Goal: Task Accomplishment & Management: Manage account settings

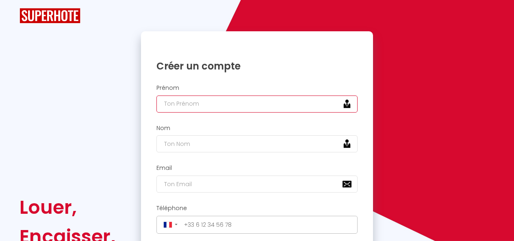
click at [190, 103] on input "text" at bounding box center [256, 103] width 201 height 17
type input "[PERSON_NAME]"
click at [188, 135] on div "Nom mOLL" at bounding box center [257, 139] width 222 height 28
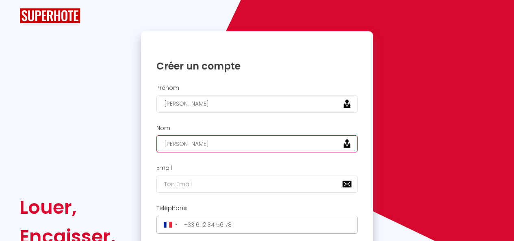
drag, startPoint x: 189, startPoint y: 141, endPoint x: 98, endPoint y: 144, distance: 91.0
click at [98, 144] on div "Louer, Encaisser, Kiffer. Veuillez créer votre compte Superhote depuis un ordin…" at bounding box center [257, 236] width 486 height 411
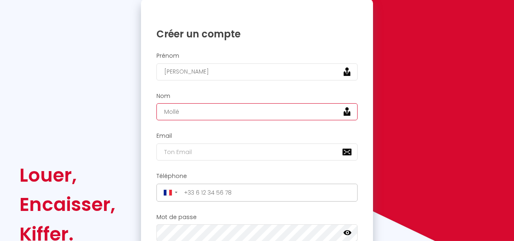
scroll to position [41, 0]
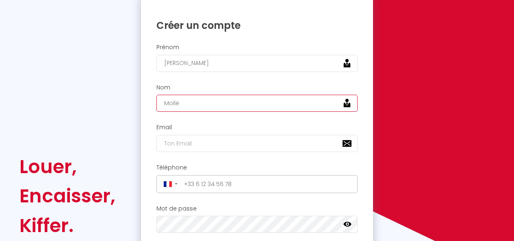
type input "Mollé"
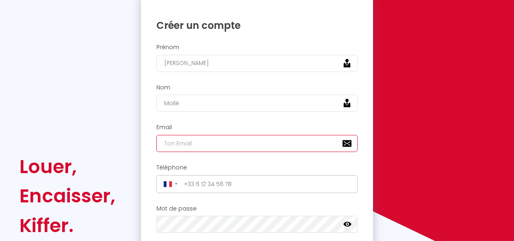
click at [192, 141] on input "email" at bounding box center [256, 143] width 201 height 17
click at [237, 143] on input "mathieu@opti-conciergeri.com" at bounding box center [256, 143] width 201 height 17
click at [238, 142] on input "mathieu@opti-conciergeri.com" at bounding box center [256, 143] width 201 height 17
type input "[PERSON_NAME][EMAIL_ADDRESS][DOMAIN_NAME]"
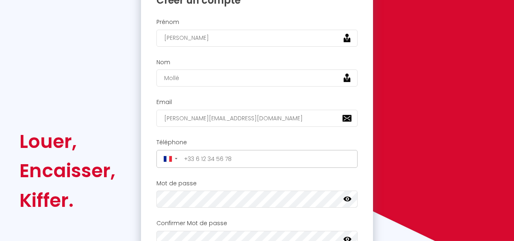
scroll to position [81, 0]
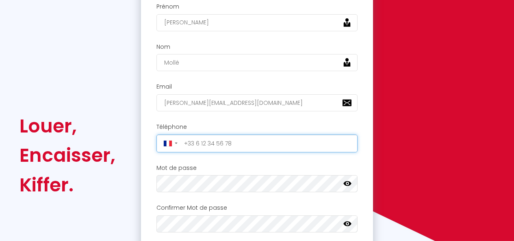
click at [227, 141] on input "tel" at bounding box center [268, 143] width 174 height 13
type input "[PHONE_NUMBER]"
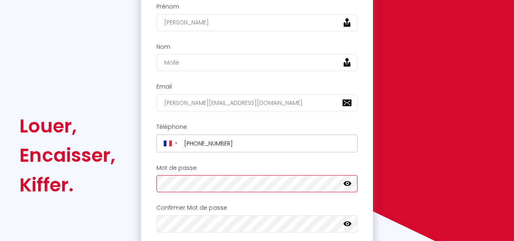
scroll to position [162, 0]
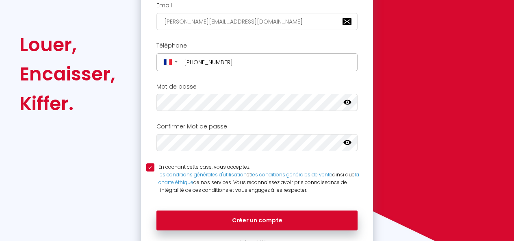
click at [197, 132] on div "Confirmer Mot de passe false" at bounding box center [257, 137] width 222 height 28
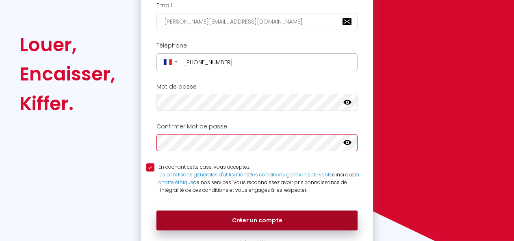
scroll to position [201, 0]
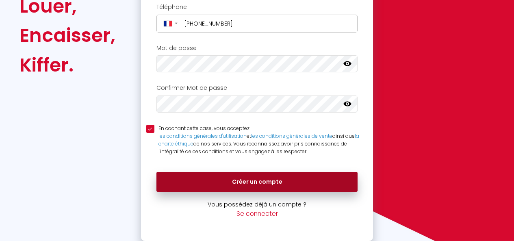
click at [221, 180] on button "Créer un compte" at bounding box center [256, 182] width 201 height 20
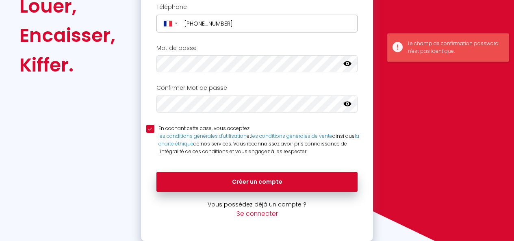
click at [351, 65] on icon at bounding box center [347, 64] width 8 height 8
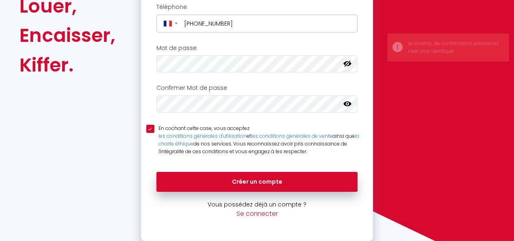
click at [351, 65] on icon at bounding box center [347, 64] width 8 height 8
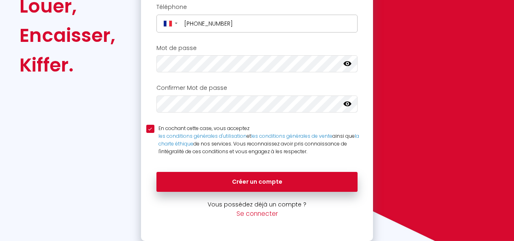
click at [349, 106] on icon at bounding box center [347, 104] width 8 height 5
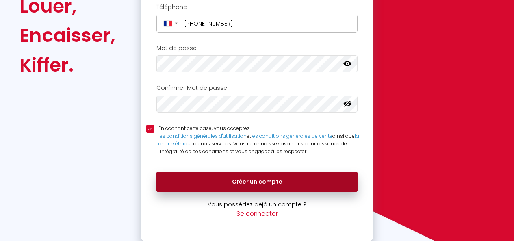
click at [211, 180] on button "Créer un compte" at bounding box center [256, 182] width 201 height 20
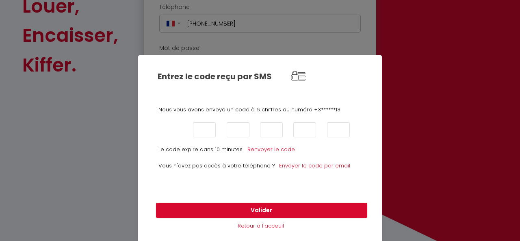
click at [162, 123] on input "text" at bounding box center [171, 129] width 23 height 15
type input "1"
type input "4"
type input "6"
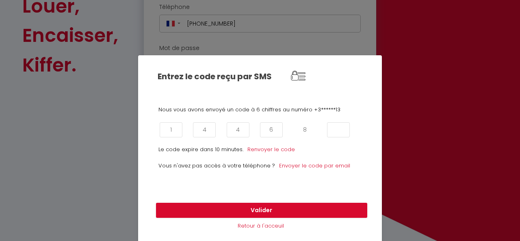
type input "8"
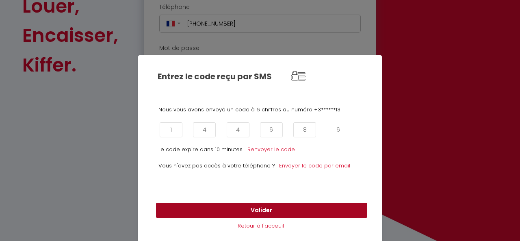
type input "6"
click at [212, 203] on button "Valider" at bounding box center [261, 210] width 211 height 15
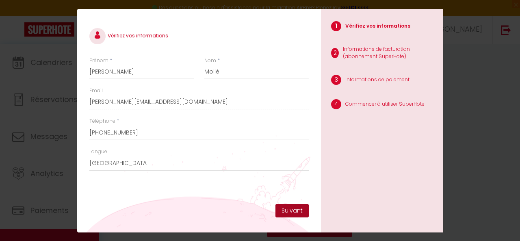
click at [293, 208] on button "Suivant" at bounding box center [291, 211] width 33 height 14
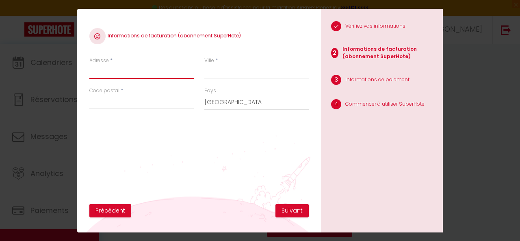
click at [125, 78] on input "Adresse" at bounding box center [141, 71] width 104 height 15
type input "[STREET_ADDRESS][PERSON_NAME]"
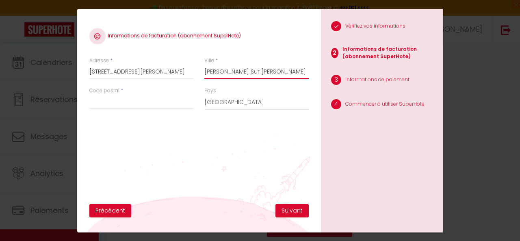
type input "La Roche Sur Yon"
click at [119, 103] on input "Code postal" at bounding box center [141, 102] width 104 height 15
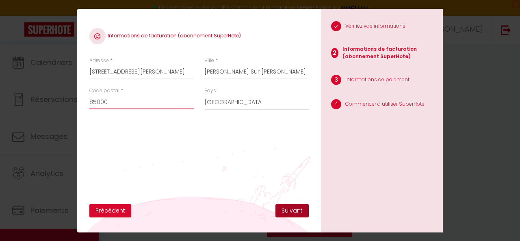
type input "85000"
click at [290, 212] on button "Suivant" at bounding box center [291, 211] width 33 height 14
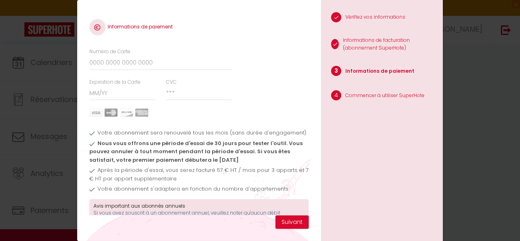
click at [65, 85] on div "Informations de paiement Numéro de Carte Expiration de la Carte CVC Votre abonn…" at bounding box center [260, 120] width 520 height 241
click at [43, 44] on div "Informations de paiement Numéro de Carte Expiration de la Carte CVC Votre abonn…" at bounding box center [260, 120] width 520 height 241
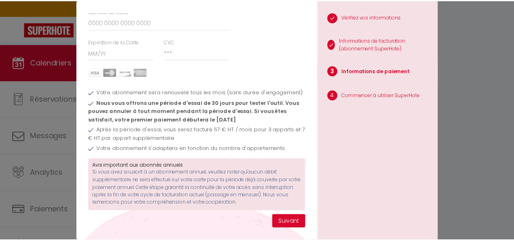
scroll to position [28, 0]
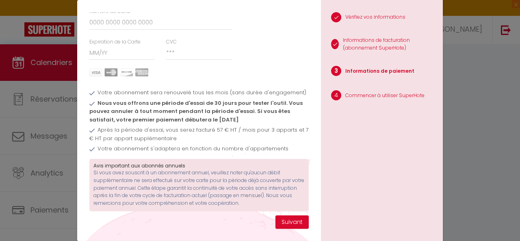
click at [509, 113] on div "Informations de paiement Numéro de Carte Expiration de la Carte CVC Votre abonn…" at bounding box center [260, 120] width 520 height 241
click at [283, 217] on button "Suivant" at bounding box center [291, 222] width 33 height 14
click at [37, 84] on div "Informations de paiement Numéro de Carte Expiration de la Carte CVC Votre abonn…" at bounding box center [260, 120] width 520 height 241
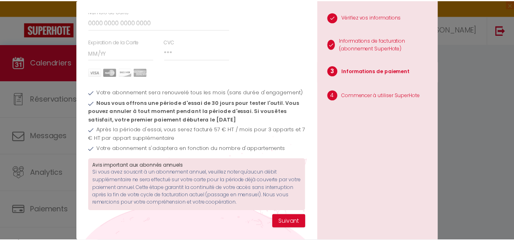
scroll to position [0, 0]
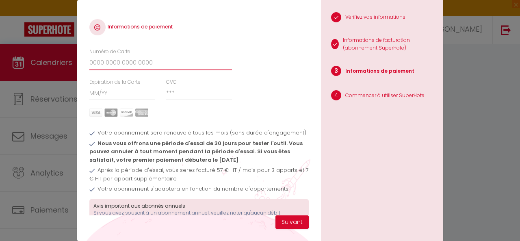
click at [106, 67] on input "Numéro de Carte" at bounding box center [160, 63] width 143 height 15
click at [45, 49] on div "Informations de paiement Numéro de Carte Expiration de la Carte CVC Votre abonn…" at bounding box center [260, 120] width 520 height 241
click at [133, 57] on input "Numéro de Carte" at bounding box center [160, 63] width 143 height 15
click at [17, 59] on div "Informations de paiement Numéro de Carte Expiration de la Carte CVC Votre abonn…" at bounding box center [260, 120] width 520 height 241
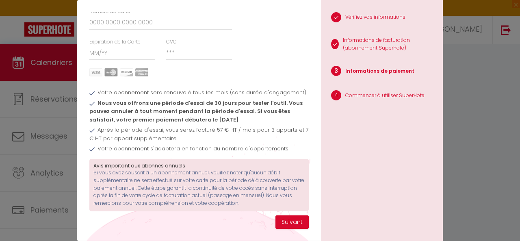
click at [0, 47] on div "Informations de paiement Numéro de Carte Expiration de la Carte CVC Votre abonn…" at bounding box center [260, 120] width 520 height 241
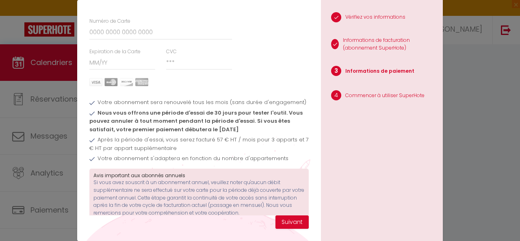
scroll to position [46, 0]
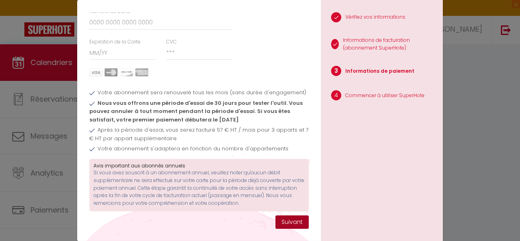
click at [287, 219] on button "Suivant" at bounding box center [291, 222] width 33 height 14
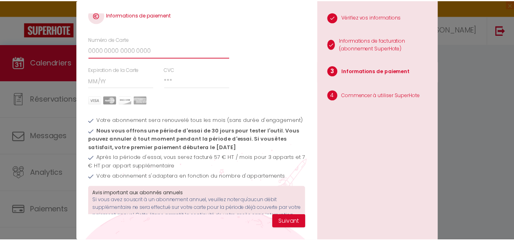
scroll to position [0, 0]
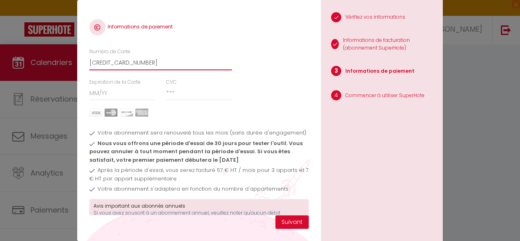
type input "5438650152246248"
click at [115, 89] on input "Expiration de la Carte" at bounding box center [122, 93] width 66 height 15
type input "06 / 29"
click at [168, 96] on input "CVC" at bounding box center [199, 93] width 66 height 15
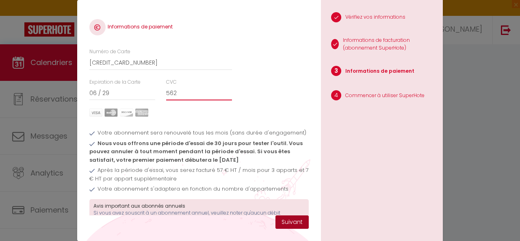
type input "562"
click at [288, 224] on button "Suivant" at bounding box center [291, 222] width 33 height 14
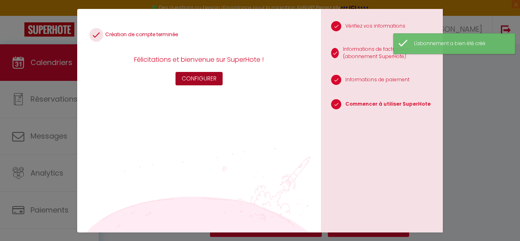
click at [195, 76] on button "Configurer" at bounding box center [198, 79] width 47 height 14
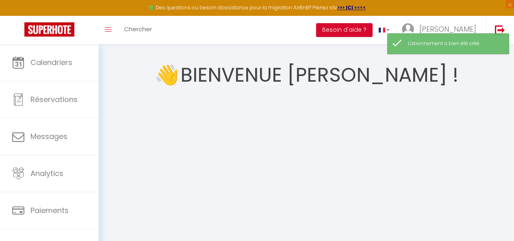
click at [469, 82] on div "👋 Bienvenue Mathieu ! Configurer" at bounding box center [306, 162] width 396 height 217
click at [462, 28] on span "[PERSON_NAME]" at bounding box center [447, 29] width 57 height 10
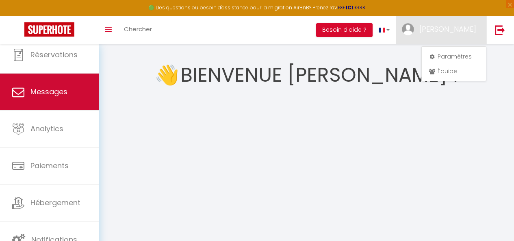
scroll to position [45, 0]
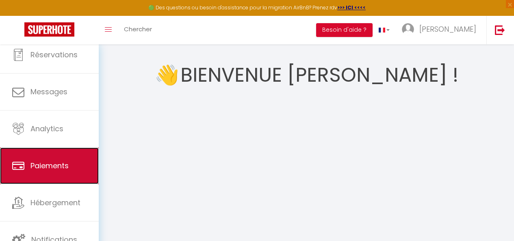
click at [57, 160] on span "Paiements" at bounding box center [49, 165] width 38 height 10
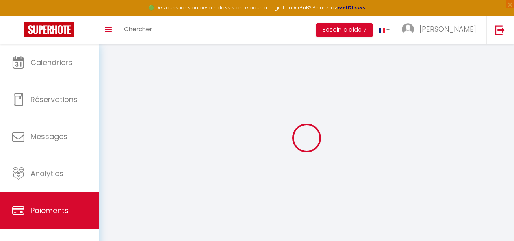
select select "2"
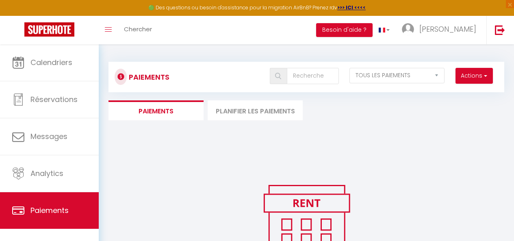
click at [219, 116] on li "Planifier les paiements" at bounding box center [255, 110] width 95 height 20
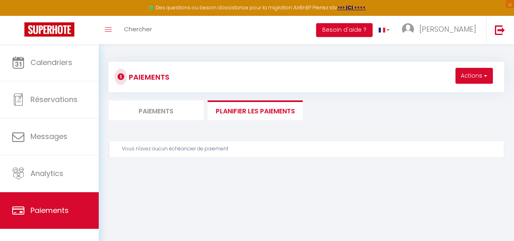
click at [139, 108] on li "Paiements" at bounding box center [155, 110] width 95 height 20
select select "2"
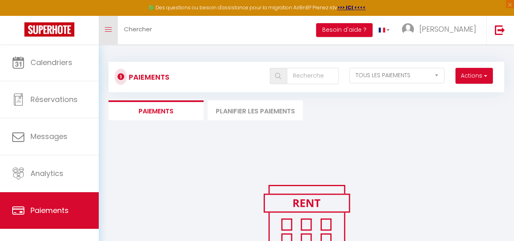
click at [107, 29] on icon "Toggle menubar" at bounding box center [108, 29] width 7 height 5
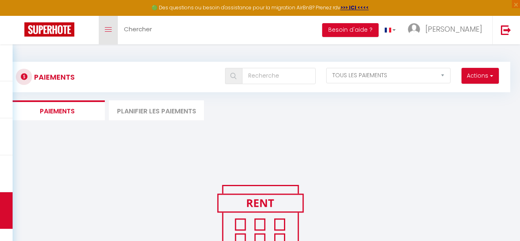
click at [107, 29] on icon "Toggle menubar" at bounding box center [108, 29] width 7 height 5
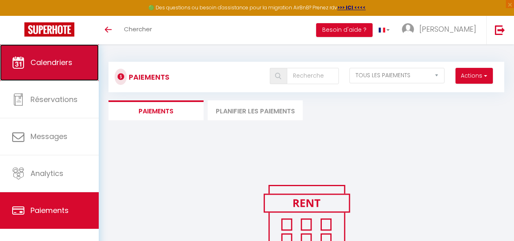
click at [37, 70] on link "Calendriers" at bounding box center [49, 62] width 99 height 37
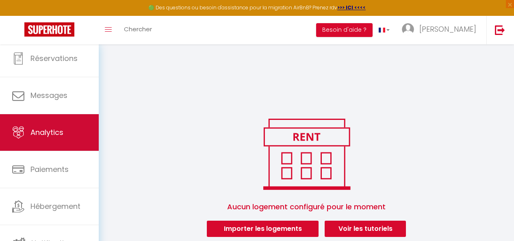
scroll to position [44, 0]
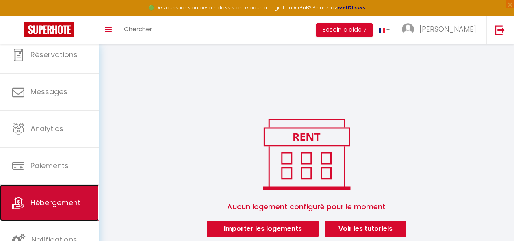
click at [63, 208] on link "Hébergement" at bounding box center [49, 202] width 99 height 37
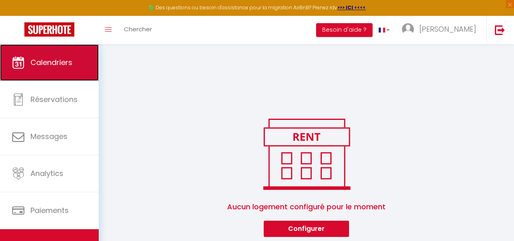
click at [56, 57] on span "Calendriers" at bounding box center [51, 62] width 42 height 10
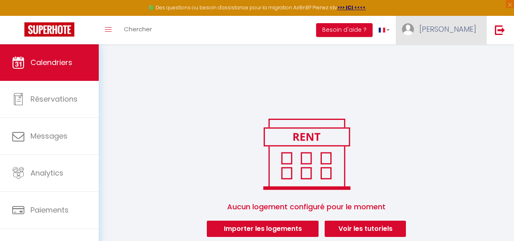
click at [470, 28] on span "[PERSON_NAME]" at bounding box center [447, 29] width 57 height 10
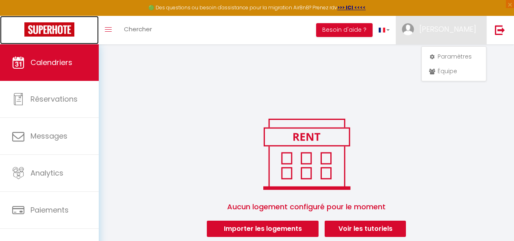
click at [39, 26] on img at bounding box center [49, 29] width 50 height 14
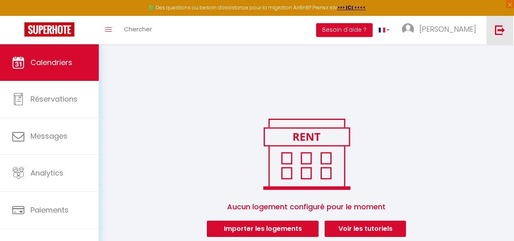
click at [497, 30] on img at bounding box center [500, 30] width 10 height 10
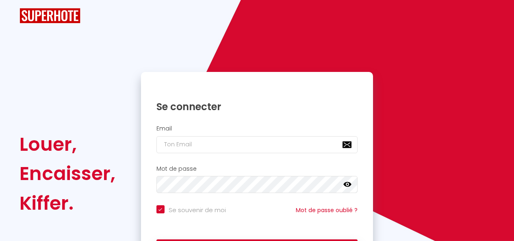
checkbox input "true"
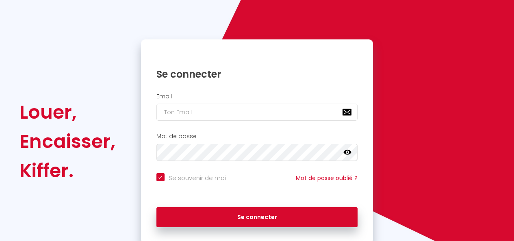
scroll to position [75, 0]
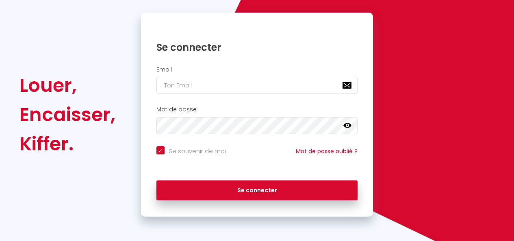
click at [208, 76] on div "Email" at bounding box center [257, 80] width 222 height 28
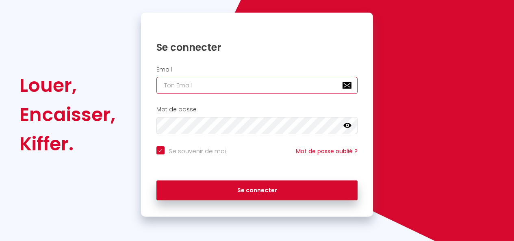
click at [208, 85] on input "email" at bounding box center [256, 85] width 201 height 17
type input "m"
checkbox input "true"
type input "ma"
checkbox input "true"
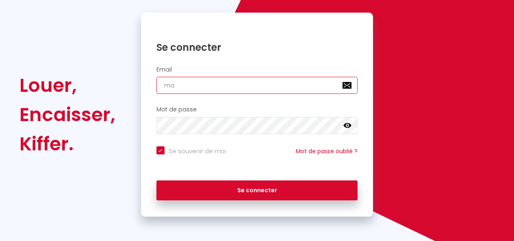
type input "mat"
checkbox input "true"
type input "math"
checkbox input "true"
type input "mathi"
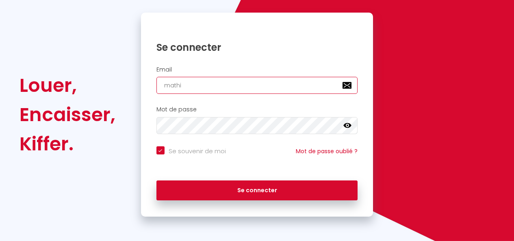
checkbox input "true"
type input "mathie"
checkbox input "true"
type input "mathieu"
checkbox input "true"
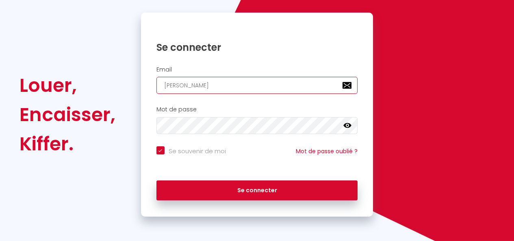
type input "mathieu@"
checkbox input "true"
type input "mathieu@o"
checkbox input "true"
type input "mathieu@op"
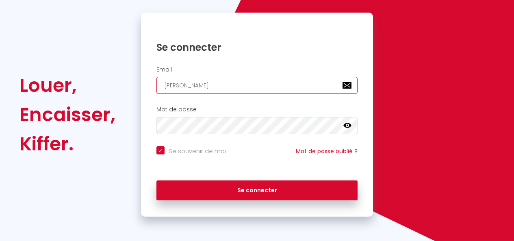
checkbox input "true"
type input "mathieu@opt"
checkbox input "true"
type input "mathieu@opti"
checkbox input "true"
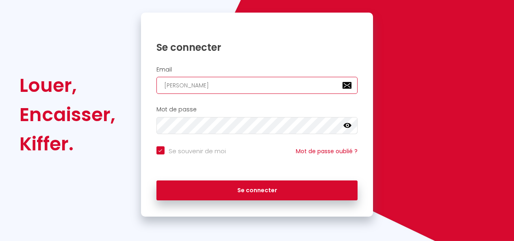
type input "mathieu@opti-"
checkbox input "true"
type input "mathieu@opti-c"
checkbox input "true"
type input "mathieu@opti-co"
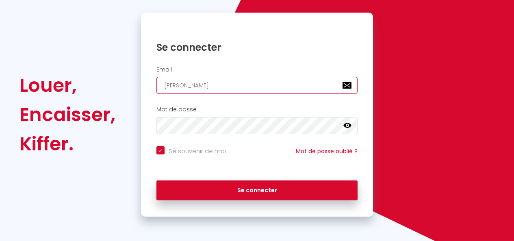
checkbox input "true"
type input "mathieu@opti-con"
checkbox input "true"
type input "mathieu@opti-conc"
checkbox input "true"
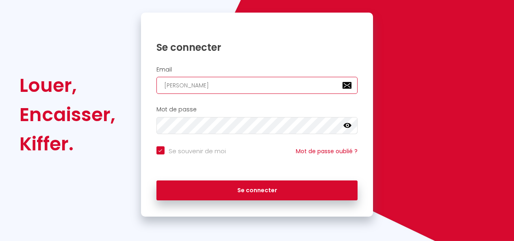
type input "mathieu@opti-conci"
checkbox input "true"
type input "mathieu@opti-concie"
checkbox input "true"
type input "mathieu@opti-concier"
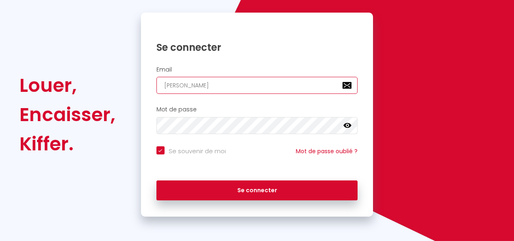
checkbox input "true"
type input "mathieu@opti-concierg"
checkbox input "true"
type input "mathieu@opti-concierge"
checkbox input "true"
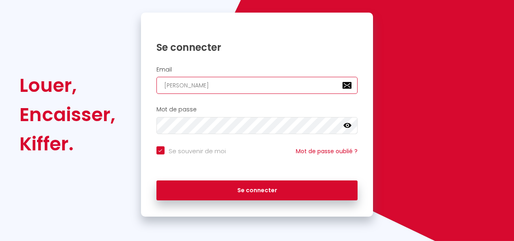
type input "mathieu@opti-concierger"
checkbox input "true"
type input "mathieu@opti-conciergeri"
checkbox input "true"
type input "mathieu@opti-conciergerie"
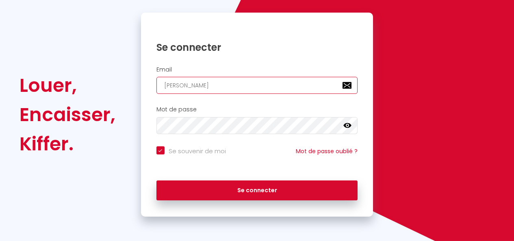
checkbox input "true"
type input "mathieu@opti-conciergerie."
checkbox input "true"
type input "mathieu@opti-conciergerie.c"
checkbox input "true"
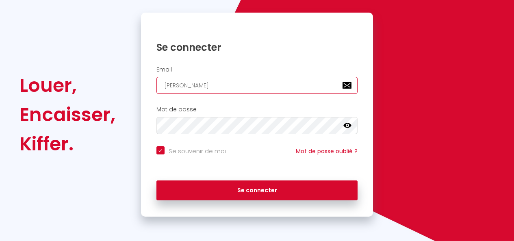
type input "mathieu@opti-conciergerie.co"
checkbox input "true"
type input "[PERSON_NAME][EMAIL_ADDRESS][DOMAIN_NAME]"
checkbox input "true"
type input "[PERSON_NAME][EMAIL_ADDRESS][DOMAIN_NAME]"
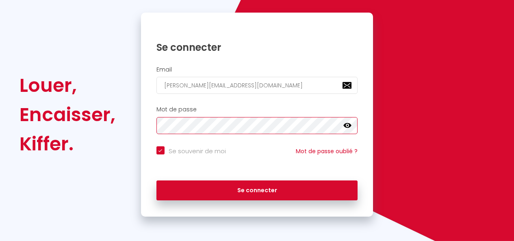
click at [156, 180] on button "Se connecter" at bounding box center [256, 190] width 201 height 20
checkbox input "true"
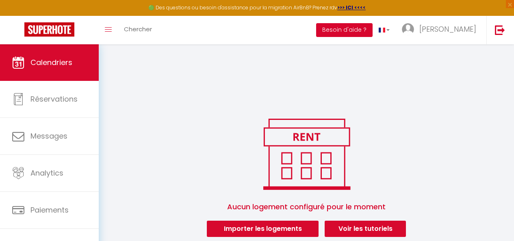
click at [372, 32] on button "Besoin d'aide ?" at bounding box center [344, 30] width 56 height 14
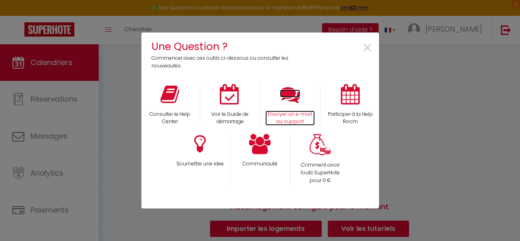
click at [295, 113] on p "Envoyer un e-mail au support" at bounding box center [290, 117] width 50 height 15
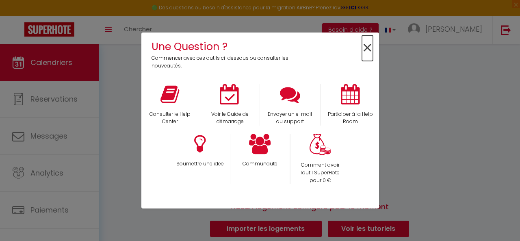
click at [368, 45] on span "×" at bounding box center [367, 48] width 11 height 26
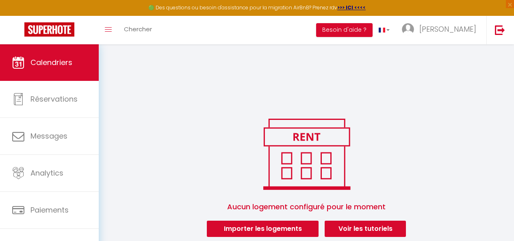
scroll to position [41, 0]
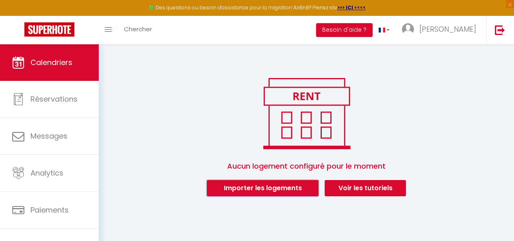
click at [273, 186] on button "Importer les logements" at bounding box center [263, 188] width 112 height 16
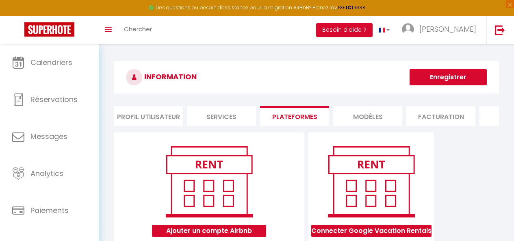
scroll to position [41, 0]
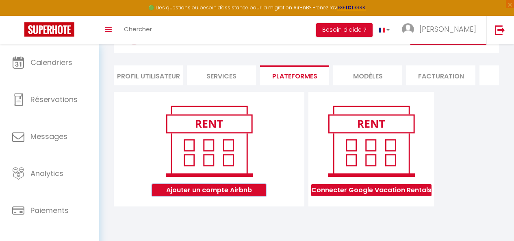
click at [243, 196] on button "Ajouter un compte Airbnb" at bounding box center [209, 190] width 114 height 12
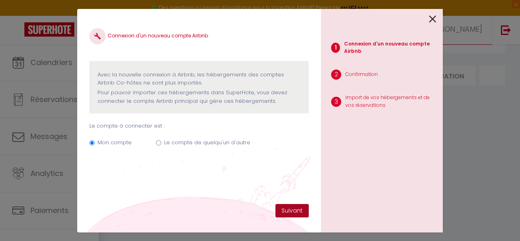
click at [288, 212] on button "Suivant" at bounding box center [291, 211] width 33 height 14
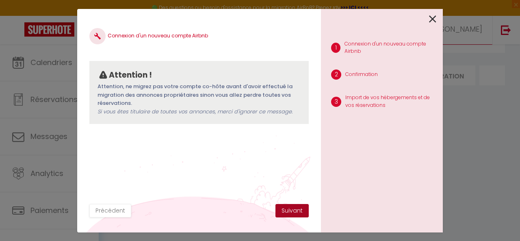
click at [290, 210] on button "Suivant" at bounding box center [291, 211] width 33 height 14
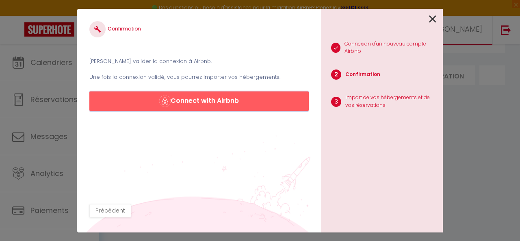
click at [173, 107] on button "Connect with Airbnb" at bounding box center [198, 100] width 219 height 19
click at [427, 22] on div at bounding box center [378, 18] width 115 height 19
click at [433, 17] on icon at bounding box center [432, 19] width 7 height 12
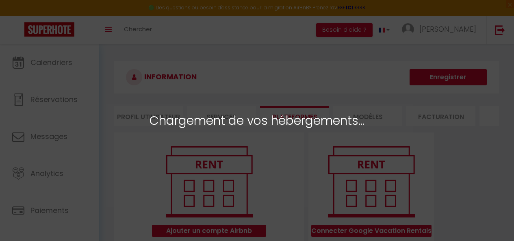
select select
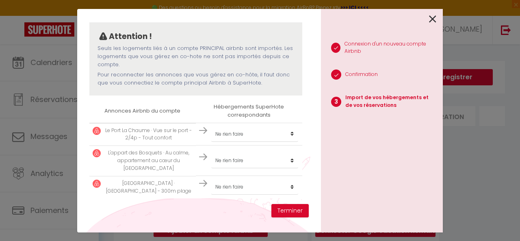
scroll to position [65, 0]
click at [221, 134] on select "Créer un nouvel hébergement Ne rien faire" at bounding box center [254, 133] width 87 height 15
click at [223, 137] on select "Créer un nouvel hébergement Ne rien faire" at bounding box center [254, 133] width 87 height 15
select select "create_new"
click at [211, 126] on select "Créer un nouvel hébergement Ne rien faire" at bounding box center [254, 133] width 87 height 15
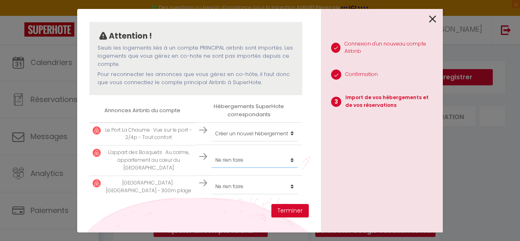
click at [229, 165] on select "Créer un nouvel hébergement Ne rien faire" at bounding box center [254, 159] width 87 height 15
select select "create_new"
click at [211, 152] on select "Créer un nouvel hébergement Ne rien faire" at bounding box center [254, 159] width 87 height 15
click at [235, 191] on select "Créer un nouvel hébergement Ne rien faire" at bounding box center [254, 186] width 87 height 15
select select "create_new"
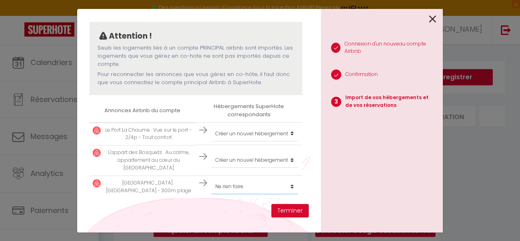
click at [211, 179] on select "Créer un nouvel hébergement Ne rien faire" at bounding box center [254, 186] width 87 height 15
click at [236, 135] on select "Créer un nouvel hébergement Ne rien faire" at bounding box center [254, 133] width 87 height 15
click at [237, 133] on select "Créer un nouvel hébergement Ne rien faire" at bounding box center [254, 133] width 87 height 15
click at [283, 215] on button "Terminer" at bounding box center [289, 211] width 37 height 14
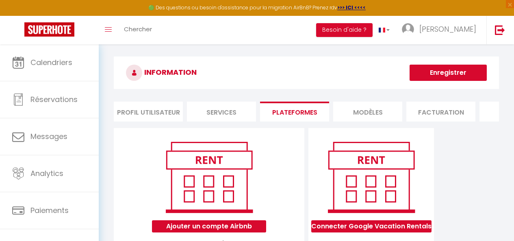
scroll to position [0, 0]
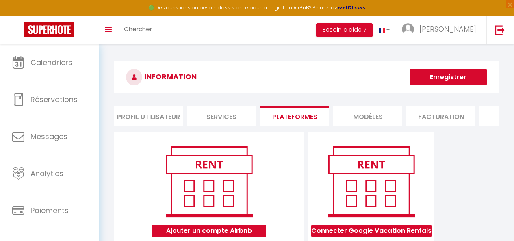
click at [221, 119] on li "Services" at bounding box center [221, 116] width 69 height 20
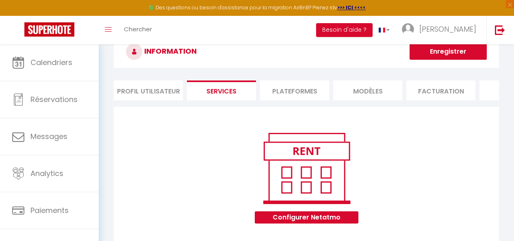
scroll to position [41, 0]
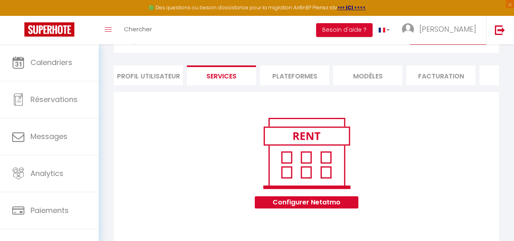
click at [346, 80] on li "MODÈLES" at bounding box center [367, 75] width 69 height 20
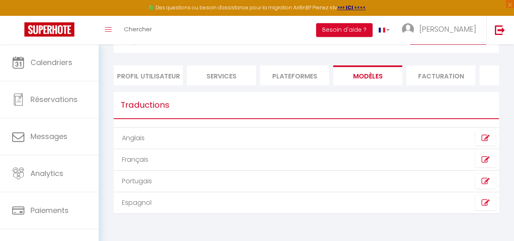
click at [414, 76] on li "Facturation" at bounding box center [440, 75] width 69 height 20
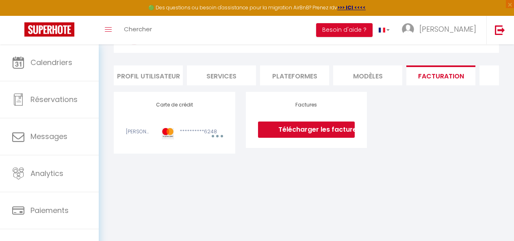
click at [488, 71] on li "SMS" at bounding box center [513, 75] width 69 height 20
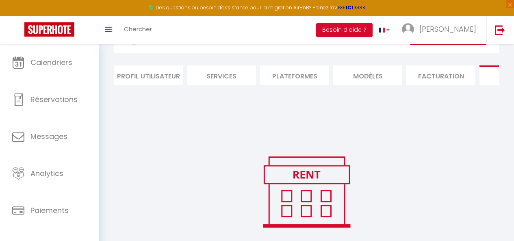
click at [133, 74] on li "Profil Utilisateur" at bounding box center [148, 75] width 69 height 20
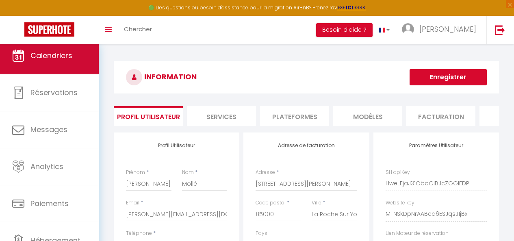
click at [30, 61] on link "Calendriers" at bounding box center [49, 55] width 99 height 37
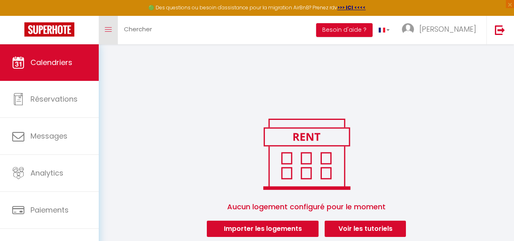
click at [113, 32] on link "Toggle menubar" at bounding box center [108, 30] width 19 height 28
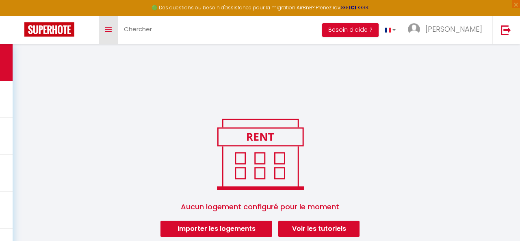
click at [113, 32] on link "Toggle menubar" at bounding box center [108, 30] width 19 height 28
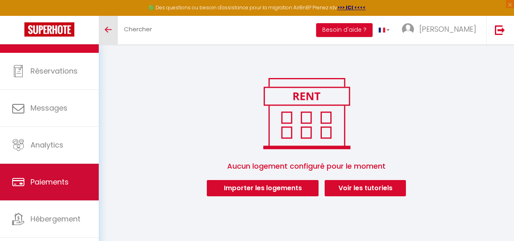
scroll to position [44, 0]
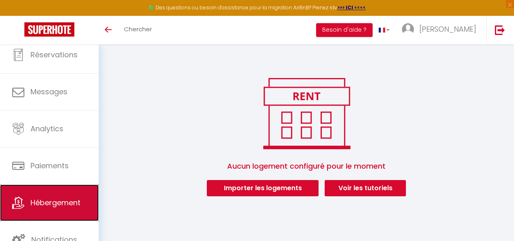
click at [53, 201] on span "Hébergement" at bounding box center [55, 202] width 50 height 10
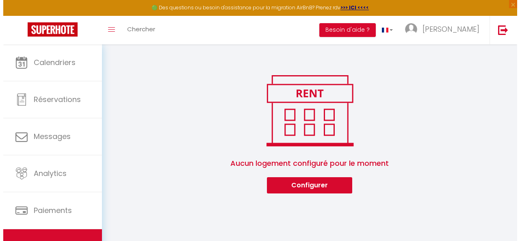
scroll to position [44, 0]
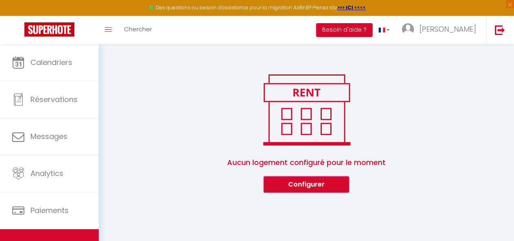
click at [299, 191] on button "Configurer" at bounding box center [306, 184] width 85 height 16
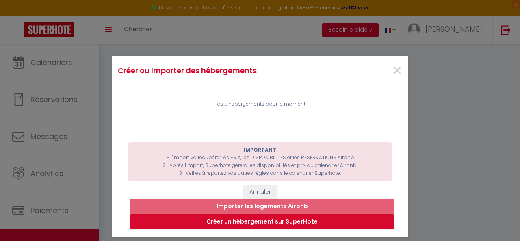
scroll to position [0, 0]
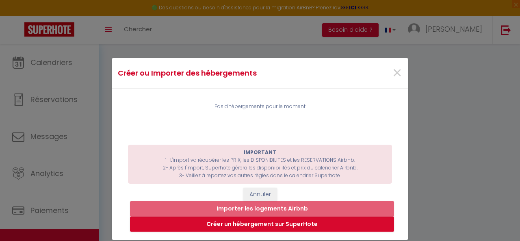
click at [193, 62] on div "Créer ou Importer des hébergements ×" at bounding box center [260, 73] width 297 height 30
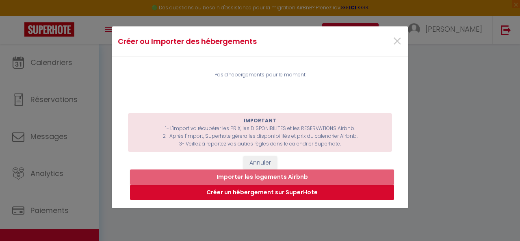
scroll to position [74, 0]
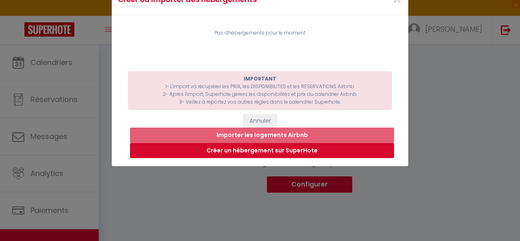
click at [233, 158] on button "Créer un hébergement sur SuperHote" at bounding box center [262, 150] width 264 height 15
select select "3"
select select "2"
select select "1"
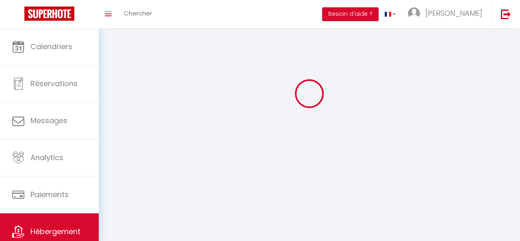
select select
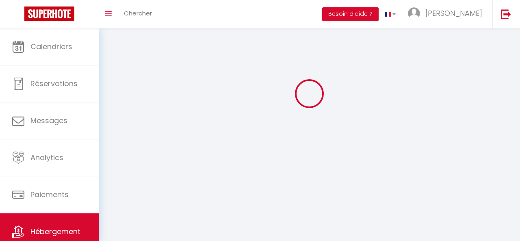
select select "1"
select select
checkbox input "false"
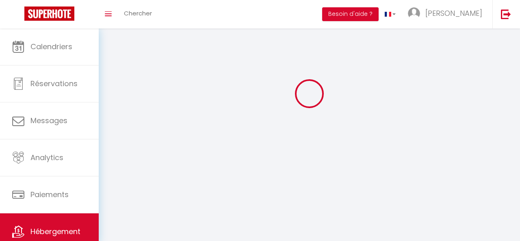
checkbox input "false"
select select "28"
select select
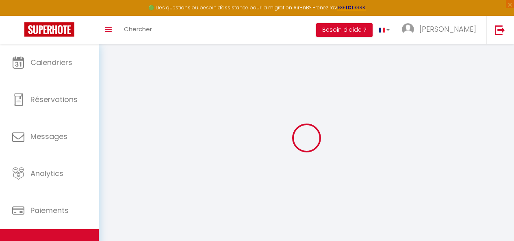
select select
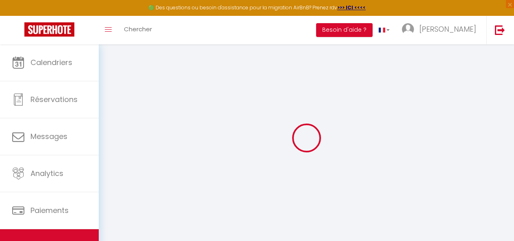
select select
checkbox input "false"
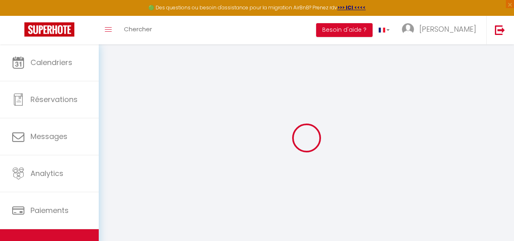
select select
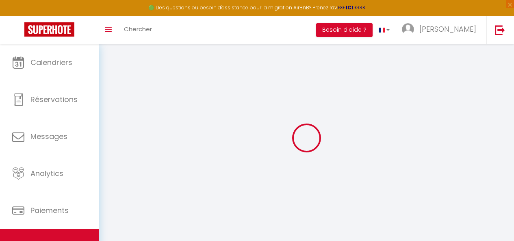
select select
checkbox input "false"
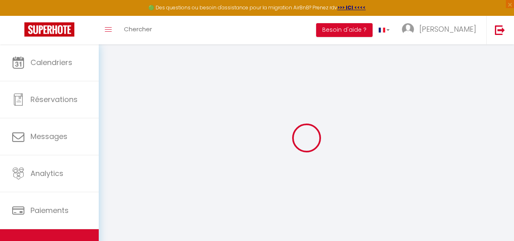
checkbox input "false"
select select
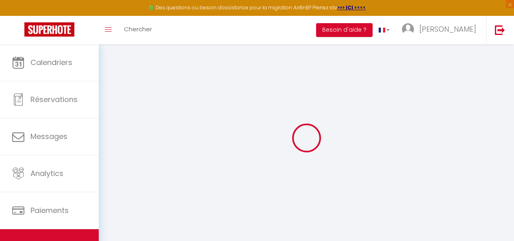
select select
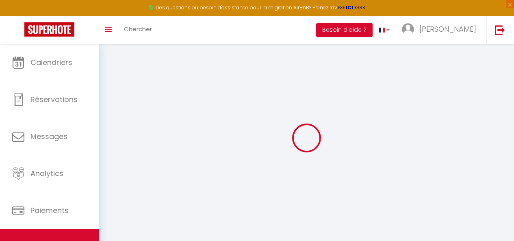
checkbox input "false"
select select
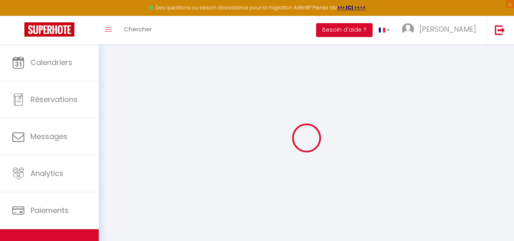
select select
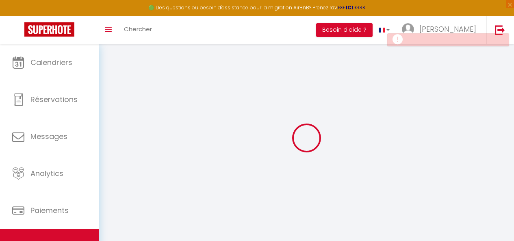
select select "15:00"
select select "23:45"
select select "11:00"
select select "30"
select select "120"
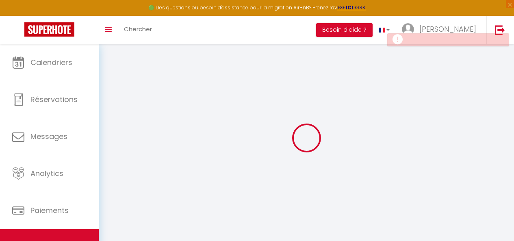
select select
checkbox input "false"
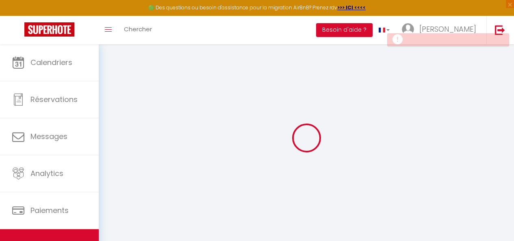
select select
checkbox input "false"
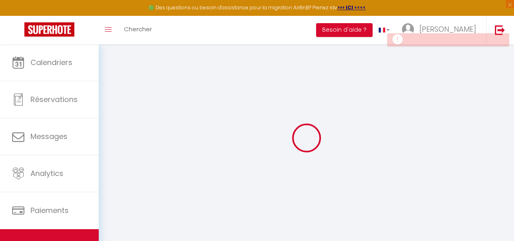
checkbox input "false"
select select
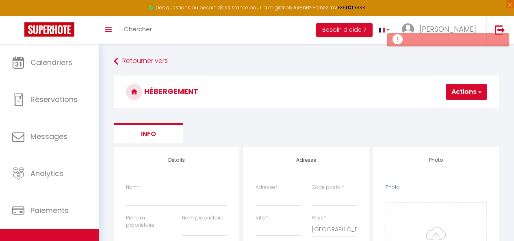
click at [468, 92] on button "Actions" at bounding box center [466, 92] width 41 height 16
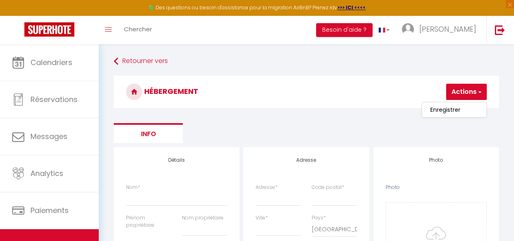
click at [286, 102] on h3 "HÉBERGEMENT" at bounding box center [306, 92] width 385 height 32
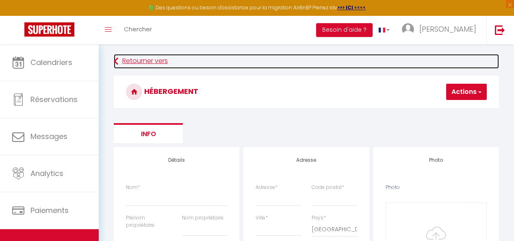
click at [115, 61] on icon at bounding box center [116, 61] width 4 height 15
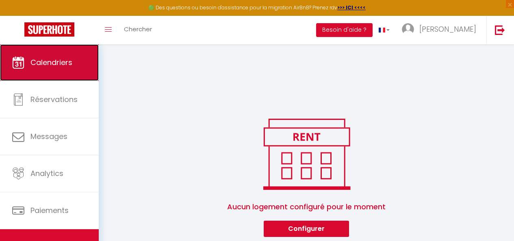
click at [45, 63] on span "Calendriers" at bounding box center [51, 62] width 42 height 10
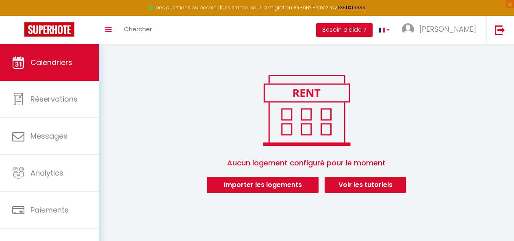
scroll to position [44, 0]
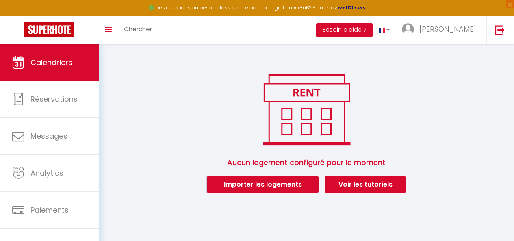
click at [265, 185] on button "Importer les logements" at bounding box center [263, 184] width 112 height 16
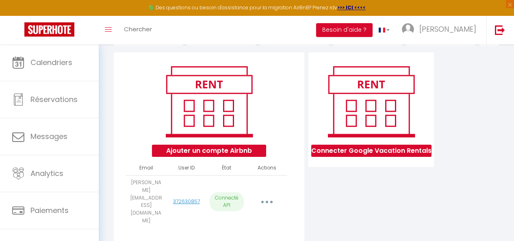
scroll to position [81, 0]
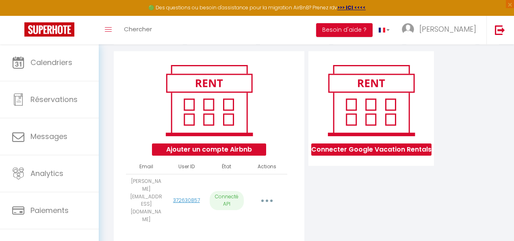
click at [260, 198] on button "button" at bounding box center [267, 200] width 22 height 15
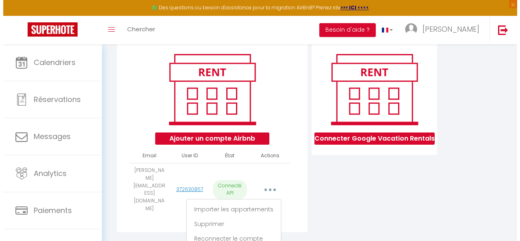
scroll to position [102, 0]
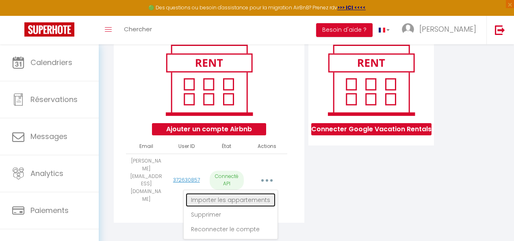
click at [262, 198] on link "Importer les appartements" at bounding box center [231, 200] width 90 height 14
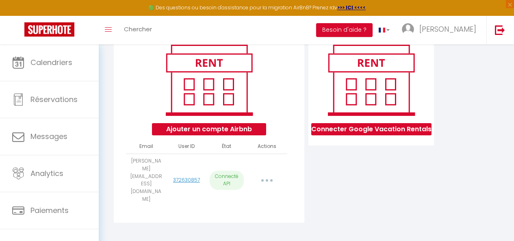
select select
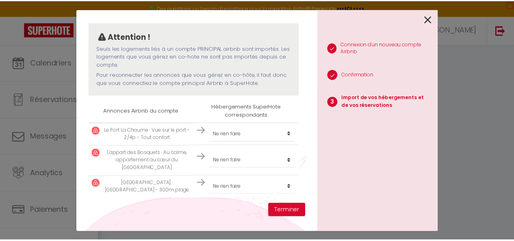
scroll to position [65, 0]
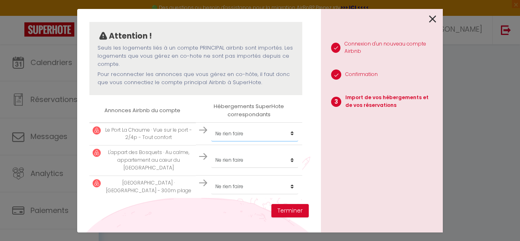
click at [240, 132] on select "Créer un nouvel hébergement Ne rien faire" at bounding box center [254, 133] width 87 height 15
select select "create_new"
click at [211, 126] on select "Créer un nouvel hébergement Ne rien faire" at bounding box center [254, 133] width 87 height 15
click at [282, 206] on button "Terminer" at bounding box center [289, 211] width 37 height 14
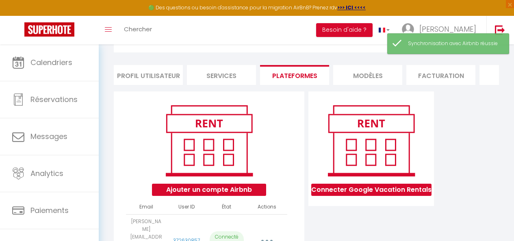
scroll to position [81, 0]
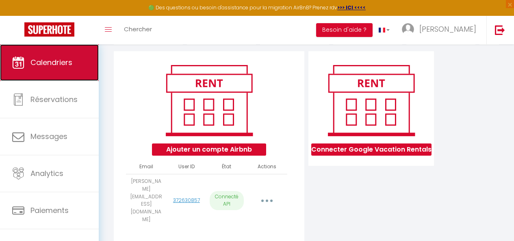
click at [35, 58] on span "Calendriers" at bounding box center [51, 62] width 42 height 10
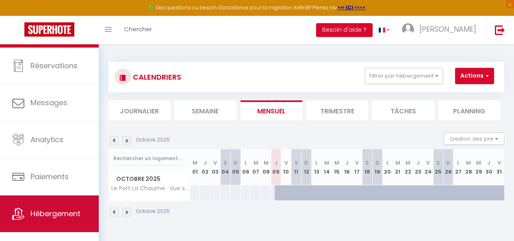
scroll to position [44, 0]
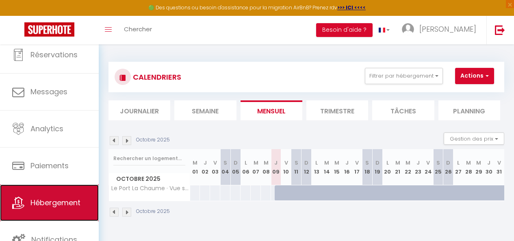
click at [56, 206] on span "Hébergement" at bounding box center [55, 202] width 50 height 10
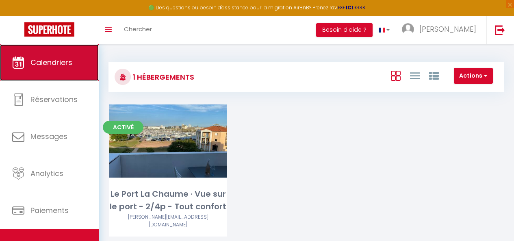
click at [45, 63] on span "Calendriers" at bounding box center [51, 62] width 42 height 10
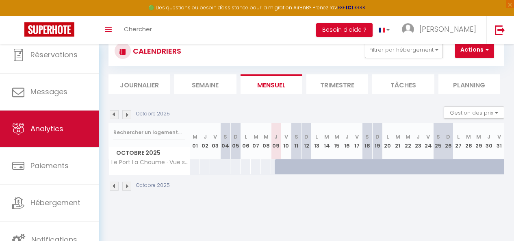
scroll to position [41, 0]
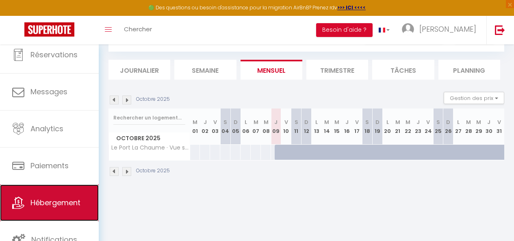
click at [52, 210] on link "Hébergement" at bounding box center [49, 202] width 99 height 37
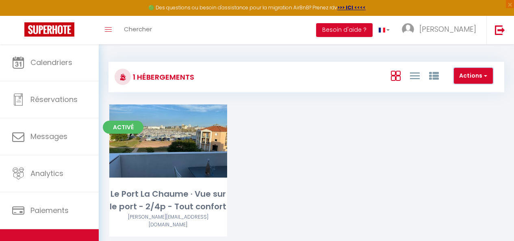
click at [472, 73] on button "Actions" at bounding box center [473, 76] width 39 height 16
click at [464, 89] on li "Créer un Hébergement" at bounding box center [455, 92] width 74 height 9
select select "3"
select select "2"
select select "1"
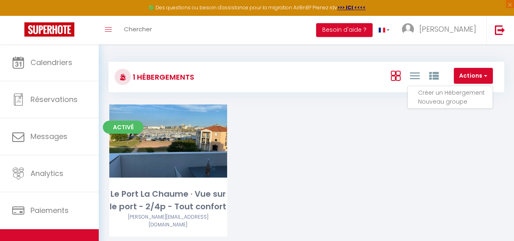
select select "1"
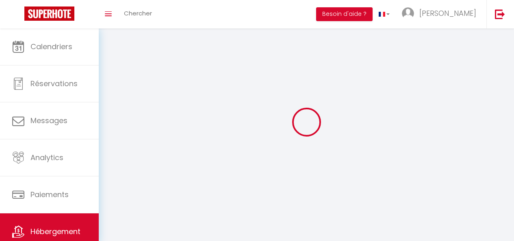
select select
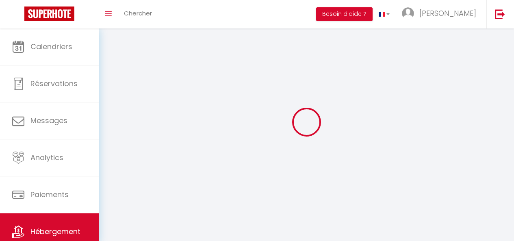
select select
checkbox input "false"
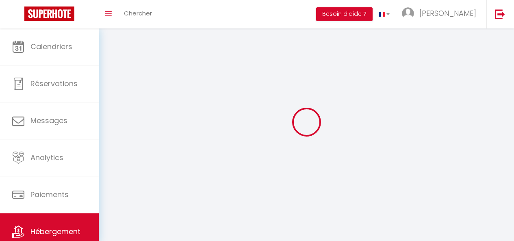
select select
select select "1"
select select "28"
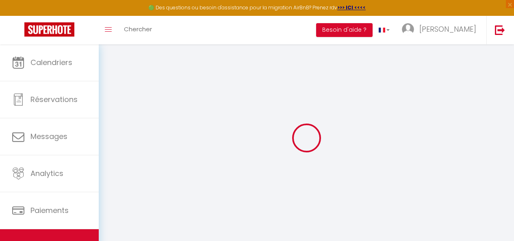
select select
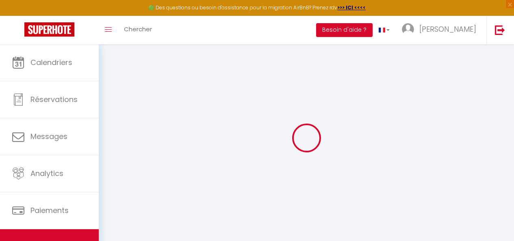
select select
checkbox input "false"
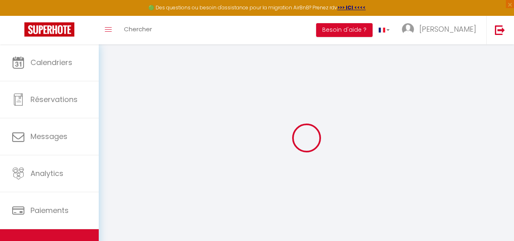
select select
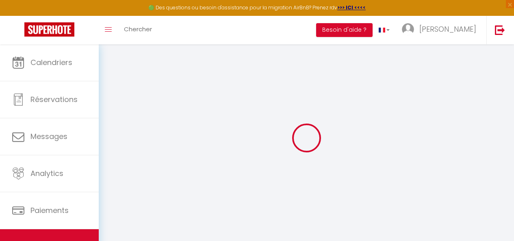
select select
checkbox input "false"
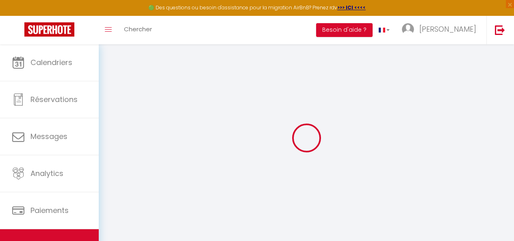
checkbox input "false"
select select
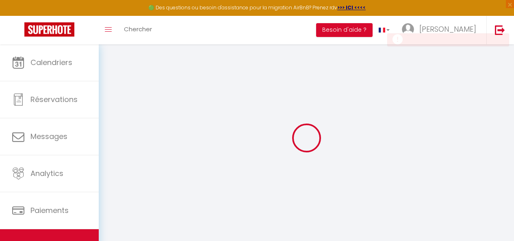
select select
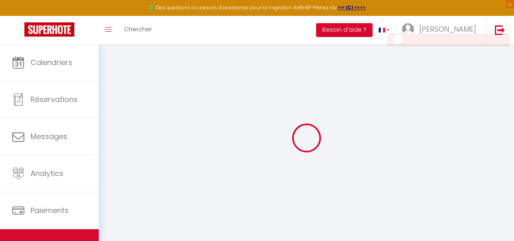
checkbox input "false"
select select
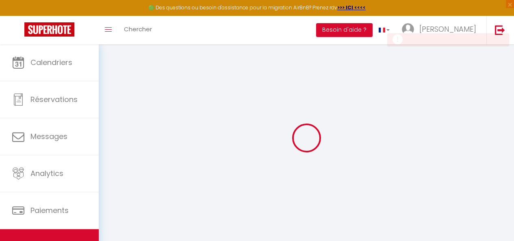
select select
checkbox input "false"
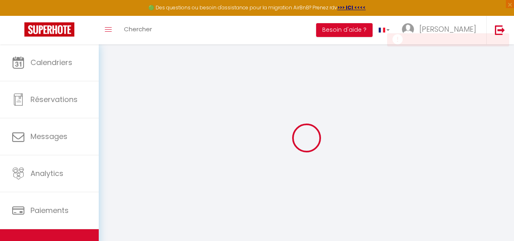
checkbox input "false"
select select
checkbox input "false"
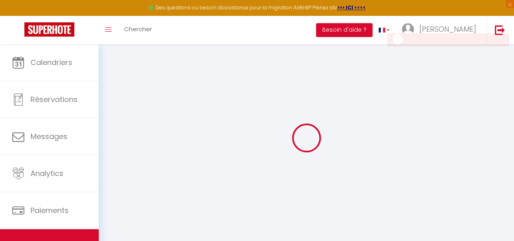
checkbox input "false"
select select
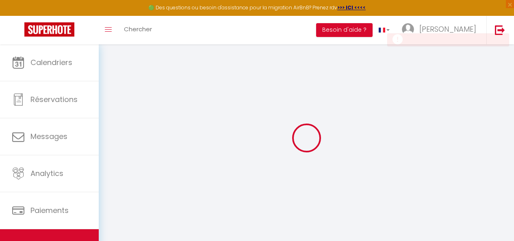
select select "15:00"
select select "23:45"
select select "11:00"
select select "30"
select select "120"
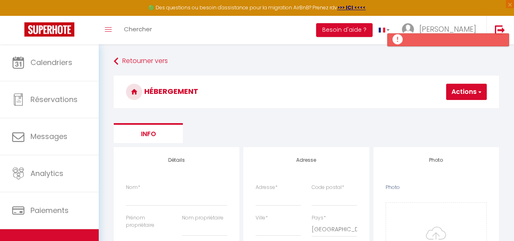
click at [470, 88] on button "Actions" at bounding box center [466, 92] width 41 height 16
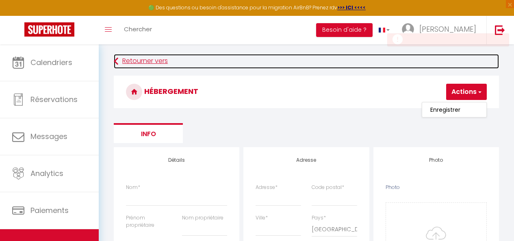
click at [130, 60] on link "Retourner vers" at bounding box center [306, 61] width 385 height 15
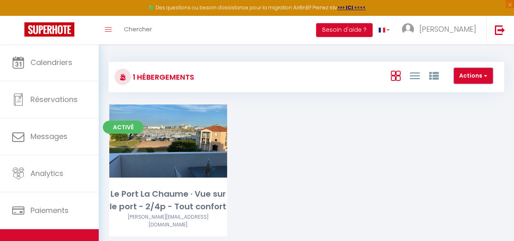
click at [482, 69] on button "Actions" at bounding box center [473, 76] width 39 height 16
click at [441, 102] on li "Nouveau groupe" at bounding box center [455, 101] width 74 height 9
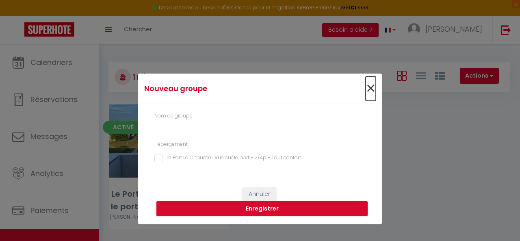
click at [374, 87] on span "×" at bounding box center [371, 88] width 10 height 24
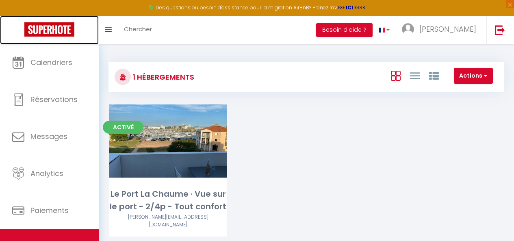
click at [39, 35] on img at bounding box center [49, 29] width 50 height 14
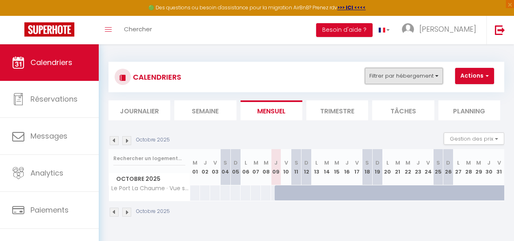
click at [427, 74] on button "Filtrer par hébergement" at bounding box center [404, 76] width 78 height 16
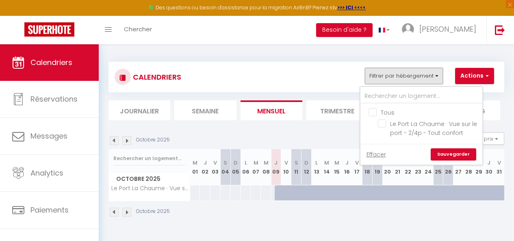
click at [427, 74] on button "Filtrer par hébergement" at bounding box center [404, 76] width 78 height 16
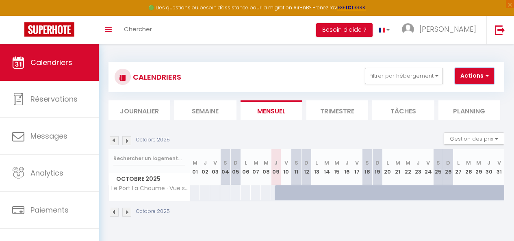
click at [491, 76] on button "Actions" at bounding box center [474, 76] width 39 height 16
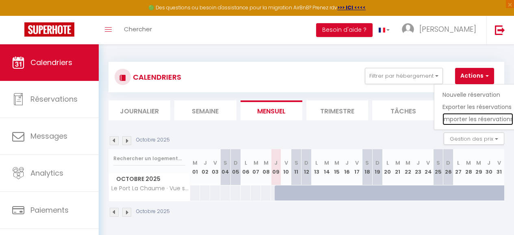
click at [475, 119] on link "Importer les réservations" at bounding box center [477, 119] width 71 height 12
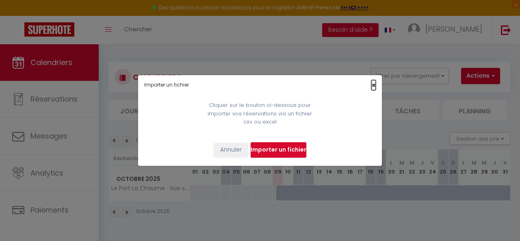
click at [372, 84] on span "×" at bounding box center [373, 85] width 4 height 10
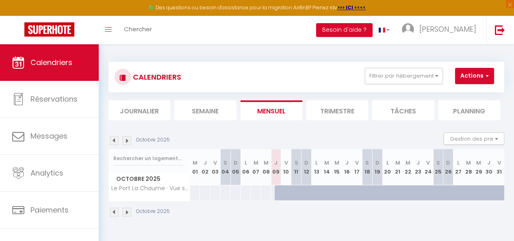
click at [137, 77] on h3 "CALENDRIERS" at bounding box center [156, 77] width 50 height 18
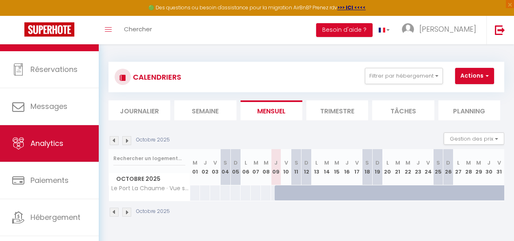
scroll to position [44, 0]
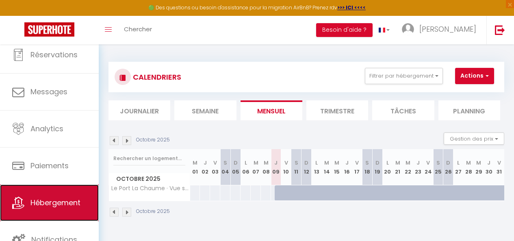
click at [57, 197] on span "Hébergement" at bounding box center [55, 202] width 50 height 10
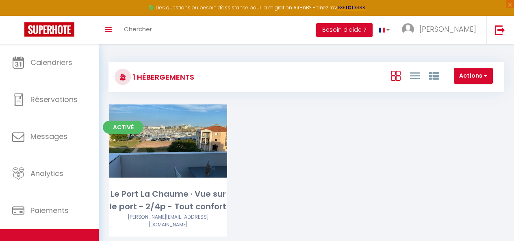
click at [122, 76] on icon at bounding box center [122, 77] width 7 height 7
click at [469, 76] on button "Actions" at bounding box center [473, 76] width 39 height 16
click at [457, 92] on li "Créer un Hébergement" at bounding box center [455, 92] width 74 height 9
select select "3"
select select "2"
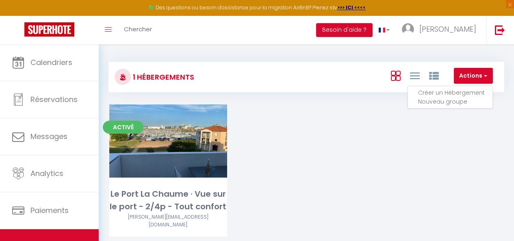
select select "1"
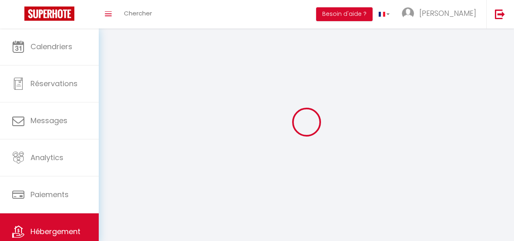
select select
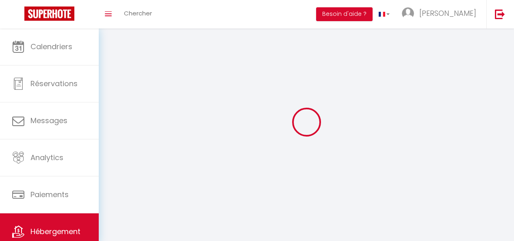
select select
checkbox input "false"
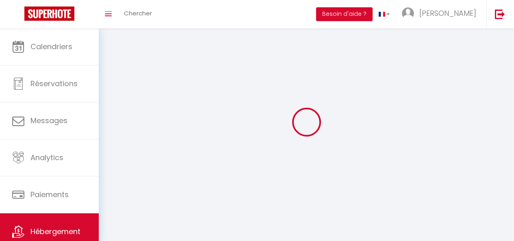
select select
select select "1"
select select "28"
select select
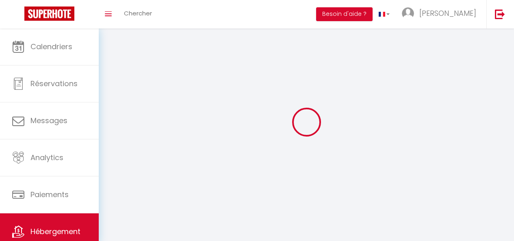
select select
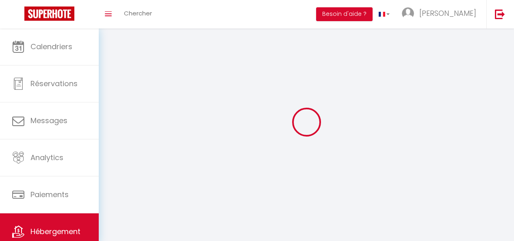
checkbox input "false"
select select
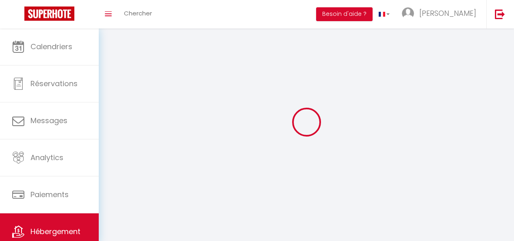
select select
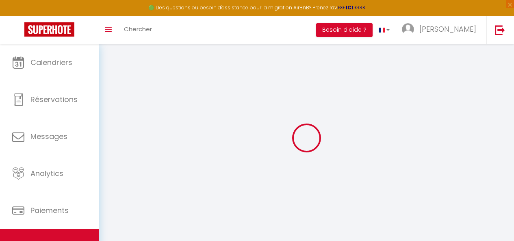
select select
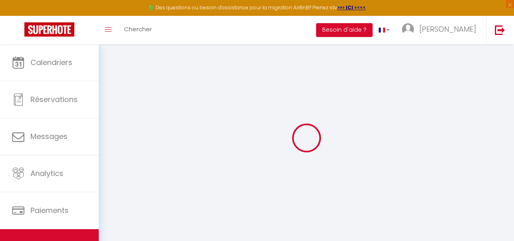
select select
checkbox input "false"
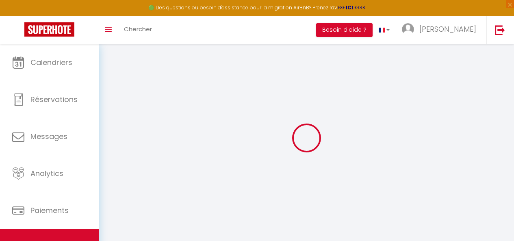
select select
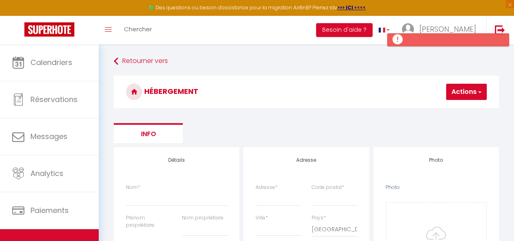
click at [457, 92] on button "Actions" at bounding box center [466, 92] width 41 height 16
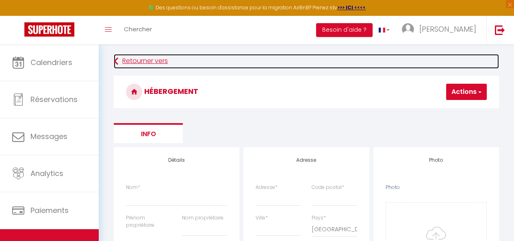
click at [119, 67] on link "Retourner vers" at bounding box center [306, 61] width 385 height 15
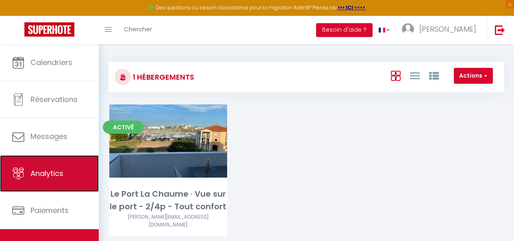
click at [49, 182] on link "Analytics" at bounding box center [49, 173] width 99 height 37
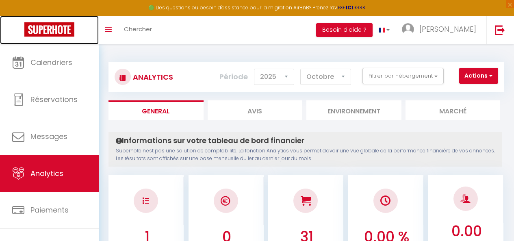
click at [36, 32] on img at bounding box center [49, 29] width 50 height 14
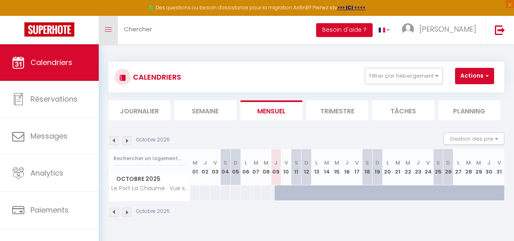
click at [109, 26] on link "Toggle menubar" at bounding box center [108, 30] width 19 height 28
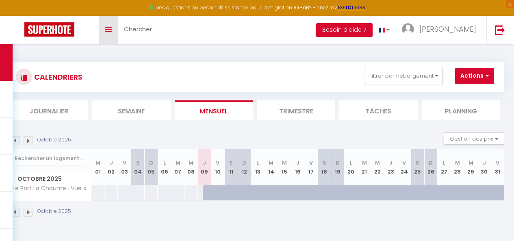
click at [109, 26] on link "Toggle menubar" at bounding box center [108, 30] width 19 height 28
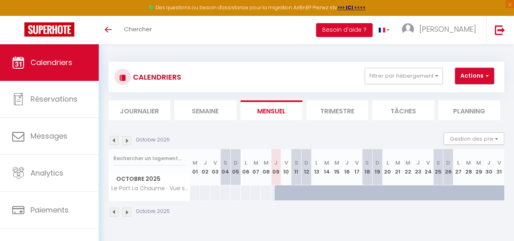
click at [480, 76] on button "Actions" at bounding box center [474, 76] width 39 height 16
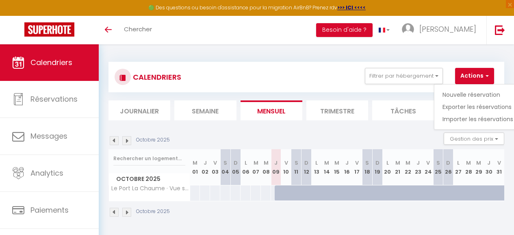
click at [267, 79] on div "CALENDRIERS Filtrer par hébergement Tous Le Port La Chaume · Vue sur le port - …" at bounding box center [306, 77] width 383 height 18
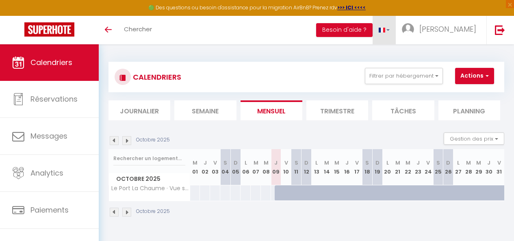
click at [396, 37] on link at bounding box center [384, 30] width 24 height 28
click at [396, 33] on link at bounding box center [384, 30] width 24 height 28
click at [509, 5] on span "×" at bounding box center [510, 4] width 8 height 8
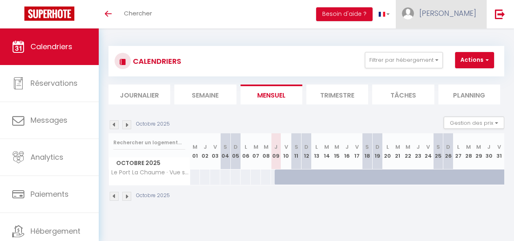
click at [477, 12] on link "[PERSON_NAME]" at bounding box center [441, 14] width 91 height 28
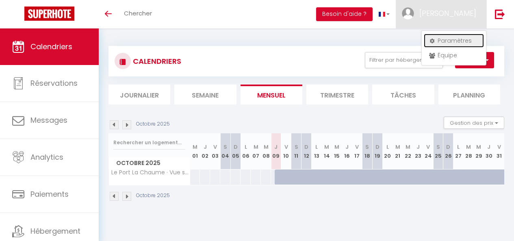
click at [456, 38] on link "Paramètres" at bounding box center [454, 41] width 60 height 14
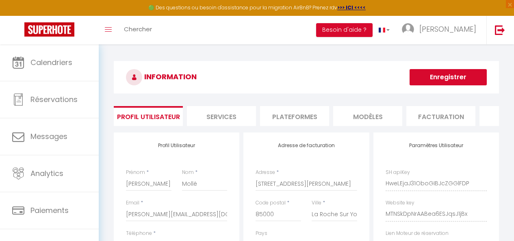
click at [282, 113] on li "Plateformes" at bounding box center [294, 116] width 69 height 20
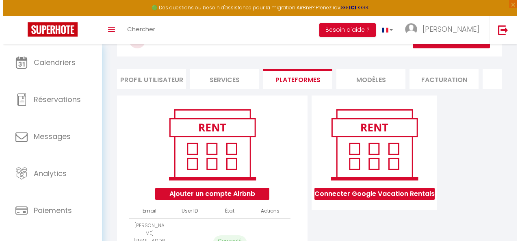
scroll to position [102, 0]
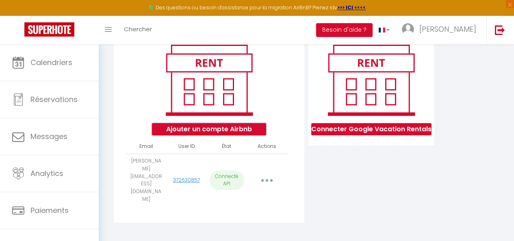
click at [220, 135] on button "Ajouter un compte Airbnb" at bounding box center [209, 129] width 114 height 12
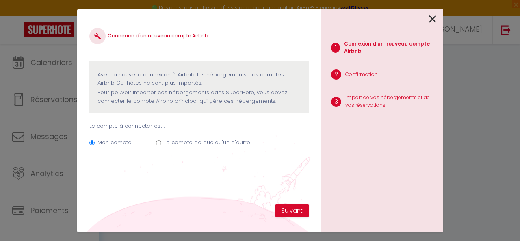
click at [436, 20] on div "1 Connexion d'un nouveau compte Airbnb 2 Confirmation 3 Import de vos hébergeme…" at bounding box center [382, 120] width 122 height 223
click at [434, 17] on icon at bounding box center [432, 19] width 7 height 12
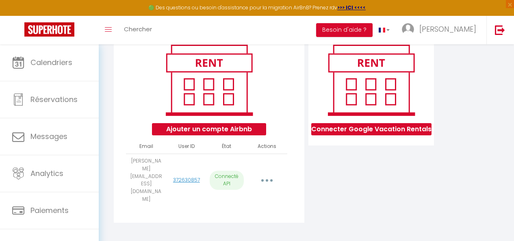
click at [269, 185] on button "button" at bounding box center [267, 180] width 22 height 15
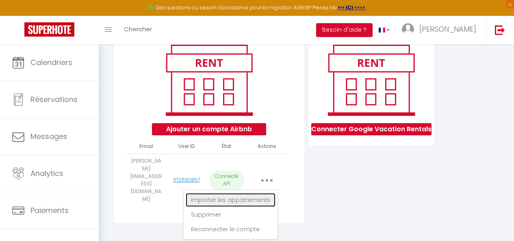
click at [248, 197] on link "Importer les appartements" at bounding box center [231, 200] width 90 height 14
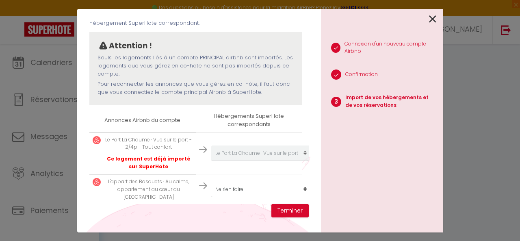
scroll to position [91, 0]
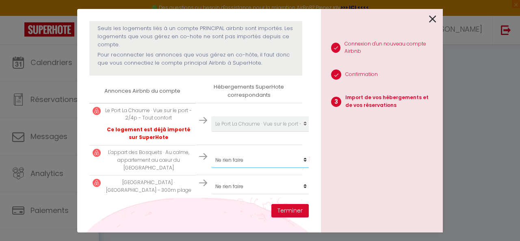
click at [248, 152] on select "Créer un nouvel hébergement Ne rien faire Le Port La Chaume · Vue sur le port -…" at bounding box center [261, 159] width 100 height 15
click at [211, 152] on select "Créer un nouvel hébergement Ne rien faire Le Port La Chaume · Vue sur le port -…" at bounding box center [261, 159] width 100 height 15
click at [251, 179] on select "Créer un nouvel hébergement Ne rien faire Le Port La Chaume · Vue sur le port -…" at bounding box center [261, 186] width 100 height 15
click at [211, 179] on select "Créer un nouvel hébergement Ne rien faire Le Port La Chaume · Vue sur le port -…" at bounding box center [261, 186] width 100 height 15
click at [299, 214] on button "Terminer" at bounding box center [289, 211] width 37 height 14
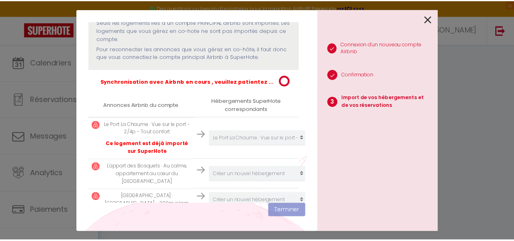
scroll to position [0, 0]
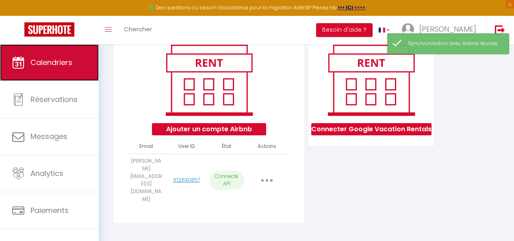
click at [54, 70] on link "Calendriers" at bounding box center [49, 62] width 99 height 37
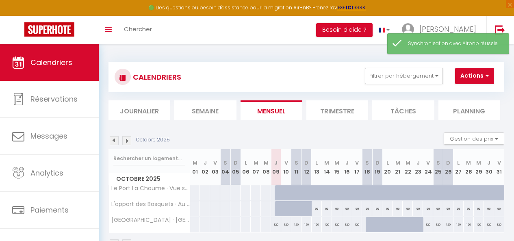
scroll to position [41, 0]
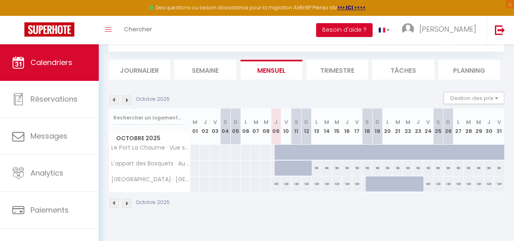
click at [135, 71] on li "Journalier" at bounding box center [139, 70] width 62 height 20
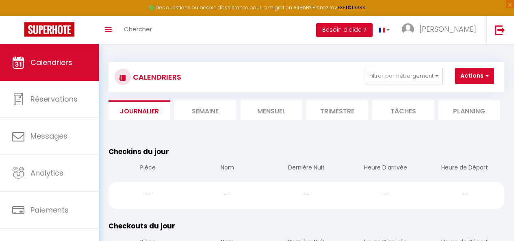
click at [209, 73] on div "CALENDRIERS Filtrer par hébergement Tous Le Port La Chaume · Vue sur le port - …" at bounding box center [306, 77] width 383 height 18
click at [209, 74] on div "CALENDRIERS Filtrer par hébergement Tous Le Port La Chaume · Vue sur le port - …" at bounding box center [306, 77] width 383 height 18
click at [200, 117] on li "Semaine" at bounding box center [205, 110] width 62 height 20
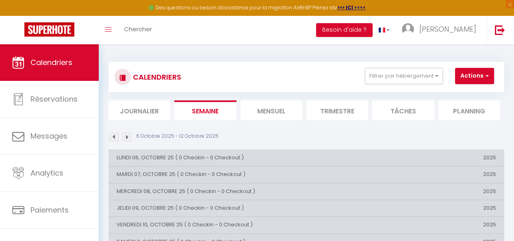
click at [274, 121] on div "CALENDRIERS Filtrer par hébergement Tous Le Port La Chaume · Vue sur le port - …" at bounding box center [306, 160] width 396 height 213
click at [271, 109] on li "Mensuel" at bounding box center [271, 110] width 62 height 20
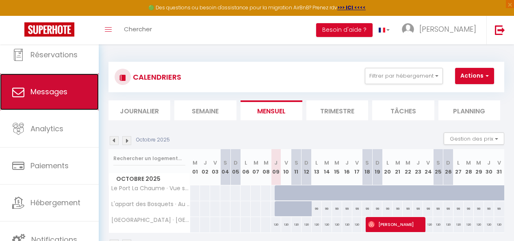
click at [58, 89] on span "Messages" at bounding box center [48, 92] width 37 height 10
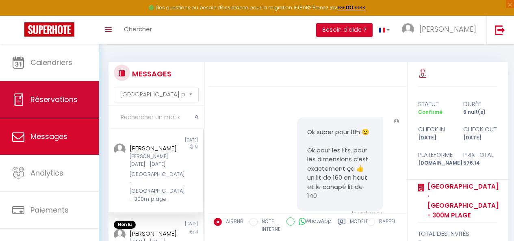
scroll to position [1632, 0]
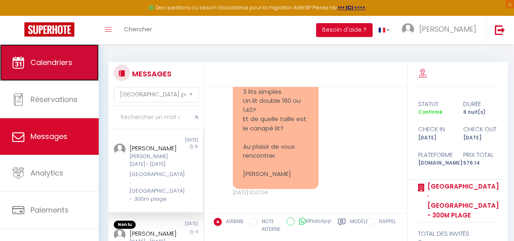
click at [22, 57] on icon at bounding box center [18, 62] width 12 height 12
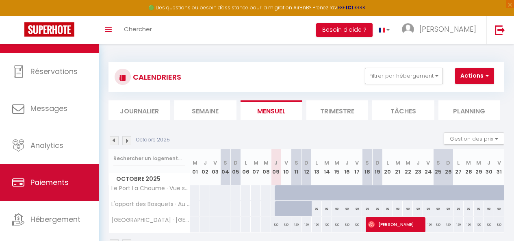
scroll to position [44, 0]
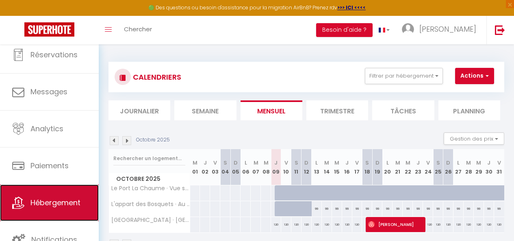
click at [56, 210] on link "Hébergement" at bounding box center [49, 202] width 99 height 37
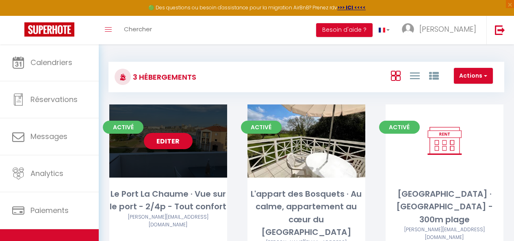
click at [193, 142] on div "Editer" at bounding box center [168, 140] width 118 height 73
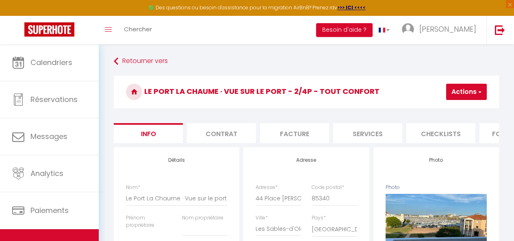
click at [453, 101] on h3 "Le Port La Chaume · Vue sur le port - 2/4p - Tout confort" at bounding box center [306, 92] width 385 height 32
click at [463, 91] on button "Actions" at bounding box center [466, 92] width 41 height 16
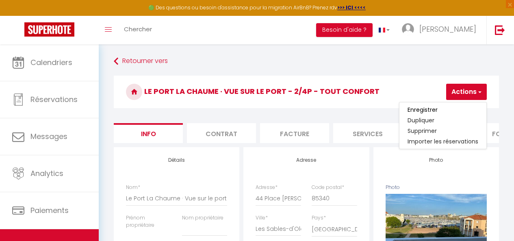
click at [414, 82] on h3 "Le Port La Chaume · Vue sur le port - 2/4p - Tout confort" at bounding box center [306, 92] width 385 height 32
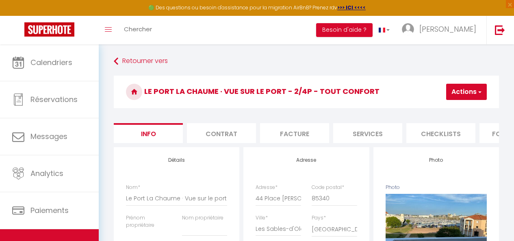
click at [474, 83] on h3 "Le Port La Chaume · Vue sur le port - 2/4p - Tout confort" at bounding box center [306, 92] width 385 height 32
click at [472, 89] on button "Actions" at bounding box center [466, 92] width 41 height 16
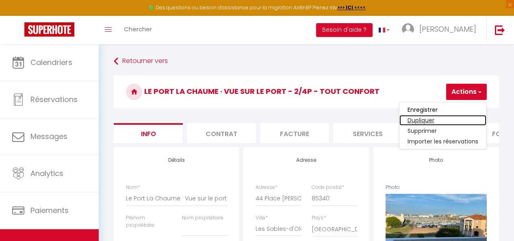
click at [429, 120] on link "Dupliquer" at bounding box center [442, 120] width 87 height 11
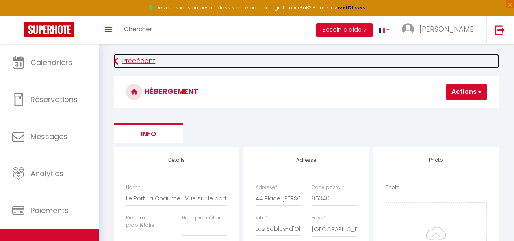
click at [127, 61] on link "Précédent" at bounding box center [306, 61] width 385 height 15
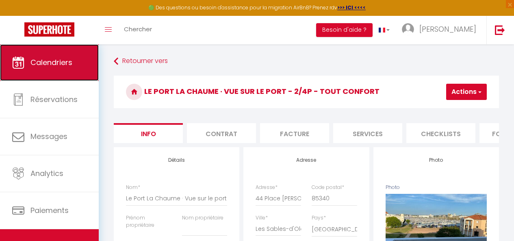
click at [45, 65] on span "Calendriers" at bounding box center [51, 62] width 42 height 10
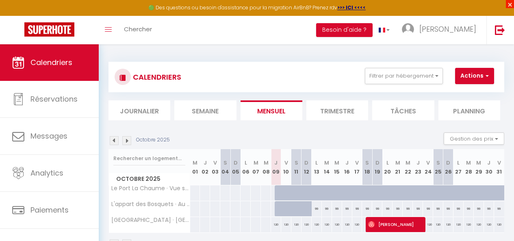
click at [511, 4] on span "×" at bounding box center [510, 4] width 8 height 8
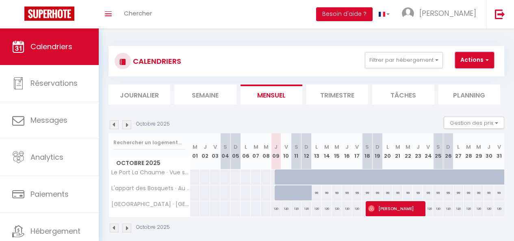
click at [465, 56] on button "Actions" at bounding box center [474, 60] width 39 height 16
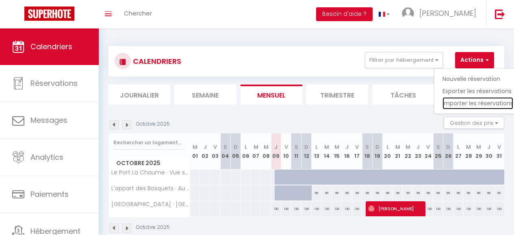
click at [466, 102] on link "Importer les réservations" at bounding box center [477, 103] width 71 height 12
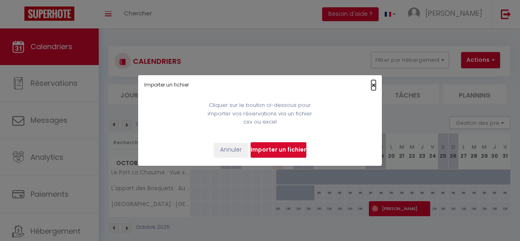
click at [372, 83] on span "×" at bounding box center [373, 85] width 4 height 10
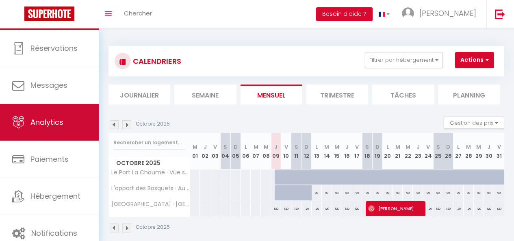
scroll to position [44, 0]
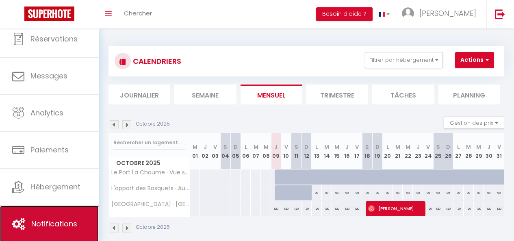
click at [28, 214] on link "Notifications" at bounding box center [49, 224] width 99 height 37
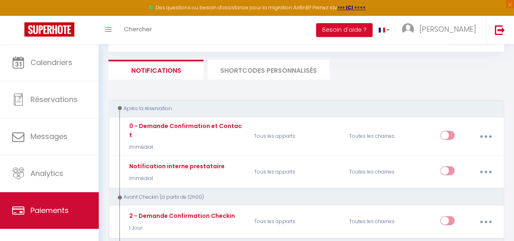
scroll to position [44, 0]
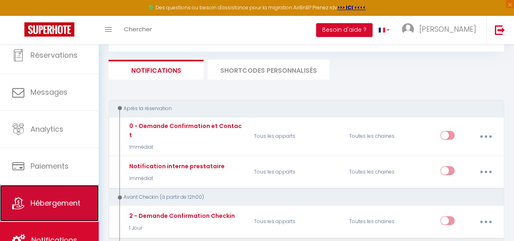
click at [52, 211] on link "Hébergement" at bounding box center [49, 203] width 99 height 37
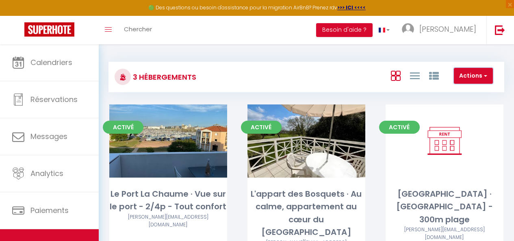
click at [474, 73] on button "Actions" at bounding box center [473, 76] width 39 height 16
click at [349, 70] on div "Actions Créer un Hébergement Nouveau groupe" at bounding box center [371, 77] width 263 height 18
click at [466, 69] on button "Actions" at bounding box center [473, 76] width 39 height 16
click at [368, 67] on div "3 Hébergements Actions Créer un Hébergement Nouveau groupe" at bounding box center [306, 77] width 396 height 30
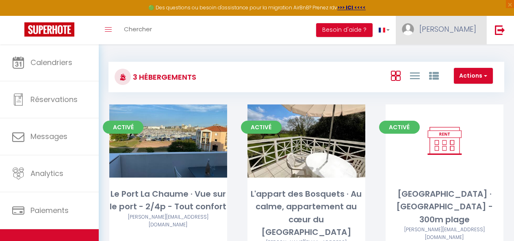
click at [453, 26] on span "[PERSON_NAME]" at bounding box center [447, 29] width 57 height 10
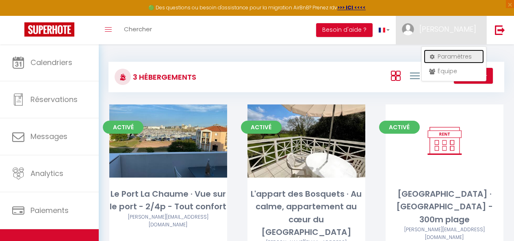
click at [442, 61] on link "Paramètres" at bounding box center [454, 57] width 60 height 14
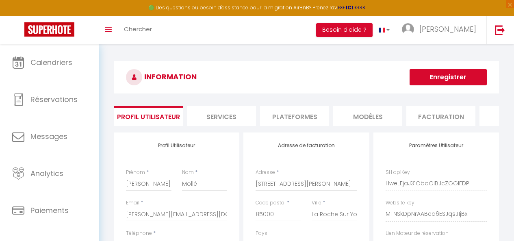
click at [336, 115] on li "MODÈLES" at bounding box center [367, 116] width 69 height 20
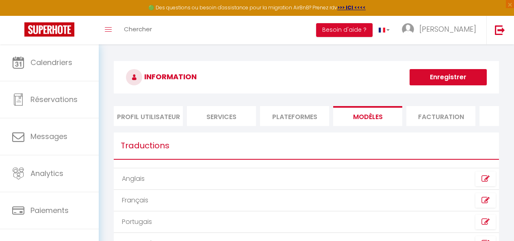
click at [292, 113] on li "Plateformes" at bounding box center [294, 116] width 69 height 20
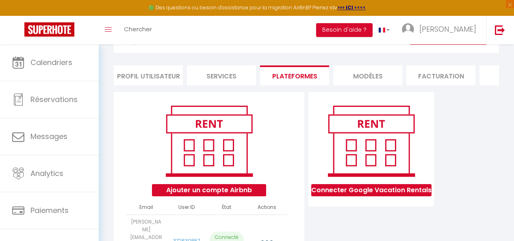
scroll to position [81, 0]
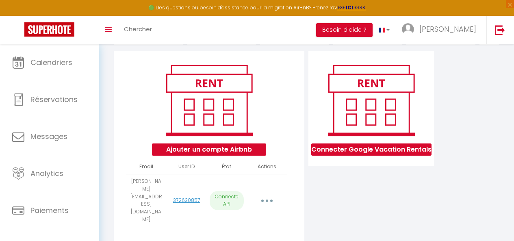
click at [267, 202] on button "button" at bounding box center [267, 200] width 22 height 15
click at [319, 188] on div "Connecter Google Vacation Rentals" at bounding box center [371, 149] width 130 height 197
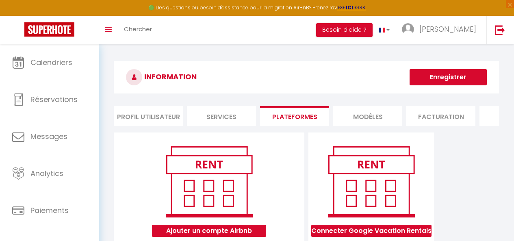
click at [229, 109] on li "Services" at bounding box center [221, 116] width 69 height 20
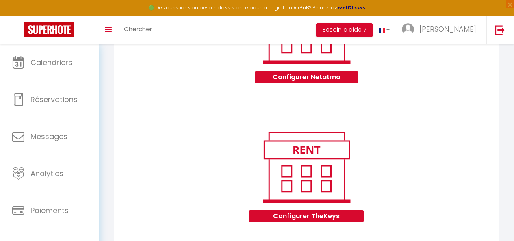
scroll to position [44, 0]
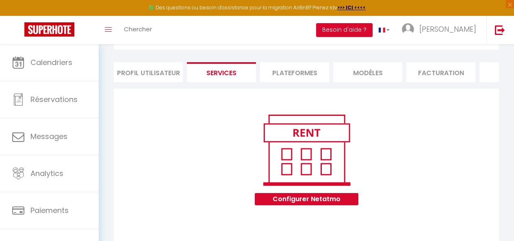
click at [149, 71] on li "Profil Utilisateur" at bounding box center [148, 72] width 69 height 20
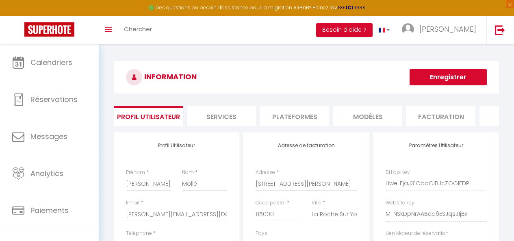
click at [283, 121] on li "Plateformes" at bounding box center [294, 116] width 69 height 20
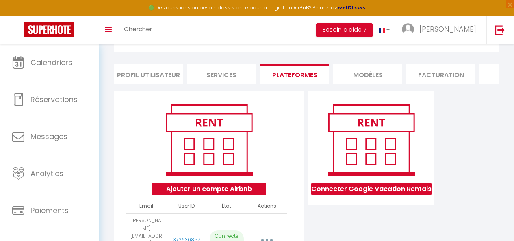
scroll to position [81, 0]
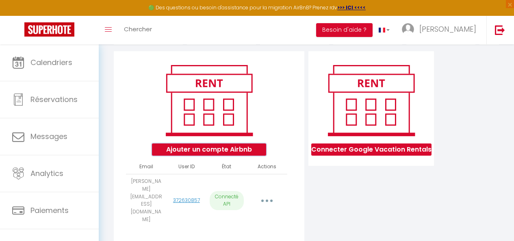
click at [246, 151] on button "Ajouter un compte Airbnb" at bounding box center [209, 149] width 114 height 12
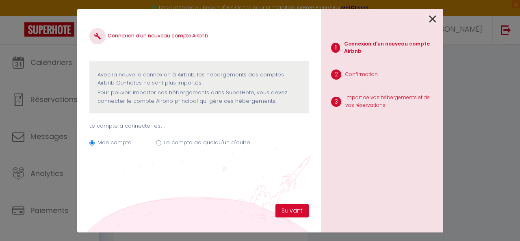
click at [191, 136] on div "Mon compte Le compte de quelqu'un d'autre" at bounding box center [198, 143] width 219 height 27
click at [191, 140] on label "Le compte de quelqu'un d'autre" at bounding box center [207, 143] width 86 height 8
click at [161, 140] on input "Le compte de quelqu'un d'autre" at bounding box center [158, 142] width 5 height 5
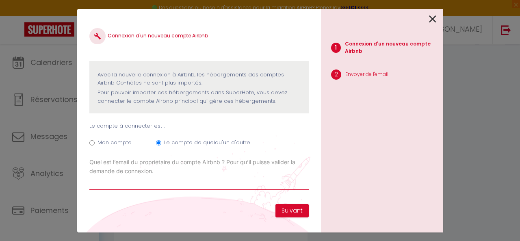
click at [162, 184] on input "Email connexion Airbnb" at bounding box center [198, 182] width 219 height 15
paste input "[EMAIL_ADDRESS][DOMAIN_NAME]"
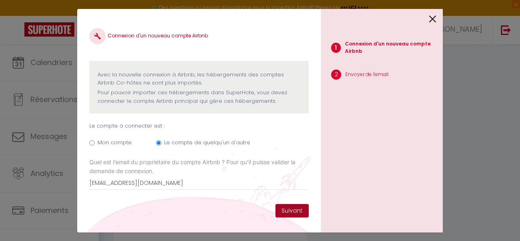
click at [280, 206] on button "Suivant" at bounding box center [291, 211] width 33 height 14
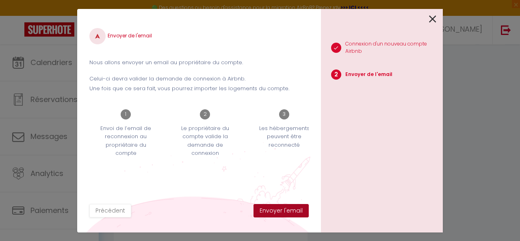
click at [278, 210] on button "Envoyer l'email" at bounding box center [280, 211] width 55 height 14
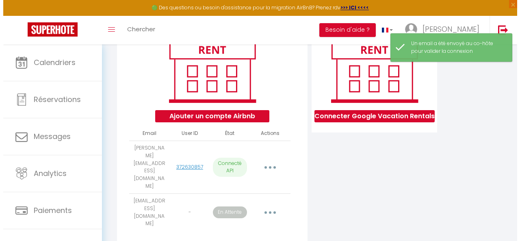
scroll to position [122, 0]
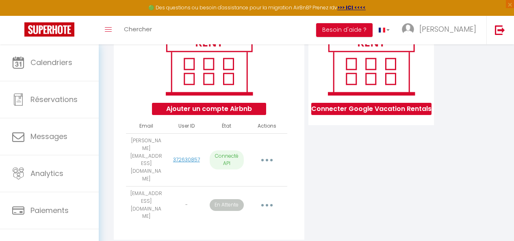
click at [270, 161] on button "button" at bounding box center [267, 159] width 22 height 15
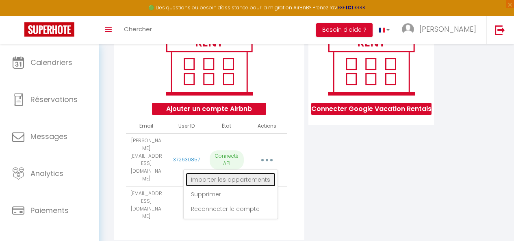
click at [247, 182] on link "Importer les appartements" at bounding box center [231, 180] width 90 height 14
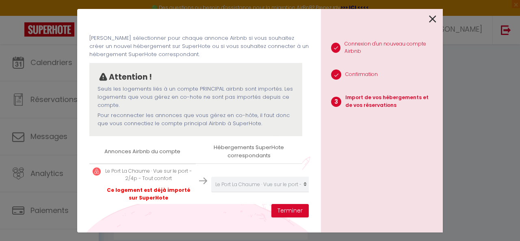
scroll to position [0, 0]
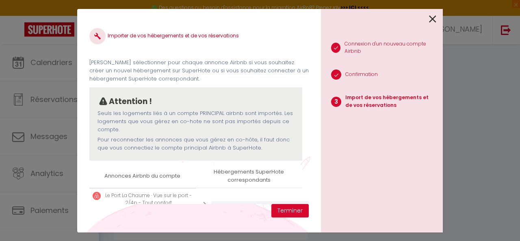
click at [105, 37] on icon at bounding box center [97, 36] width 16 height 16
click at [96, 35] on img at bounding box center [97, 36] width 6 height 6
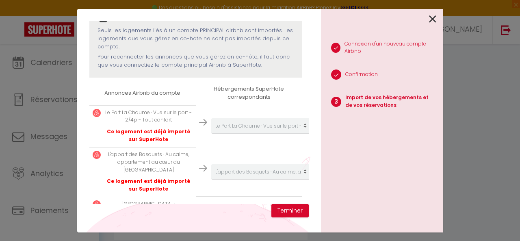
scroll to position [130, 0]
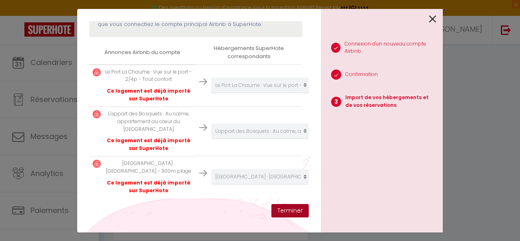
click at [293, 206] on button "Terminer" at bounding box center [289, 211] width 37 height 14
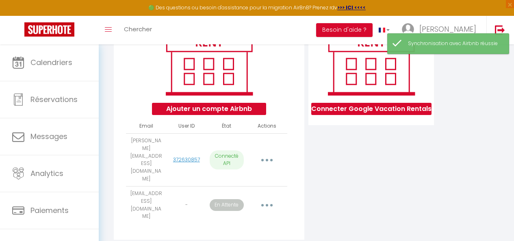
click at [268, 161] on button "button" at bounding box center [267, 159] width 22 height 15
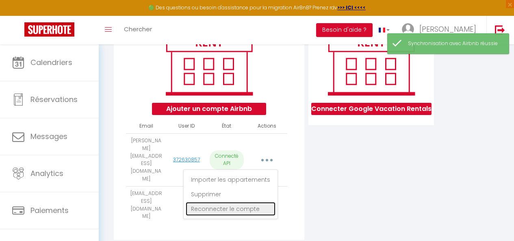
click at [245, 208] on link "Reconnecter le compte" at bounding box center [231, 209] width 90 height 14
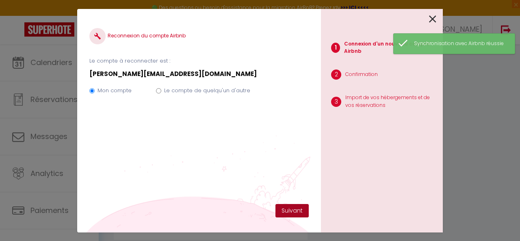
click at [297, 208] on button "Suivant" at bounding box center [291, 211] width 33 height 14
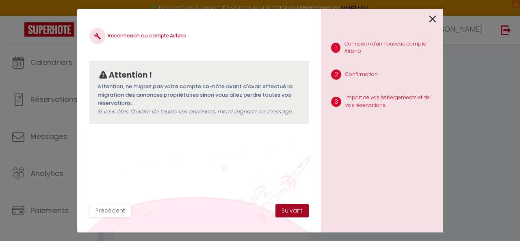
click at [293, 213] on button "Suivant" at bounding box center [291, 211] width 33 height 14
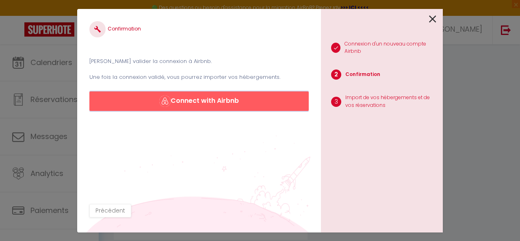
click at [217, 104] on button "Connect with Airbnb" at bounding box center [198, 100] width 219 height 19
click at [433, 21] on icon at bounding box center [432, 19] width 7 height 12
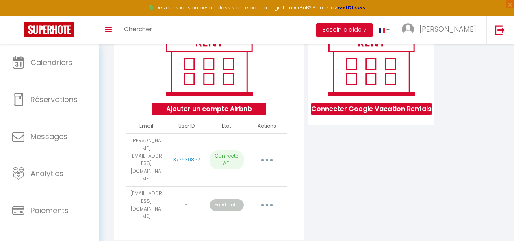
click at [262, 154] on button "button" at bounding box center [267, 159] width 22 height 15
click at [225, 115] on button "Ajouter un compte Airbnb" at bounding box center [209, 109] width 114 height 12
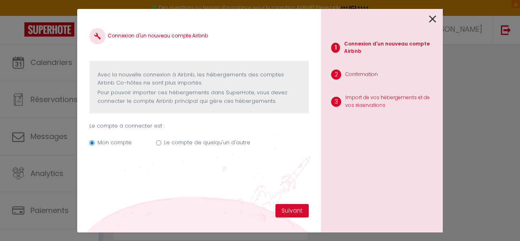
click at [197, 145] on label "Le compte de quelqu'un d'autre" at bounding box center [207, 143] width 86 height 8
click at [161, 145] on input "Le compte de quelqu'un d'autre" at bounding box center [158, 142] width 5 height 5
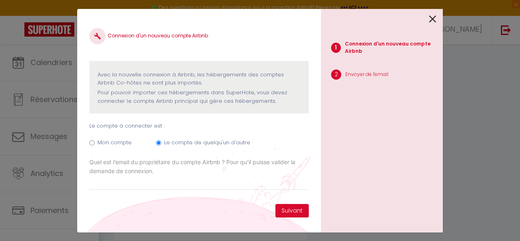
click at [160, 171] on label "Quel est l’email du propriétaire du compte Airbnb ? Pour qu’il puisse valider l…" at bounding box center [198, 167] width 219 height 18
click at [0, 0] on input "Email connexion Airbnb" at bounding box center [0, 0] width 0 height 0
click at [160, 180] on input "Email connexion Airbnb" at bounding box center [198, 182] width 219 height 15
paste input "[PERSON_NAME][EMAIL_ADDRESS][DOMAIN_NAME]"
click at [297, 208] on button "Suivant" at bounding box center [291, 211] width 33 height 14
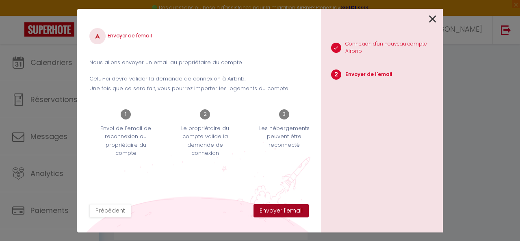
click at [278, 209] on button "Envoyer l'email" at bounding box center [280, 211] width 55 height 14
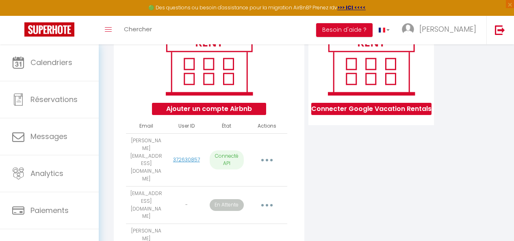
click at [265, 158] on button "button" at bounding box center [267, 159] width 22 height 15
click at [240, 121] on div "Ajouter un compte Airbnb Email User ID État Actions mathieu@opti-conciergerie.c…" at bounding box center [209, 152] width 191 height 282
click at [239, 115] on button "Ajouter un compte Airbnb" at bounding box center [209, 109] width 114 height 12
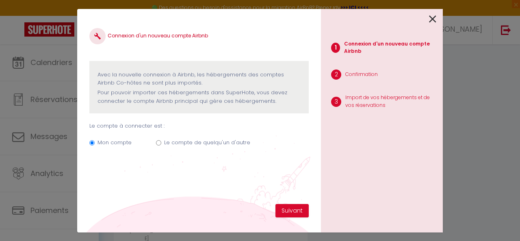
click at [166, 142] on label "Le compte de quelqu'un d'autre" at bounding box center [207, 143] width 86 height 8
click at [161, 142] on input "Le compte de quelqu'un d'autre" at bounding box center [158, 142] width 5 height 5
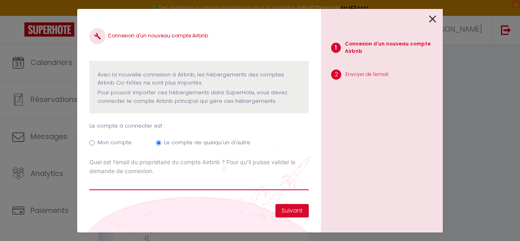
click at [154, 181] on input "Email connexion Airbnb" at bounding box center [198, 182] width 219 height 15
paste input "[EMAIL_ADDRESS][DOMAIN_NAME]"
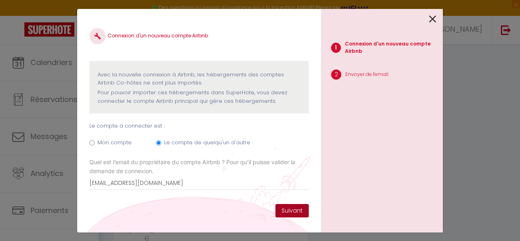
click at [287, 210] on button "Suivant" at bounding box center [291, 211] width 33 height 14
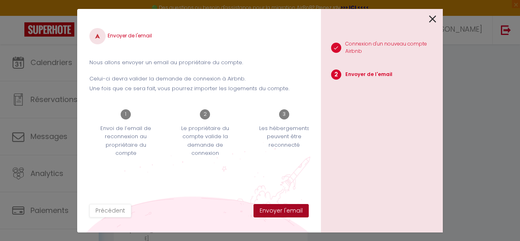
click at [287, 210] on button "Envoyer l'email" at bounding box center [280, 211] width 55 height 14
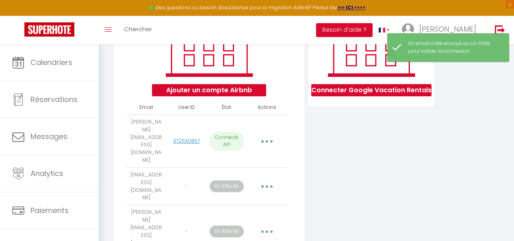
scroll to position [154, 0]
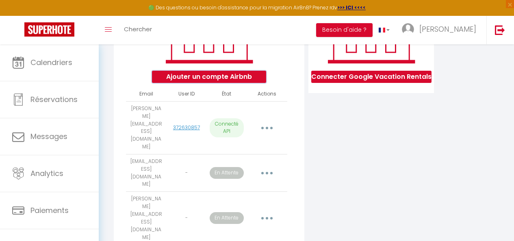
click at [222, 83] on button "Ajouter un compte Airbnb" at bounding box center [209, 77] width 114 height 12
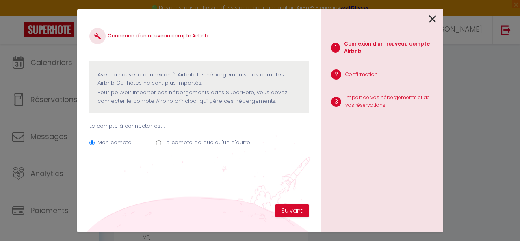
click at [185, 144] on label "Le compte de quelqu'un d'autre" at bounding box center [207, 143] width 86 height 8
click at [161, 144] on input "Le compte de quelqu'un d'autre" at bounding box center [158, 142] width 5 height 5
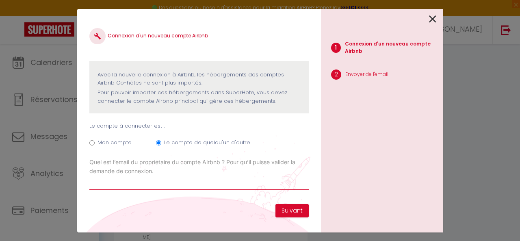
click at [169, 185] on input "Email connexion Airbnb" at bounding box center [198, 182] width 219 height 15
paste input "[EMAIL_ADDRESS][DOMAIN_NAME]"
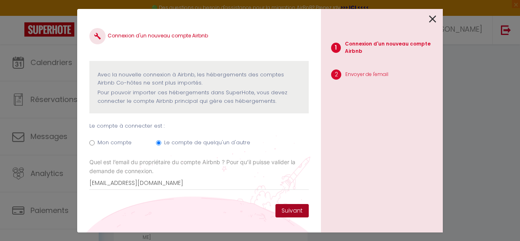
click at [287, 211] on button "Suivant" at bounding box center [291, 211] width 33 height 14
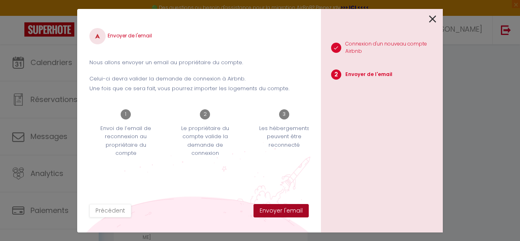
click at [287, 211] on button "Envoyer l'email" at bounding box center [280, 211] width 55 height 14
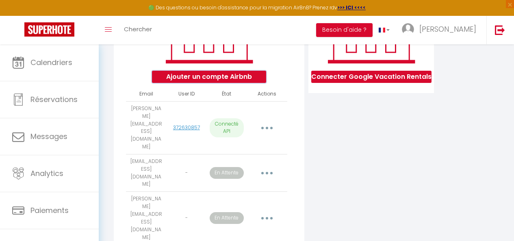
click at [216, 81] on button "Ajouter un compte Airbnb" at bounding box center [209, 77] width 114 height 12
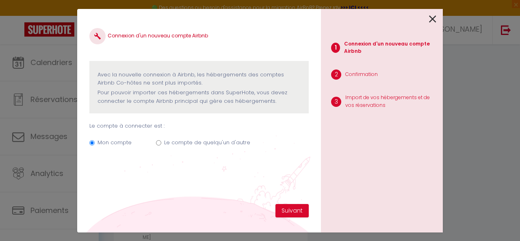
click at [216, 144] on label "Le compte de quelqu'un d'autre" at bounding box center [207, 143] width 86 height 8
click at [161, 144] on input "Le compte de quelqu'un d'autre" at bounding box center [158, 142] width 5 height 5
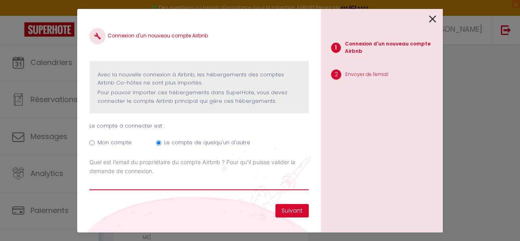
click at [169, 184] on input "Email connexion Airbnb" at bounding box center [198, 182] width 219 height 15
paste input "[EMAIL_ADDRESS][DOMAIN_NAME]"
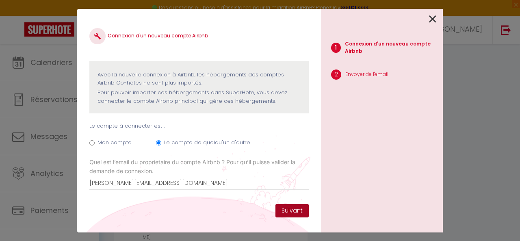
click at [295, 208] on button "Suivant" at bounding box center [291, 211] width 33 height 14
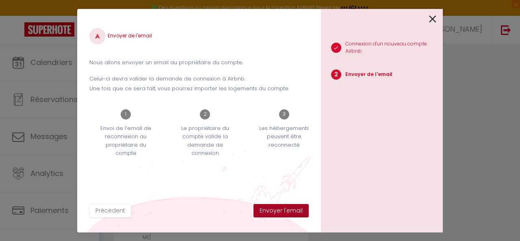
click at [295, 208] on button "Envoyer l'email" at bounding box center [280, 211] width 55 height 14
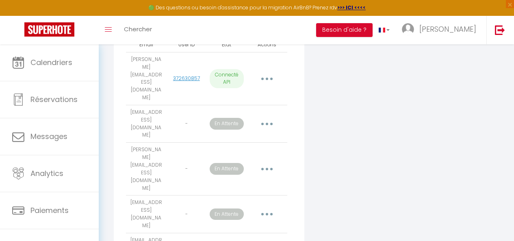
scroll to position [188, 0]
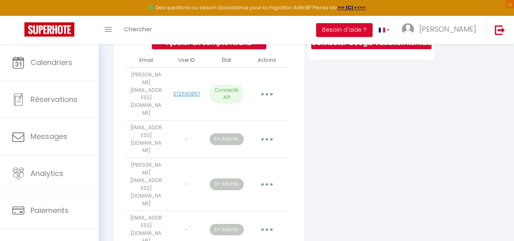
click at [207, 46] on button "Ajouter un compte Airbnb" at bounding box center [209, 43] width 114 height 12
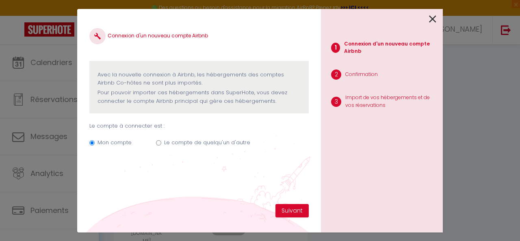
click at [173, 143] on label "Le compte de quelqu'un d'autre" at bounding box center [207, 143] width 86 height 8
click at [161, 143] on input "Le compte de quelqu'un d'autre" at bounding box center [158, 142] width 5 height 5
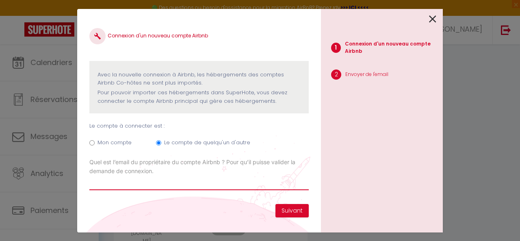
click at [161, 176] on input "Email connexion Airbnb" at bounding box center [198, 182] width 219 height 15
paste input "[EMAIL_ADDRESS][DOMAIN_NAME]"
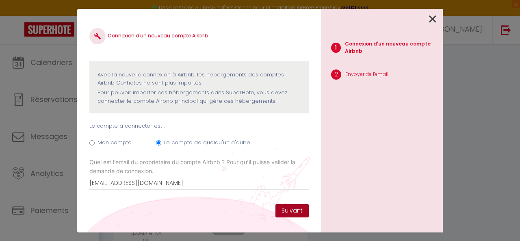
click at [298, 206] on button "Suivant" at bounding box center [291, 211] width 33 height 14
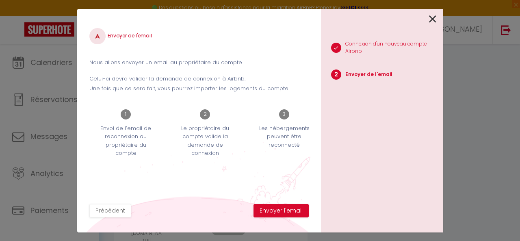
click at [291, 220] on div "Envoyer de l'email Nous allons envoyer un email au propriétaire du compte. Celu…" at bounding box center [199, 120] width 244 height 223
click at [286, 208] on button "Envoyer l'email" at bounding box center [280, 211] width 55 height 14
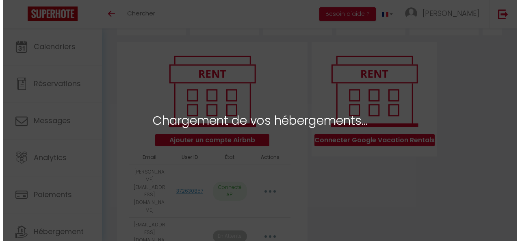
scroll to position [108, 0]
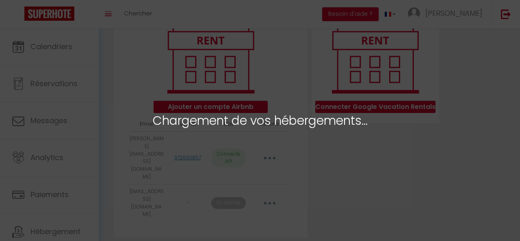
select select "78483"
select select "78484"
select select "78485"
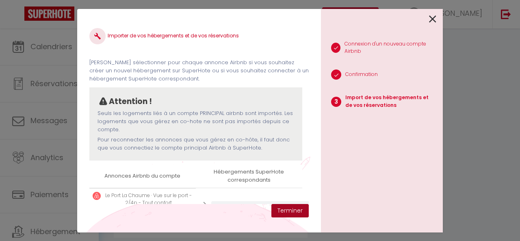
click at [284, 213] on button "Terminer" at bounding box center [289, 211] width 37 height 14
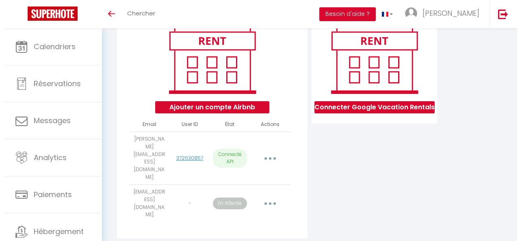
scroll to position [108, 0]
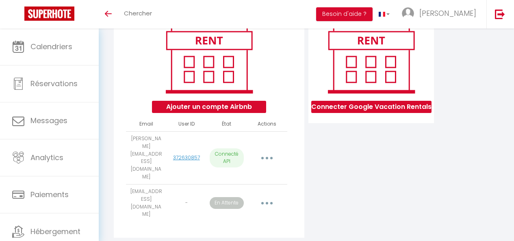
click at [268, 157] on icon "button" at bounding box center [267, 158] width 2 height 2
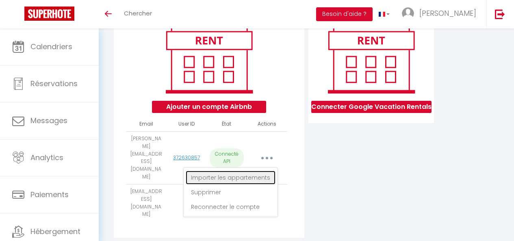
click at [244, 175] on link "Importer les appartements" at bounding box center [231, 178] width 90 height 14
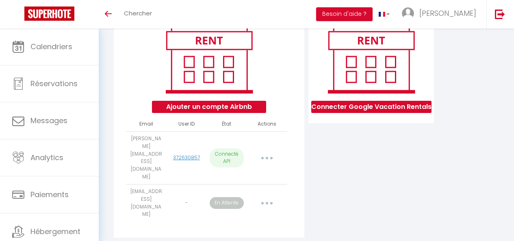
select select "78483"
select select "78484"
select select "78485"
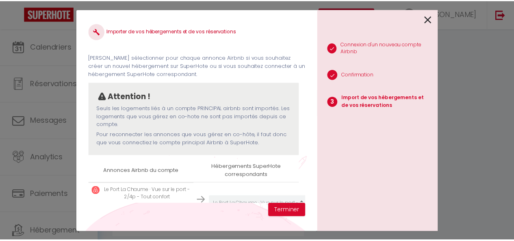
scroll to position [0, 0]
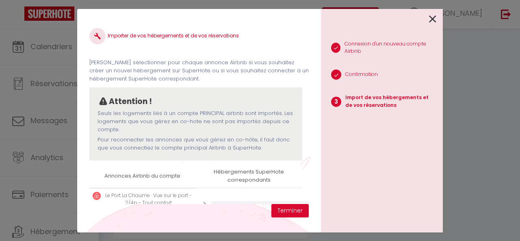
click at [434, 19] on icon at bounding box center [432, 19] width 7 height 12
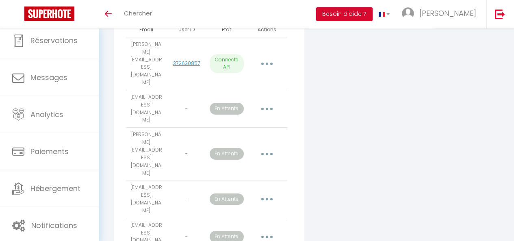
scroll to position [234, 0]
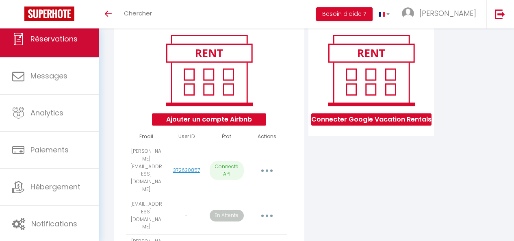
scroll to position [35, 0]
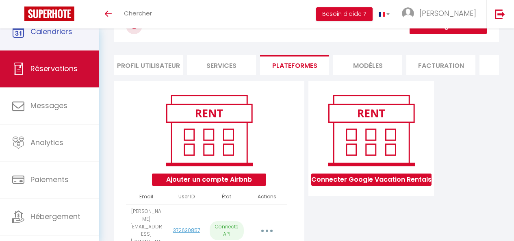
click at [31, 49] on link "Calendriers" at bounding box center [49, 31] width 99 height 37
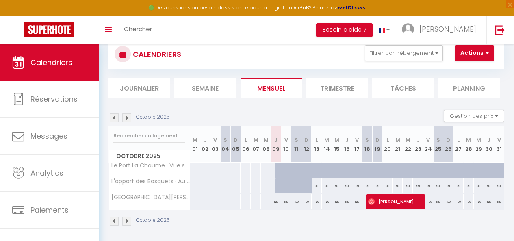
scroll to position [66, 0]
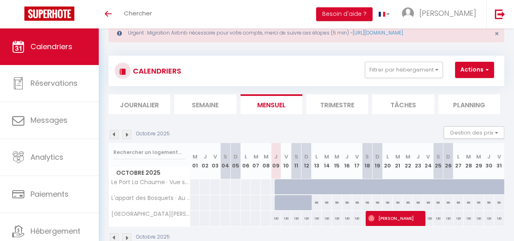
scroll to position [9, 0]
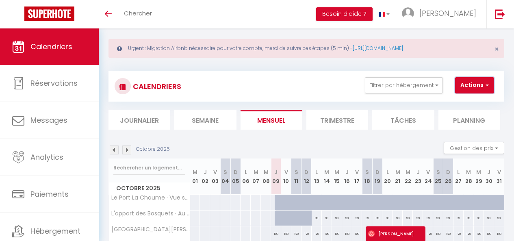
click at [470, 86] on button "Actions" at bounding box center [474, 85] width 39 height 16
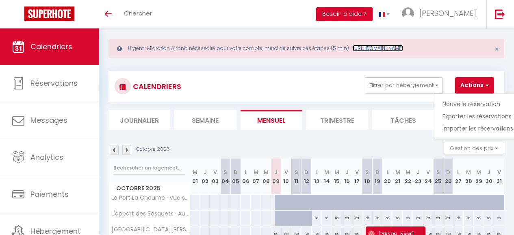
click at [394, 46] on link "[URL][DOMAIN_NAME]" at bounding box center [378, 48] width 50 height 7
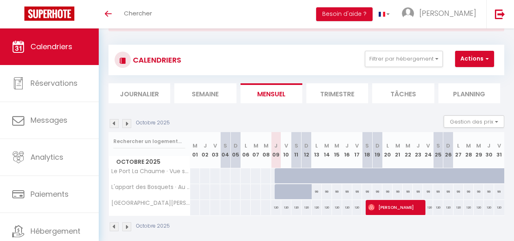
scroll to position [50, 0]
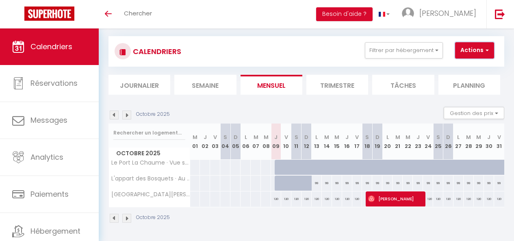
click at [480, 42] on button "Actions" at bounding box center [474, 50] width 39 height 16
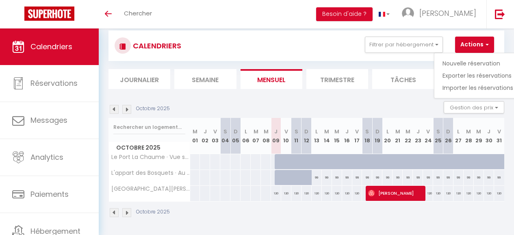
click at [313, 52] on div "CALENDRIERS Filtrer par hébergement Tous Le Port La Chaume · Vue sur le port - …" at bounding box center [306, 46] width 383 height 18
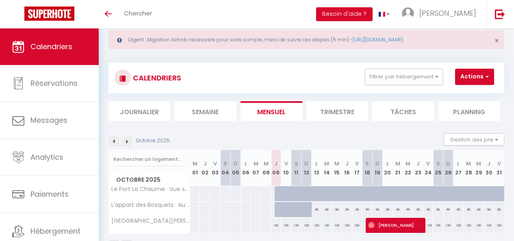
scroll to position [9, 0]
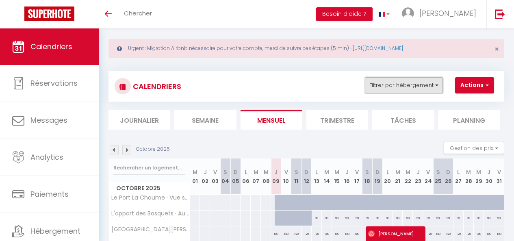
click at [414, 89] on button "Filtrer par hébergement" at bounding box center [404, 85] width 78 height 16
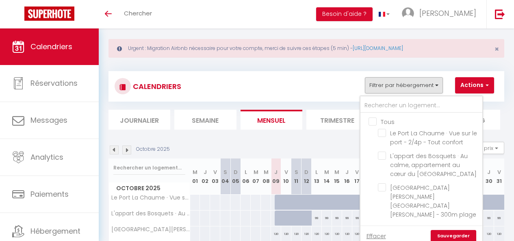
click at [258, 80] on div "CALENDRIERS Filtrer par hébergement Tous Le Port La Chaume · Vue sur le port - …" at bounding box center [306, 86] width 383 height 18
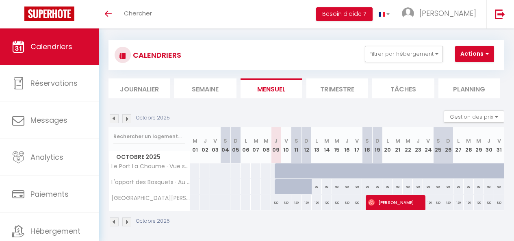
scroll to position [50, 0]
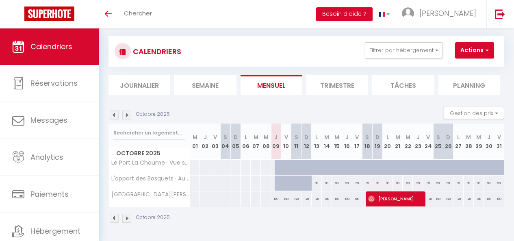
click at [184, 84] on li "Semaine" at bounding box center [205, 85] width 62 height 20
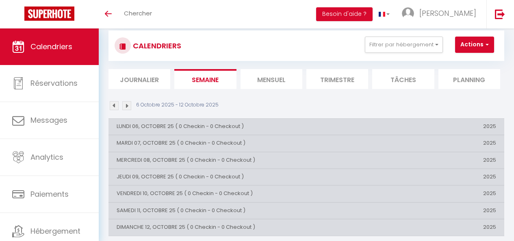
scroll to position [61, 0]
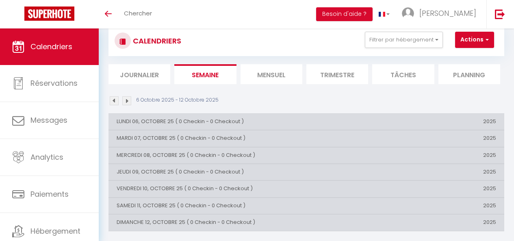
click at [132, 71] on li "Journalier" at bounding box center [139, 74] width 62 height 20
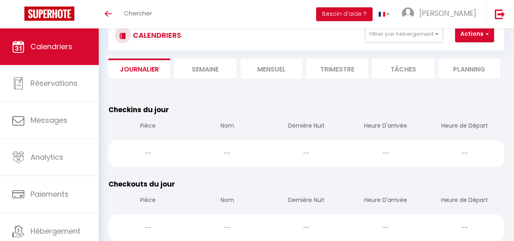
click at [253, 69] on li "Mensuel" at bounding box center [271, 68] width 62 height 20
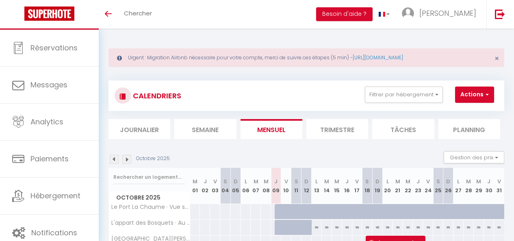
click at [136, 130] on li "Journalier" at bounding box center [139, 129] width 62 height 20
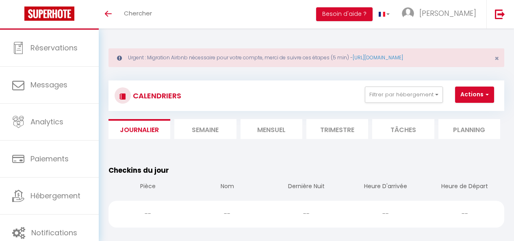
click at [261, 128] on li "Mensuel" at bounding box center [271, 129] width 62 height 20
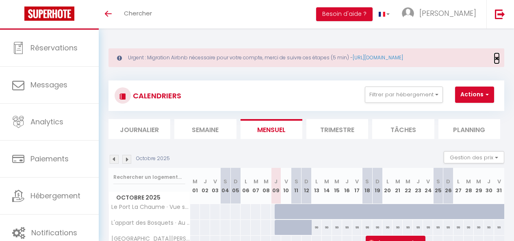
click at [498, 57] on span "×" at bounding box center [496, 58] width 4 height 10
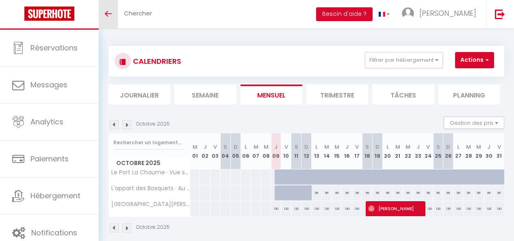
click at [110, 12] on icon "Toggle menubar" at bounding box center [108, 13] width 7 height 5
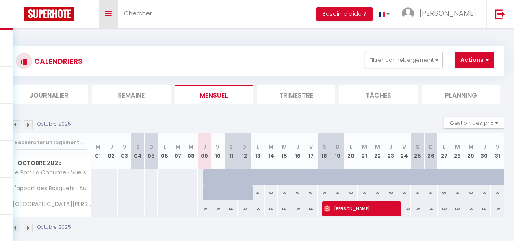
click at [110, 12] on icon "Toggle menubar" at bounding box center [108, 13] width 7 height 5
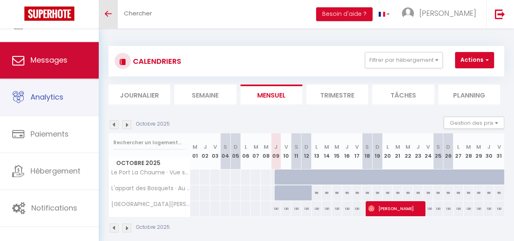
scroll to position [44, 0]
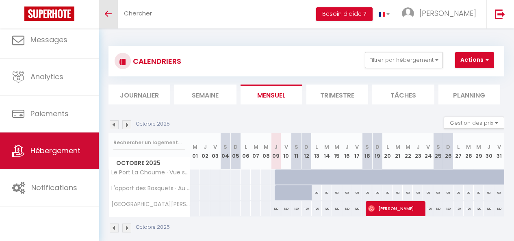
click at [26, 149] on link "Hébergement" at bounding box center [49, 150] width 99 height 37
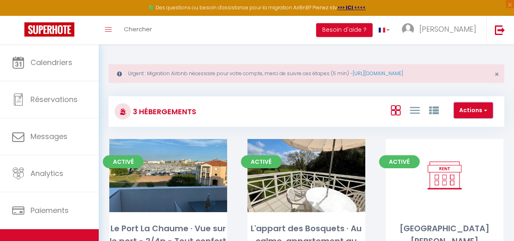
click at [466, 112] on button "Actions" at bounding box center [473, 110] width 39 height 16
click at [440, 138] on li "Nouveau groupe" at bounding box center [455, 136] width 74 height 9
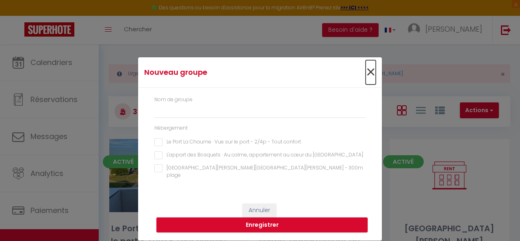
click at [373, 75] on span "×" at bounding box center [371, 72] width 10 height 24
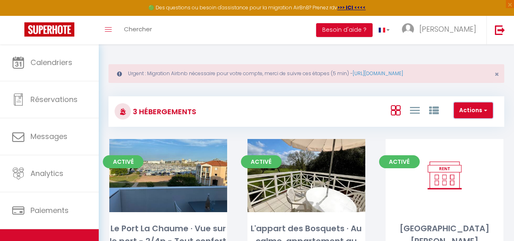
click at [470, 103] on button "Actions" at bounding box center [473, 110] width 39 height 16
click at [431, 123] on li "Créer un Hébergement" at bounding box center [455, 127] width 74 height 9
select select "3"
select select "2"
select select "1"
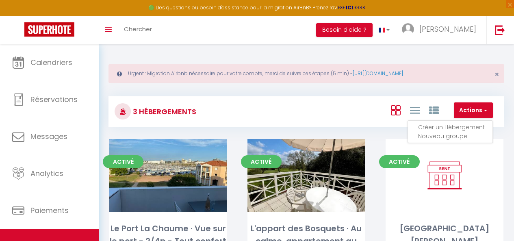
select select "1"
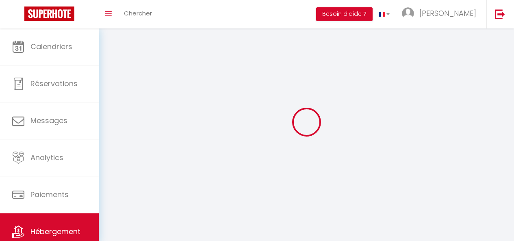
select select
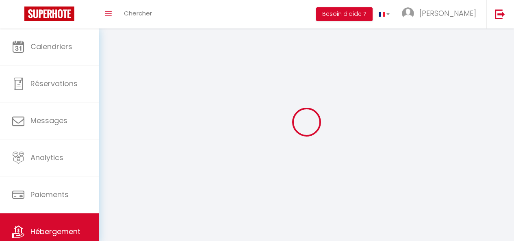
select select
checkbox input "false"
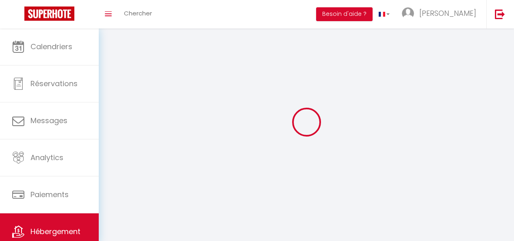
select select
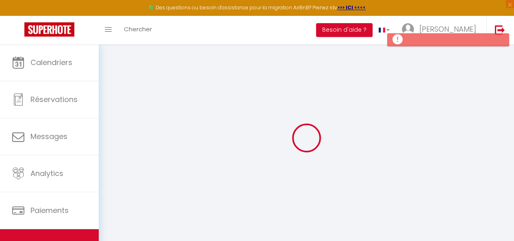
select select "15:00"
select select "23:45"
select select "11:00"
select select "30"
select select "120"
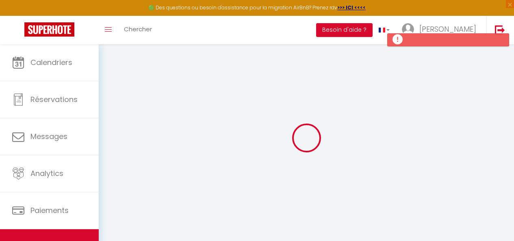
select select
checkbox input "false"
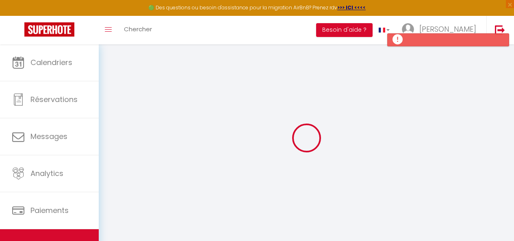
select select
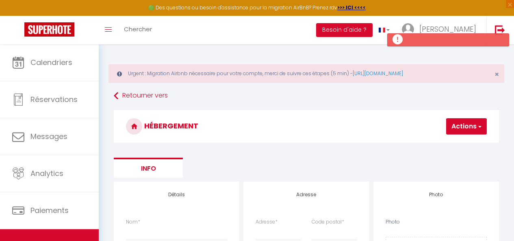
click at [455, 127] on button "Actions" at bounding box center [466, 126] width 41 height 16
click at [455, 128] on button "Actions" at bounding box center [466, 126] width 41 height 16
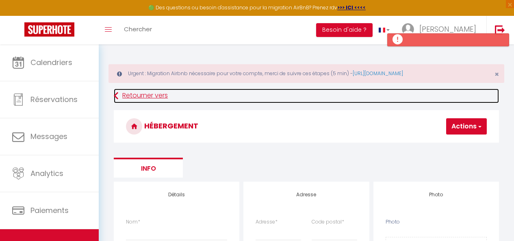
click at [122, 91] on link "Retourner vers" at bounding box center [306, 96] width 385 height 15
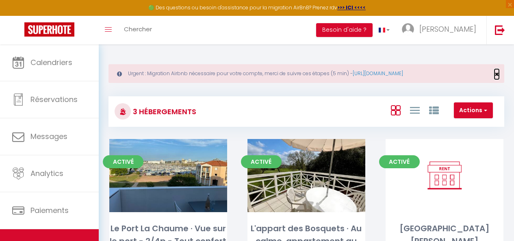
click at [498, 72] on span "×" at bounding box center [496, 74] width 4 height 10
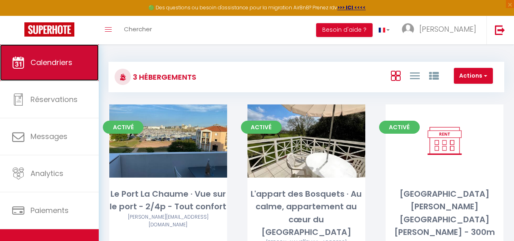
click at [40, 68] on link "Calendriers" at bounding box center [49, 62] width 99 height 37
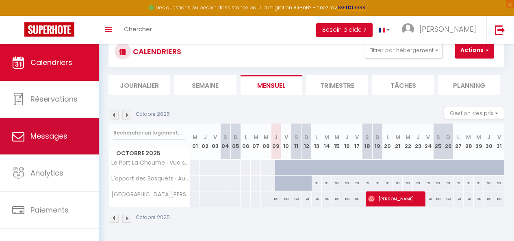
scroll to position [44, 0]
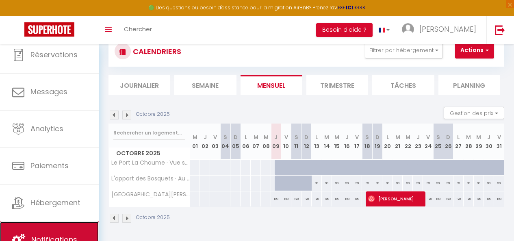
click at [42, 225] on link "Notifications" at bounding box center [49, 239] width 99 height 37
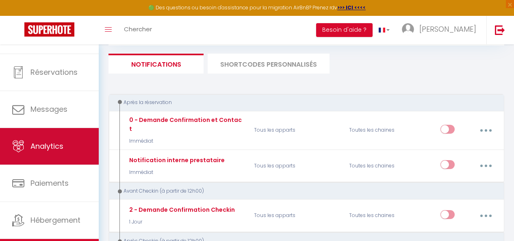
scroll to position [44, 0]
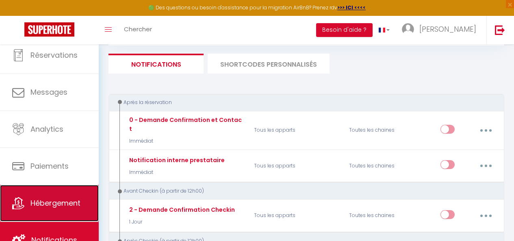
click at [47, 197] on link "Hébergement" at bounding box center [49, 203] width 99 height 37
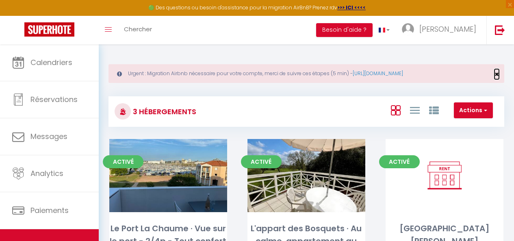
click at [496, 73] on span "×" at bounding box center [496, 74] width 4 height 10
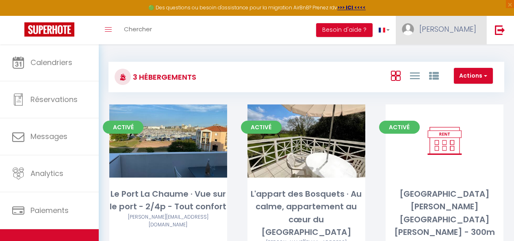
click at [443, 30] on link "[PERSON_NAME]" at bounding box center [441, 30] width 91 height 28
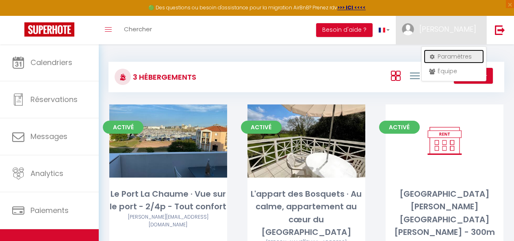
click at [442, 55] on link "Paramètres" at bounding box center [454, 57] width 60 height 14
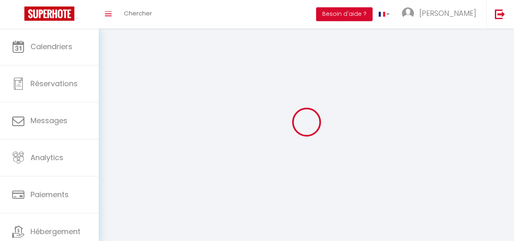
type input "[PERSON_NAME]"
type input "Mollé"
type input "+33780531313"
type input "61 bis rue roger SALENGRO"
type input "85000"
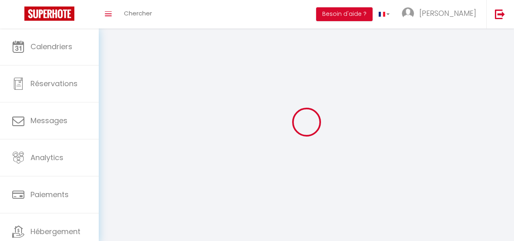
type input "La Roche Sur Yon"
type input "HweLEjaJ31OboGIBJcZGGlFDP"
type input "MTNSkDpNrAABea6ESJqsJ1jBx"
type input "https://app.superhote.com/#/get-available-rentals/MTNSkDpNrAABea6ESJqsJ1jBx"
select select "28"
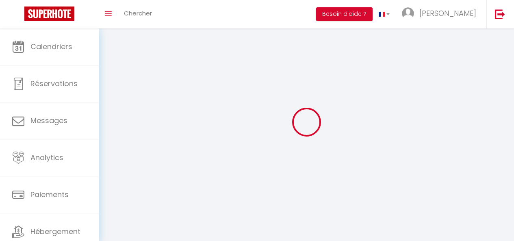
select select "fr"
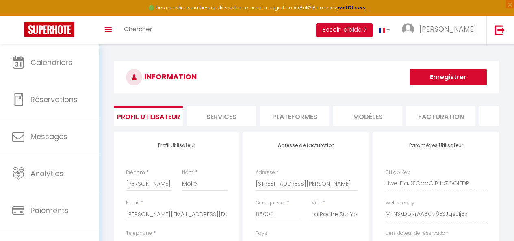
click at [213, 118] on li "Services" at bounding box center [221, 116] width 69 height 20
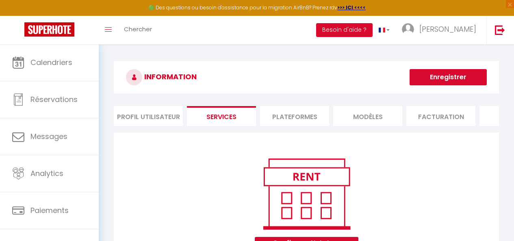
click at [279, 111] on li "Plateformes" at bounding box center [294, 116] width 69 height 20
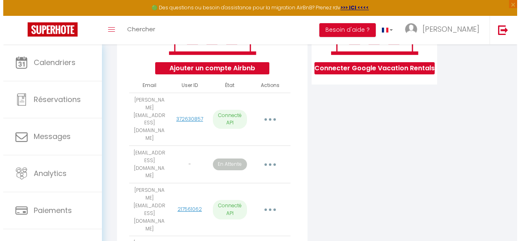
scroll to position [203, 0]
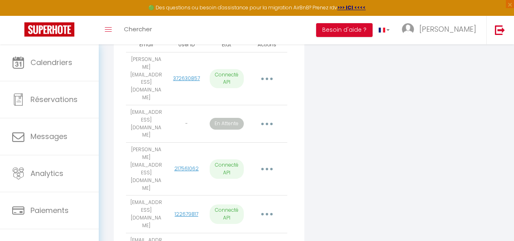
click at [264, 161] on button "button" at bounding box center [267, 168] width 22 height 15
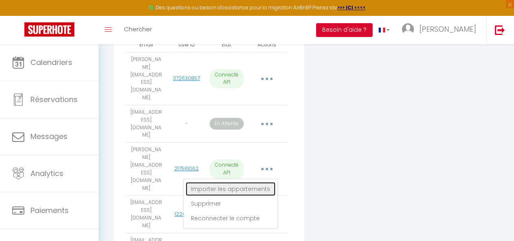
click at [253, 182] on link "Importer les appartements" at bounding box center [231, 189] width 90 height 14
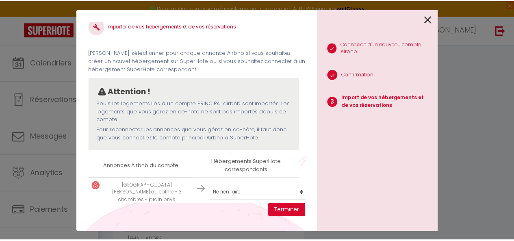
scroll to position [19, 0]
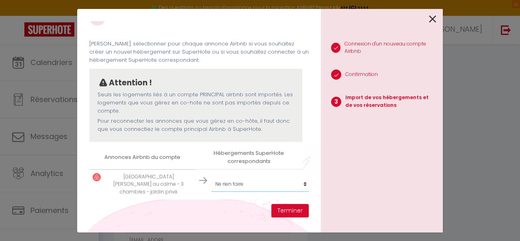
click at [261, 180] on select "Créer un nouvel hébergement Ne rien faire Le Port La Chaume · Vue sur le port -…" at bounding box center [261, 183] width 100 height 15
select select "create_new"
click at [211, 176] on select "Créer un nouvel hébergement Ne rien faire Le Port La Chaume · Vue sur le port -…" at bounding box center [261, 183] width 100 height 15
click at [282, 212] on button "Terminer" at bounding box center [289, 211] width 37 height 14
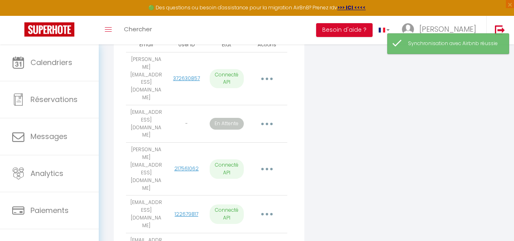
click at [267, 213] on icon "button" at bounding box center [267, 214] width 2 height 2
click at [240, 227] on link "Importer les appartements" at bounding box center [231, 234] width 90 height 14
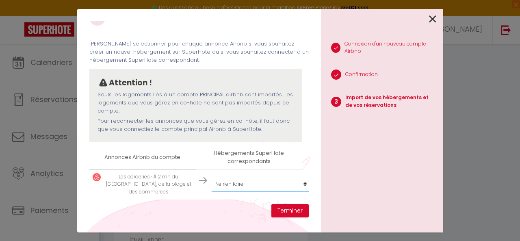
click at [243, 177] on select "Créer un nouvel hébergement Ne rien faire Le Port La Chaume · Vue sur le port -…" at bounding box center [261, 183] width 100 height 15
select select "create_new"
click at [211, 176] on select "Créer un nouvel hébergement Ne rien faire Le Port La Chaume · Vue sur le port -…" at bounding box center [261, 183] width 100 height 15
click at [286, 209] on button "Terminer" at bounding box center [289, 211] width 37 height 14
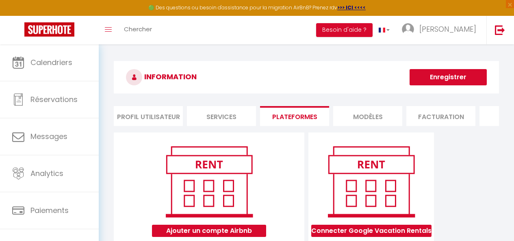
scroll to position [0, 0]
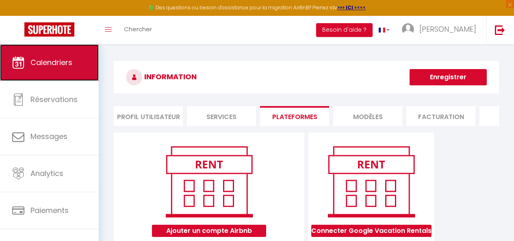
click at [61, 58] on span "Calendriers" at bounding box center [51, 62] width 42 height 10
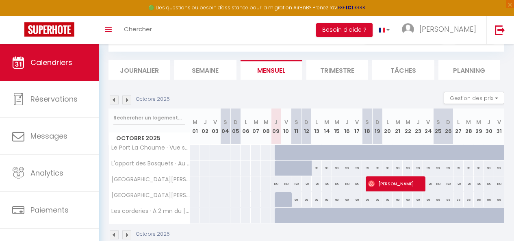
scroll to position [75, 0]
click at [291, 217] on div at bounding box center [296, 215] width 10 height 15
type input "70"
type input "Sam 11 Octobre 2025"
type input "Dim 12 Octobre 2025"
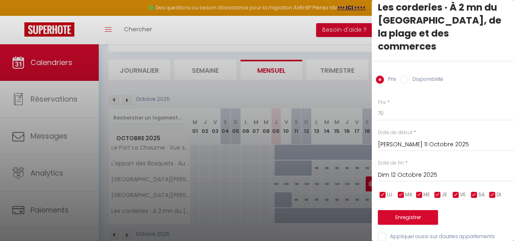
scroll to position [15, 0]
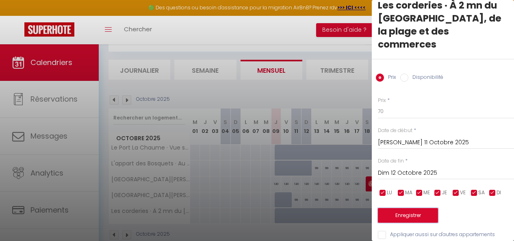
click at [399, 208] on button "Enregistrer" at bounding box center [408, 215] width 60 height 15
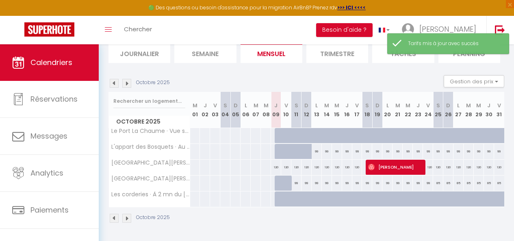
scroll to position [97, 0]
click at [138, 187] on span "Les corderies · À 2 mn du [GEOGRAPHIC_DATA], de la plage et des commerces" at bounding box center [229, 191] width 228 height 10
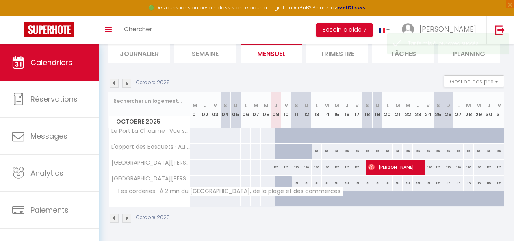
click at [149, 186] on span "Les corderies · À 2 mn du [GEOGRAPHIC_DATA], de la plage et des commerces" at bounding box center [229, 191] width 228 height 10
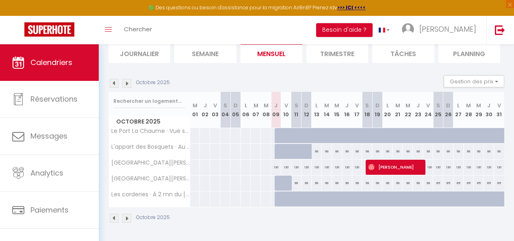
click at [128, 214] on img at bounding box center [126, 218] width 9 height 9
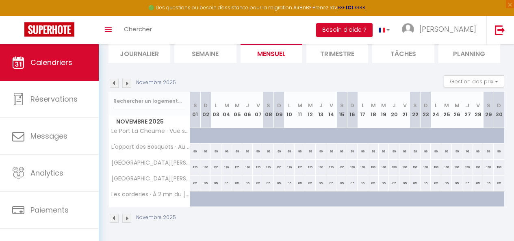
click at [128, 214] on img at bounding box center [126, 218] width 9 height 9
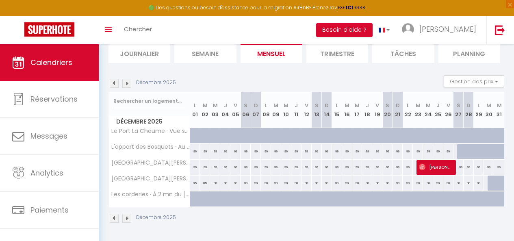
click at [106, 212] on div "Urgent : Migration Airbnb nécessaire pour votre compte, merci de suivre ces éta…" at bounding box center [306, 96] width 415 height 288
click at [112, 214] on img at bounding box center [114, 218] width 9 height 9
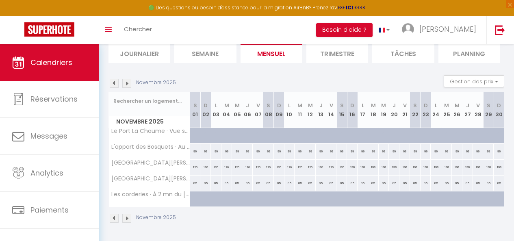
click at [112, 214] on img at bounding box center [114, 218] width 9 height 9
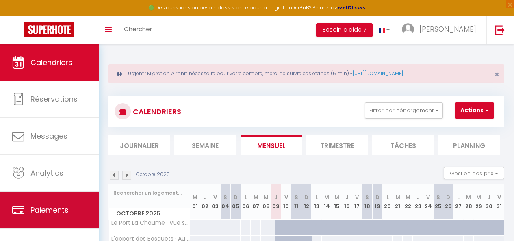
scroll to position [44, 0]
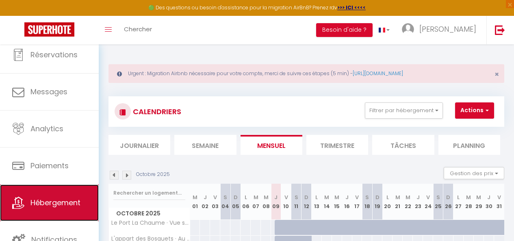
click at [51, 206] on span "Hébergement" at bounding box center [55, 202] width 50 height 10
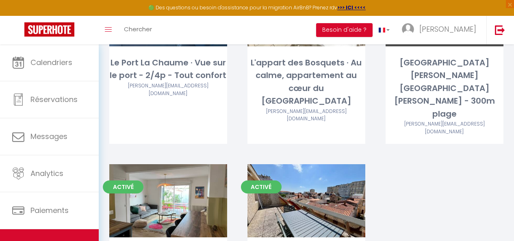
scroll to position [223, 0]
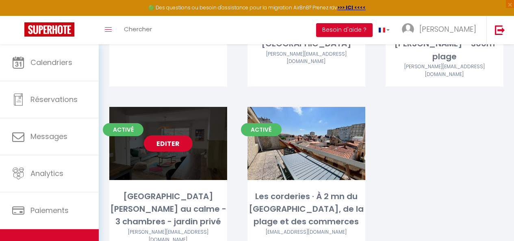
click at [134, 120] on div "Editer" at bounding box center [168, 143] width 118 height 73
select select "3"
select select "2"
select select "1"
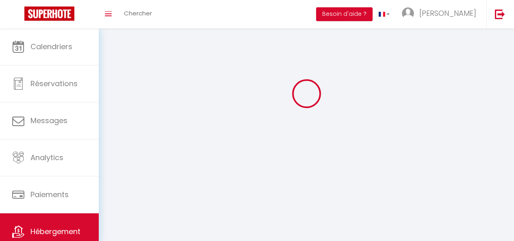
select select
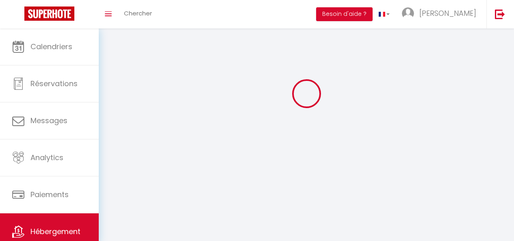
select select
checkbox input "false"
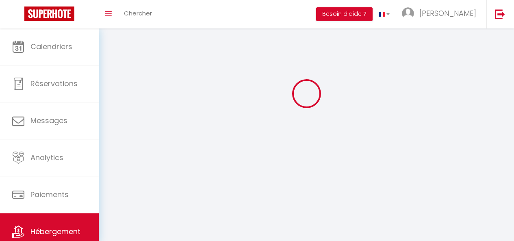
select select
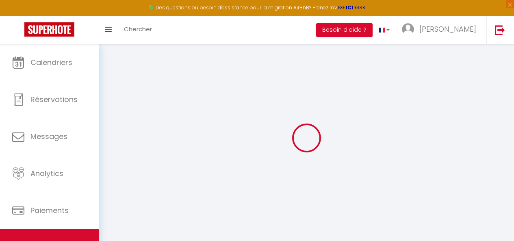
select select
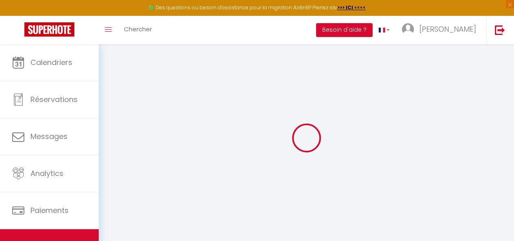
select select
checkbox input "false"
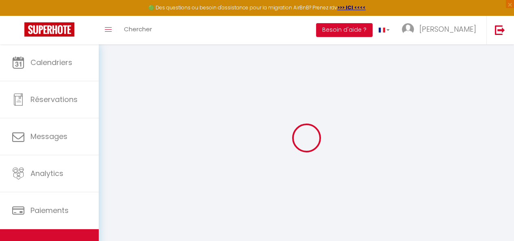
checkbox input "false"
select select
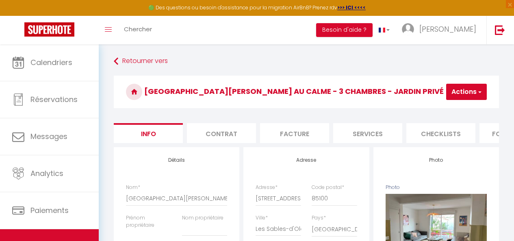
select select
checkbox input "false"
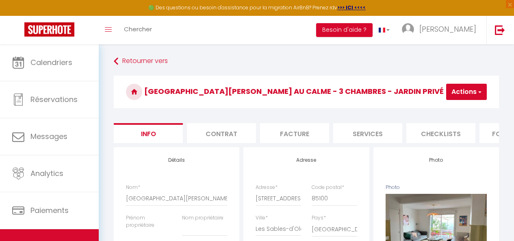
checkbox input "false"
select select
select select "EUR"
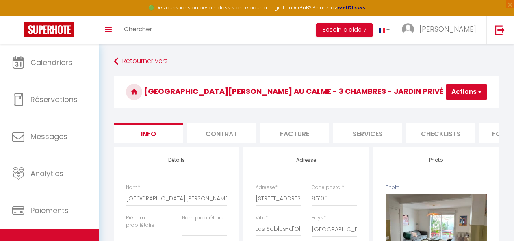
select select
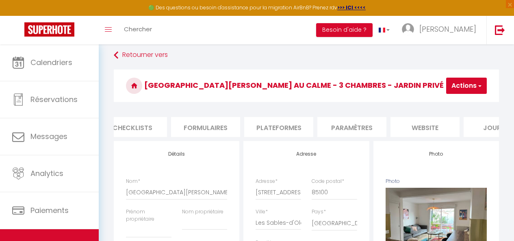
scroll to position [0, 314]
click at [257, 125] on li "Plateformes" at bounding box center [272, 127] width 69 height 20
select select
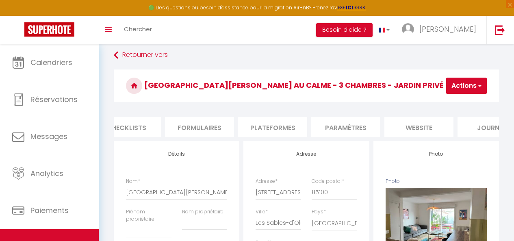
select select
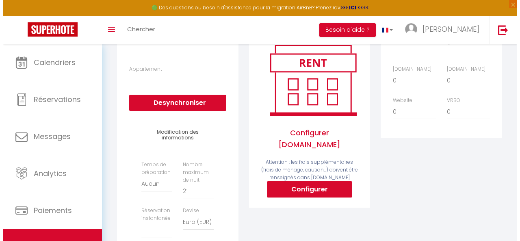
scroll to position [162, 0]
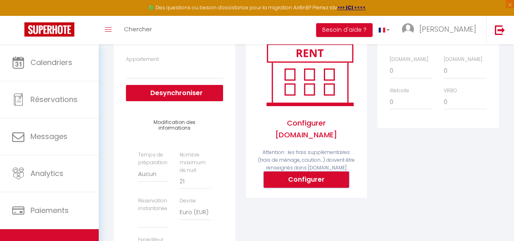
click at [306, 172] on button "Configurer" at bounding box center [306, 179] width 85 height 16
select select
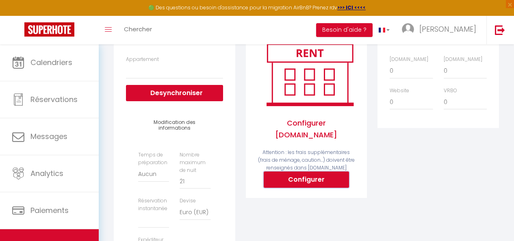
select select
type input "mathieu-molle-fqwvmrja_property@reply.superhote.com"
type input "[PERSON_NAME][EMAIL_ADDRESS][DOMAIN_NAME]"
select select
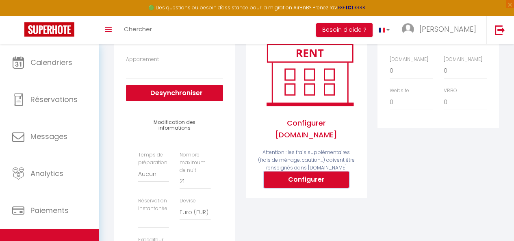
select select
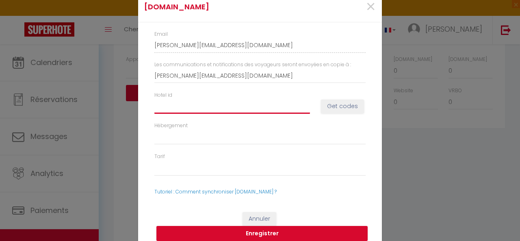
click at [199, 111] on input "Hotel id" at bounding box center [232, 106] width 156 height 15
paste input "14110843"
type input "14110843"
select select
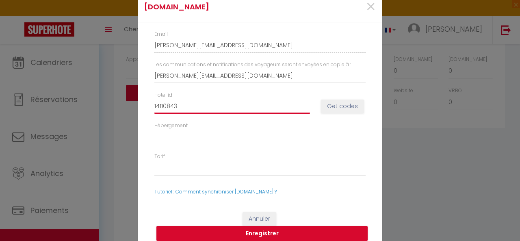
select select
type input "14110843"
click at [338, 107] on button "Get codes" at bounding box center [342, 107] width 43 height 14
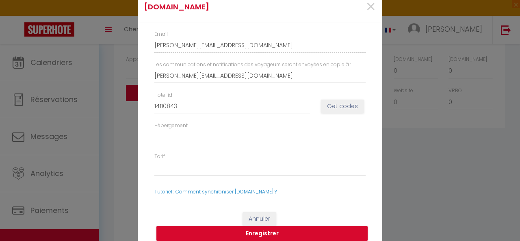
select select
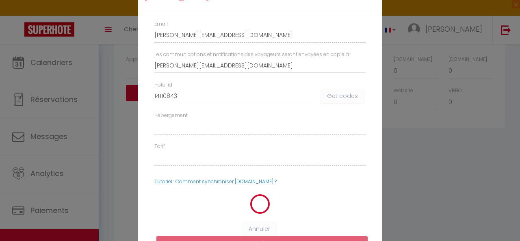
select select
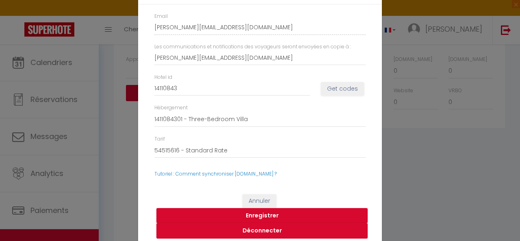
scroll to position [16, 0]
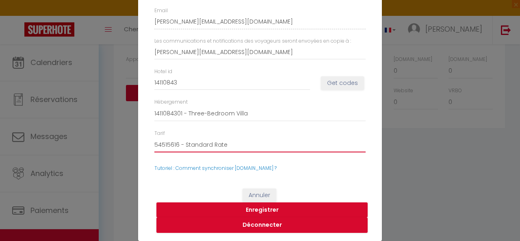
click at [207, 144] on select "54515616 - Standard Rate 54515617 - Non-refundable Rate 54515619 - Weekly Rate …" at bounding box center [259, 144] width 211 height 15
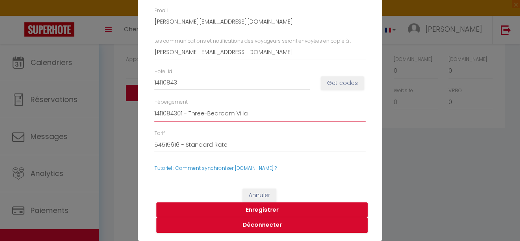
click at [203, 108] on select "1411084301 - Three-Bedroom Villa" at bounding box center [259, 113] width 211 height 15
click at [203, 113] on select "1411084301 - Three-Bedroom Villa" at bounding box center [259, 113] width 211 height 15
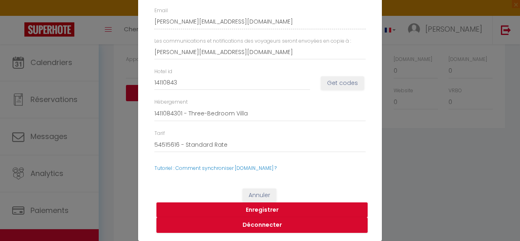
click at [244, 207] on button "Enregistrer" at bounding box center [261, 209] width 211 height 15
select select
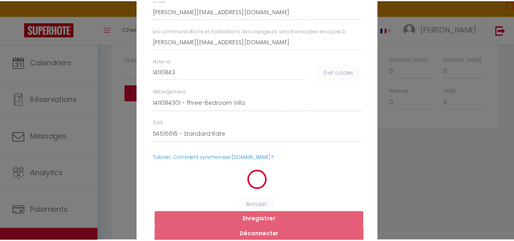
scroll to position [6, 0]
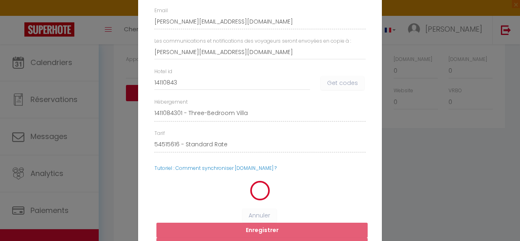
select select
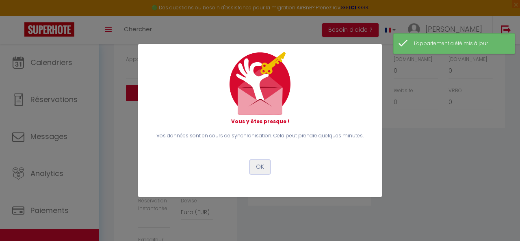
click at [264, 161] on button "OK" at bounding box center [260, 167] width 20 height 14
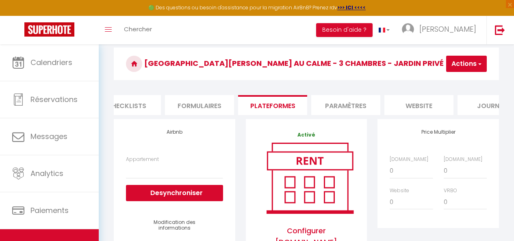
scroll to position [70, 0]
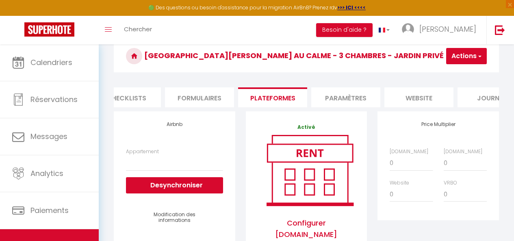
click at [143, 99] on li "Checklists" at bounding box center [126, 97] width 69 height 20
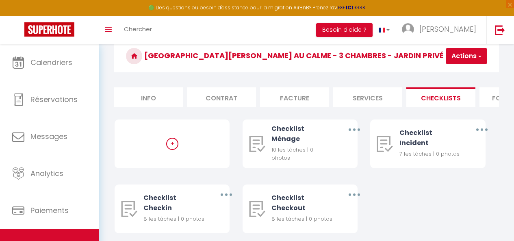
click at [145, 95] on li "Info" at bounding box center [148, 97] width 69 height 20
select select
checkbox input "false"
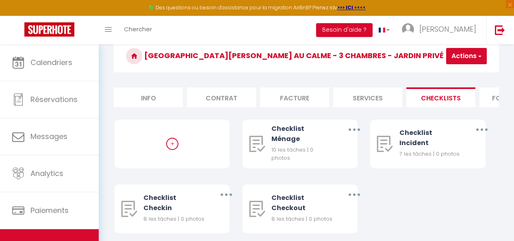
checkbox input "false"
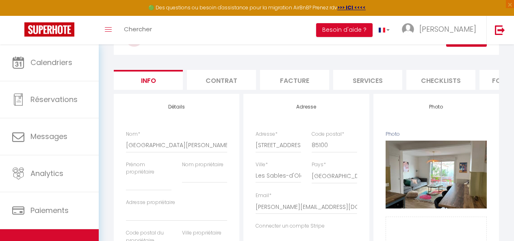
scroll to position [203, 0]
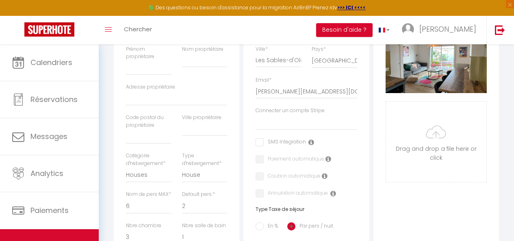
click at [200, 121] on label "Ville propriétaire" at bounding box center [201, 118] width 39 height 8
click at [200, 106] on input "Adresse propriétaire" at bounding box center [176, 98] width 101 height 15
click at [195, 179] on select "House Cabin Villa Townhouse Cottage Bungalow Earthhouse Houseboat Hut Farm Stay…" at bounding box center [204, 174] width 45 height 15
click at [234, 182] on div "Détails Nom * La villa Ste Marie · Maison au calme - 3 chambres - jardin privé …" at bounding box center [177, 231] width 126 height 507
click at [147, 144] on input "text" at bounding box center [148, 136] width 45 height 15
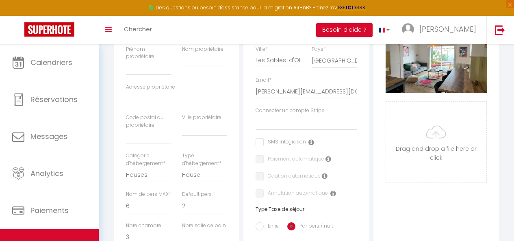
click at [112, 131] on div "Retourner vers La villa Ste Marie · Maison au calme - 3 chambres - jardin privé…" at bounding box center [306, 205] width 396 height 641
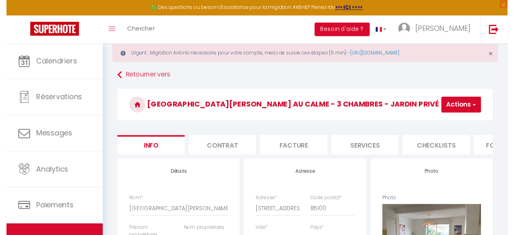
scroll to position [0, 0]
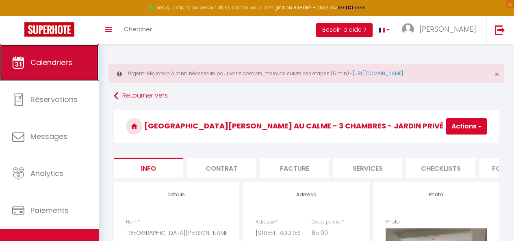
click at [47, 65] on span "Calendriers" at bounding box center [51, 62] width 42 height 10
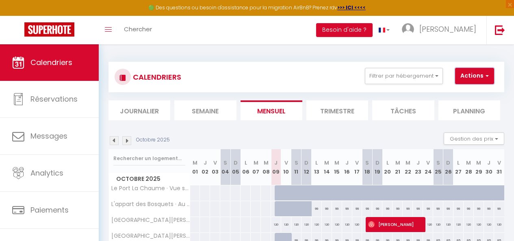
click at [476, 78] on button "Actions" at bounding box center [474, 76] width 39 height 16
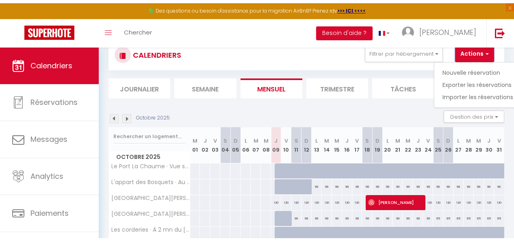
scroll to position [81, 0]
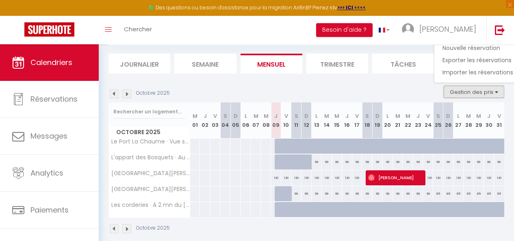
click at [469, 91] on button "Gestion des prix" at bounding box center [474, 92] width 61 height 12
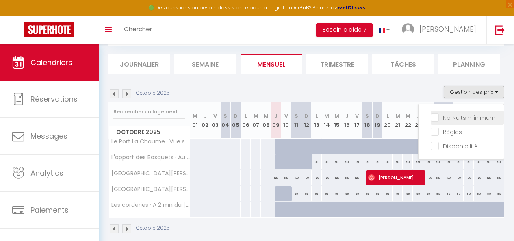
click at [454, 121] on input "Nb Nuits minimum" at bounding box center [467, 117] width 73 height 8
checkbox input "true"
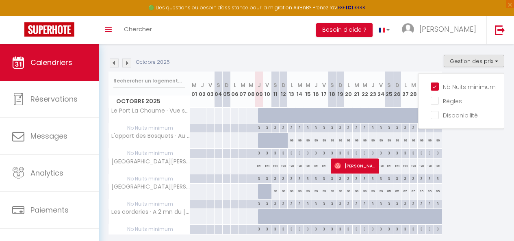
scroll to position [122, 0]
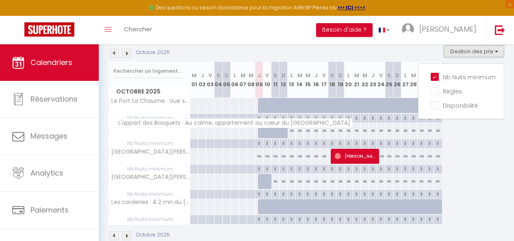
click at [136, 126] on span "L'appart des Bosquets · Au calme, appartement au cœur du [GEOGRAPHIC_DATA]" at bounding box center [234, 123] width 238 height 10
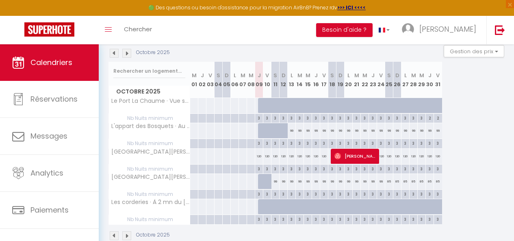
click at [141, 115] on span "Nb Nuits minimum" at bounding box center [149, 118] width 81 height 9
click at [258, 117] on div "3" at bounding box center [259, 118] width 8 height 8
type input "3"
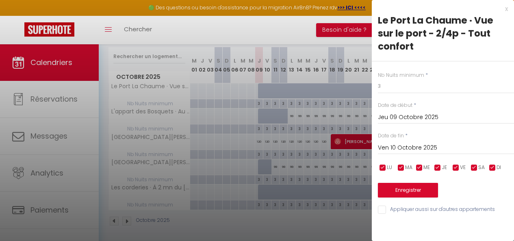
scroll to position [145, 0]
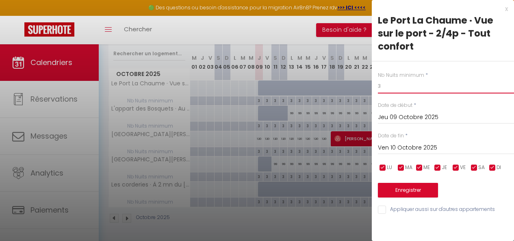
click at [414, 87] on input "3" at bounding box center [446, 86] width 136 height 15
click at [275, 94] on div at bounding box center [257, 120] width 514 height 241
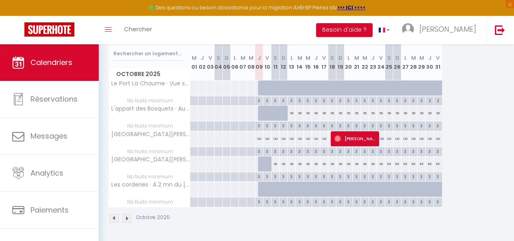
scroll to position [104, 0]
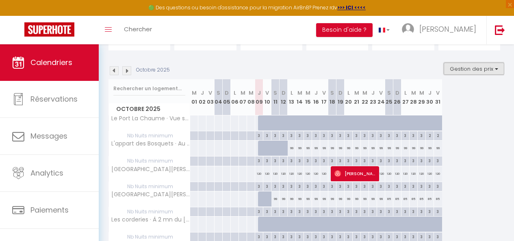
click at [466, 67] on button "Gestion des prix" at bounding box center [474, 69] width 61 height 12
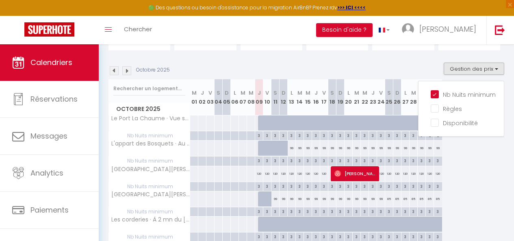
click at [424, 108] on ul "Nb Nuits minimum Règles Disponibilité" at bounding box center [460, 108] width 85 height 43
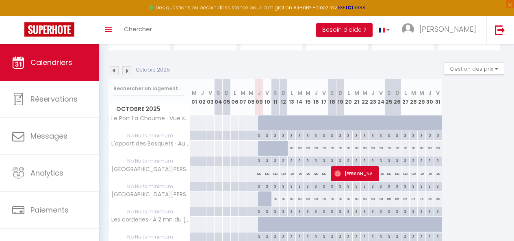
click at [428, 109] on th "J 30" at bounding box center [430, 97] width 8 height 36
click at [450, 62] on section "Octobre 2025 Gestion des prix Nb Nuits minimum Règles Disponibilité Octobre 202…" at bounding box center [306, 160] width 396 height 212
click at [450, 66] on button "Gestion des prix" at bounding box center [474, 69] width 61 height 12
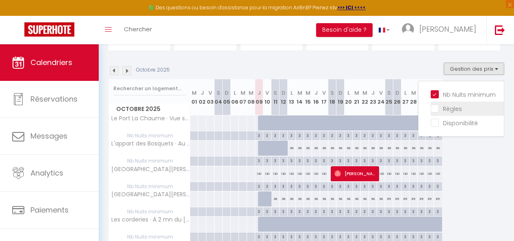
click at [431, 105] on input "Règles" at bounding box center [467, 108] width 73 height 8
checkbox input "true"
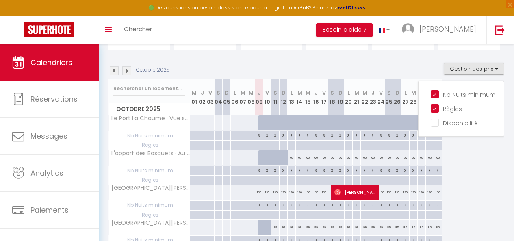
click at [262, 145] on div at bounding box center [259, 145] width 8 height 9
type input "Jeu 09 Octobre 2025"
type input "Ven 10 Octobre 2025"
select select
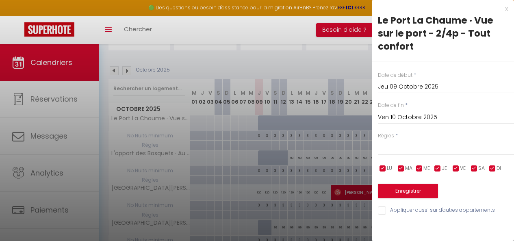
scroll to position [0, 0]
click at [423, 153] on select "Aucun No Checkin No Checkout Pas d'arrivée / Pas de départ" at bounding box center [446, 147] width 136 height 15
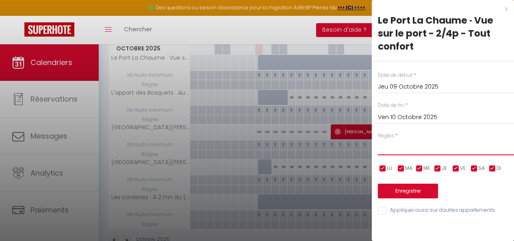
scroll to position [186, 0]
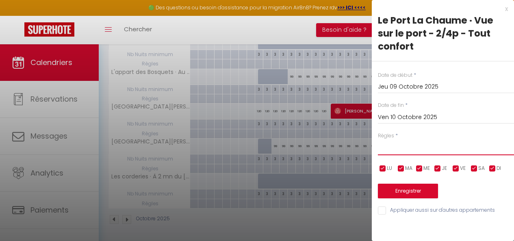
click at [421, 149] on select "Aucun No Checkin No Checkout Pas d'arrivée / Pas de départ" at bounding box center [446, 147] width 136 height 15
click at [421, 151] on select "Aucun No Checkin No Checkout Pas d'arrivée / Pas de départ" at bounding box center [446, 147] width 136 height 15
click at [505, 9] on div "x" at bounding box center [440, 9] width 136 height 10
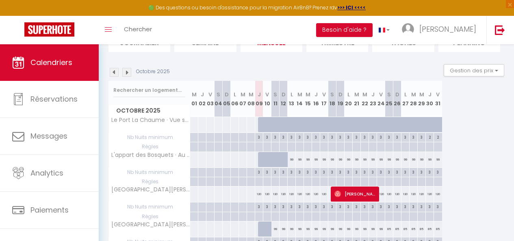
scroll to position [104, 0]
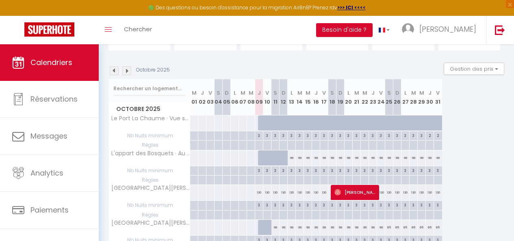
click at [464, 62] on section "Octobre 2025 Gestion des prix Nb Nuits minimum Règles Disponibilité Octobre 202…" at bounding box center [306, 183] width 396 height 259
click at [463, 65] on button "Gestion des prix" at bounding box center [474, 69] width 61 height 12
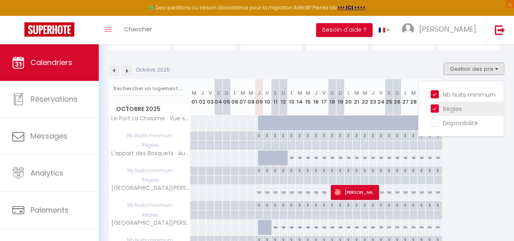
click at [431, 105] on input "Règles" at bounding box center [467, 108] width 73 height 8
checkbox input "false"
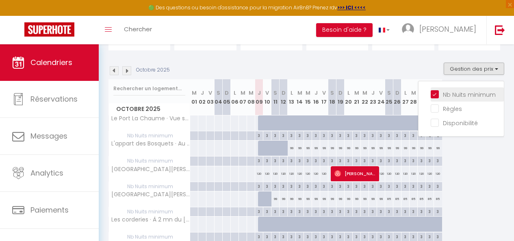
click at [431, 94] on input "Nb Nuits minimum" at bounding box center [467, 94] width 73 height 8
checkbox input "false"
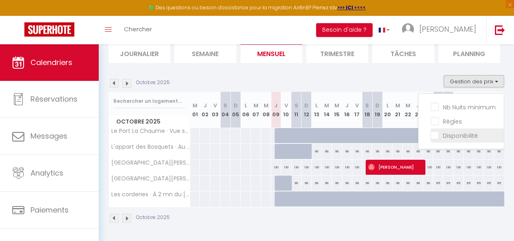
click at [431, 133] on input "Disponibilité" at bounding box center [467, 135] width 73 height 8
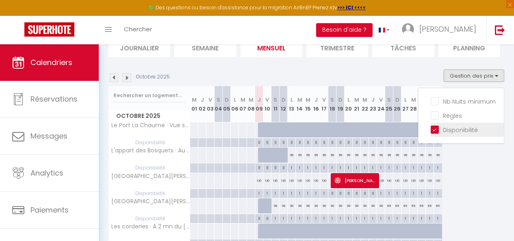
click at [431, 133] on input "Disponibilité" at bounding box center [467, 129] width 73 height 8
checkbox input "false"
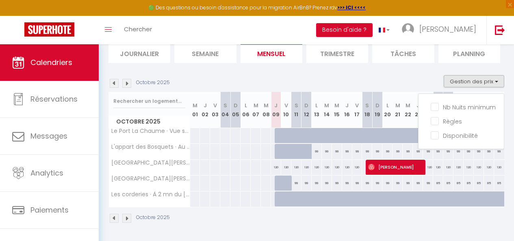
click at [418, 67] on section "Octobre 2025 Gestion des prix Nb Nuits minimum Règles Disponibilité Octobre 202…" at bounding box center [306, 149] width 396 height 164
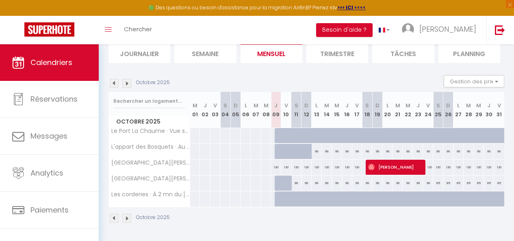
drag, startPoint x: 316, startPoint y: 148, endPoint x: 396, endPoint y: 145, distance: 80.1
click at [396, 145] on tr "L'appart des Bosquets · Au calme, appartement au cœur du Golf - Piscine 99 99 99" at bounding box center [307, 151] width 396 height 16
click at [314, 144] on div "99" at bounding box center [317, 151] width 10 height 15
type input "99"
type input "Lun 13 Octobre 2025"
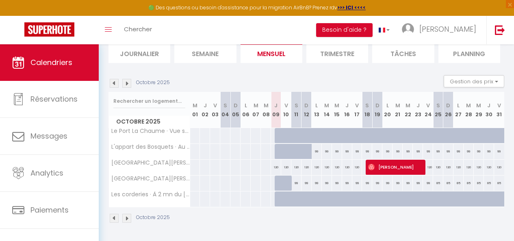
type input "Mar 14 Octobre 2025"
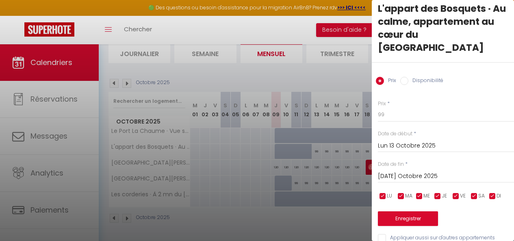
scroll to position [15, 0]
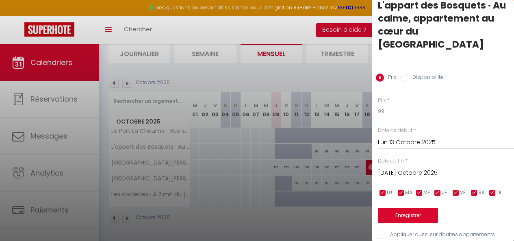
click at [307, 136] on div at bounding box center [257, 120] width 514 height 241
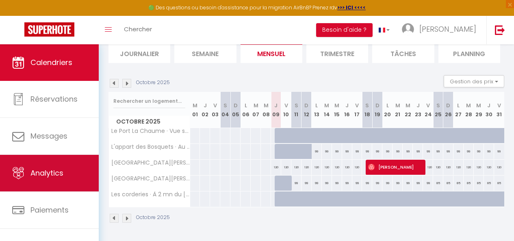
scroll to position [44, 0]
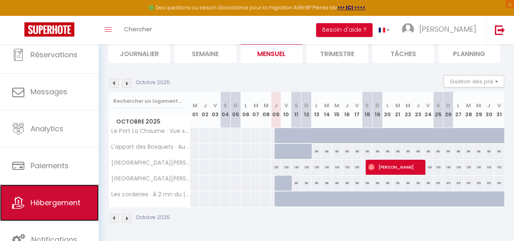
click at [37, 193] on link "Hébergement" at bounding box center [49, 202] width 99 height 37
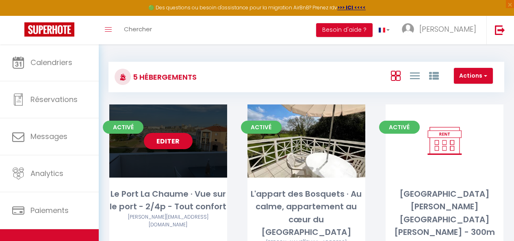
click at [163, 156] on div "Editer" at bounding box center [168, 140] width 118 height 73
click at [171, 143] on div "Editer" at bounding box center [168, 140] width 118 height 73
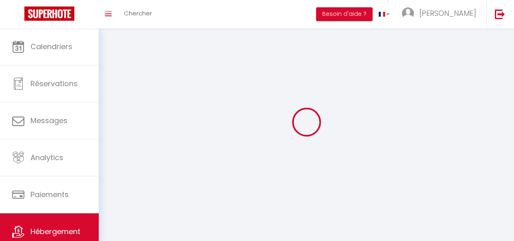
select select
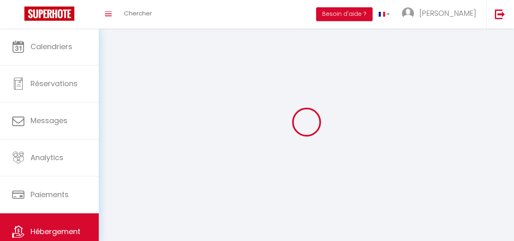
select select "1"
select select
checkbox input "false"
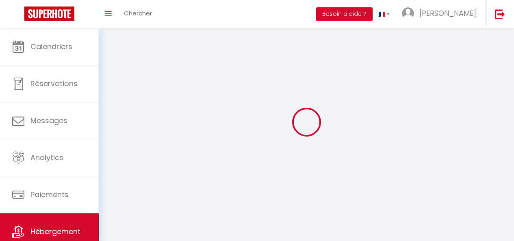
checkbox input "false"
select select "28"
select select
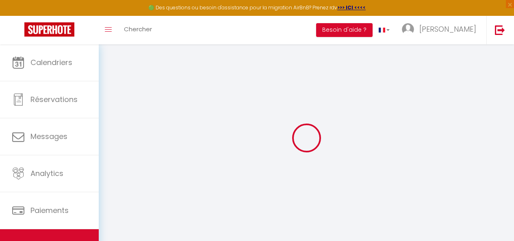
select select
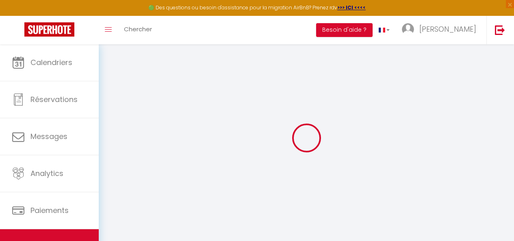
select select
checkbox input "false"
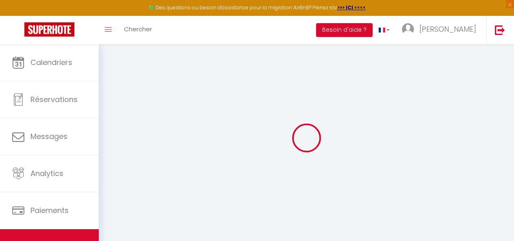
select select
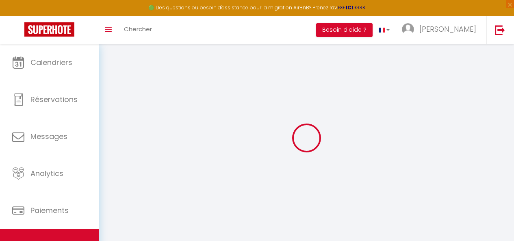
select select
checkbox input "false"
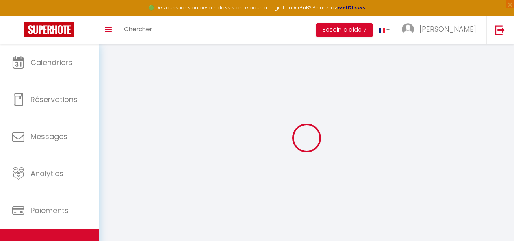
checkbox input "false"
select select
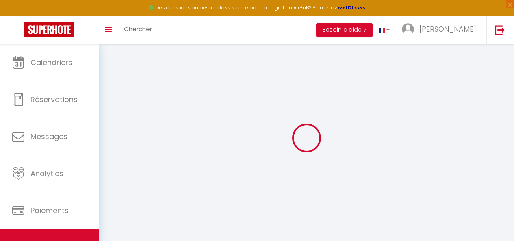
select select
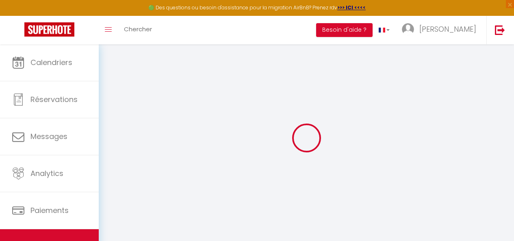
checkbox input "false"
select select
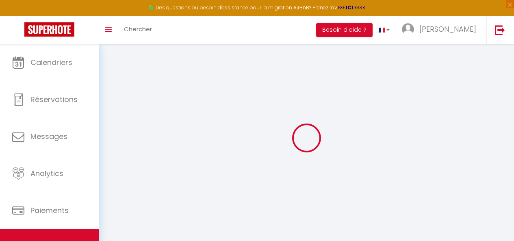
select select
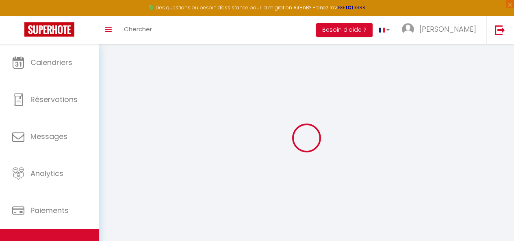
select select
checkbox input "false"
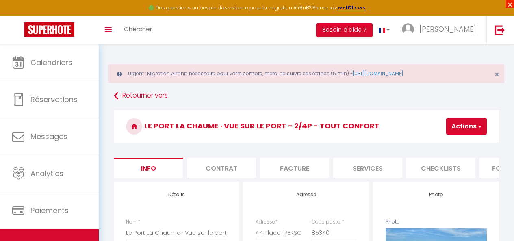
click at [511, 4] on span "×" at bounding box center [510, 4] width 8 height 8
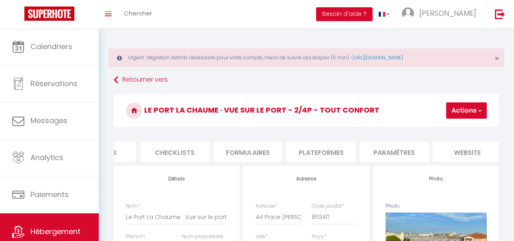
scroll to position [0, 267]
click at [330, 156] on li "Plateformes" at bounding box center [320, 152] width 69 height 20
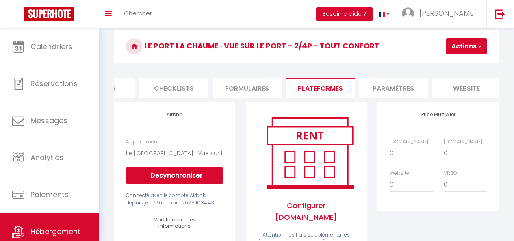
scroll to position [113, 0]
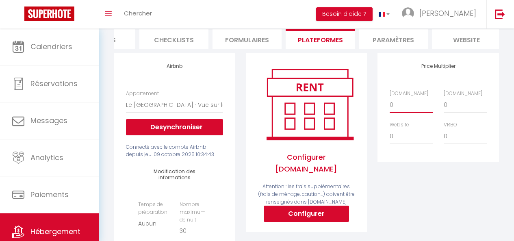
click at [406, 111] on select "0 + 1 % + 2 % + 3 % + 4 % + 5 % + 6 % + 7 % + 8 % + 9 %" at bounding box center [411, 104] width 43 height 15
click at [390, 103] on select "0 + 1 % + 2 % + 3 % + 4 % + 5 % + 6 % + 7 % + 8 % + 9 %" at bounding box center [411, 104] width 43 height 15
click at [453, 113] on select "0 + 1 % + 2 % + 3 % + 4 % + 5 % + 6 % + 7 % + 8 % + 9 %" at bounding box center [465, 104] width 43 height 15
click at [444, 103] on select "0 + 1 % + 2 % + 3 % + 4 % + 5 % + 6 % + 7 % + 8 % + 9 %" at bounding box center [465, 104] width 43 height 15
click at [411, 143] on select "0 + 1 % + 2 % + 3 % + 4 % + 5 % + 6 % + 7 % + 8 % + 9 %" at bounding box center [411, 135] width 43 height 15
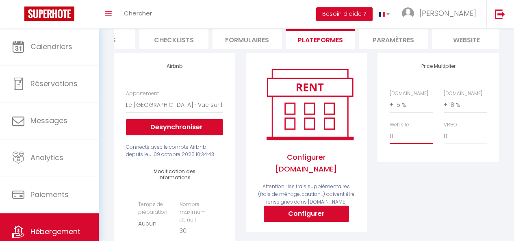
click at [390, 134] on select "0 + 1 % + 2 % + 3 % + 4 % + 5 % + 6 % + 7 % + 8 % + 9 %" at bounding box center [411, 135] width 43 height 15
click at [415, 190] on div "Price Multiplier Airbnb.com 0 + 1 % + 2 % + 3 % + 4 % + 5 % + 6 % + 7 %" at bounding box center [438, 217] width 132 height 328
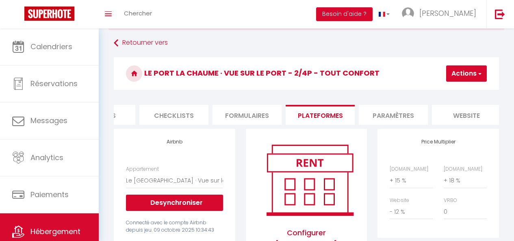
scroll to position [0, 0]
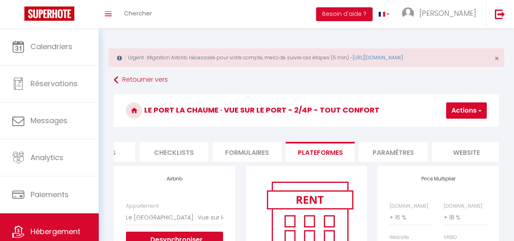
click at [453, 111] on button "Actions" at bounding box center [466, 110] width 41 height 16
click at [450, 128] on link "Enregistrer" at bounding box center [454, 128] width 64 height 11
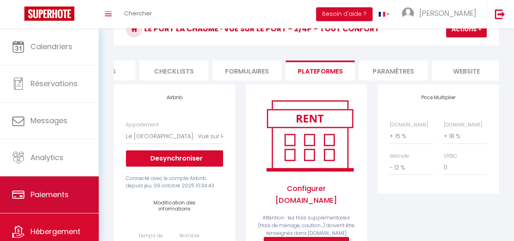
scroll to position [41, 0]
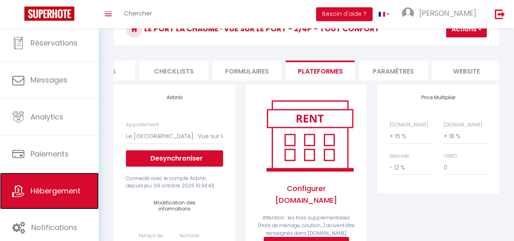
click at [50, 188] on span "Hébergement" at bounding box center [55, 191] width 50 height 10
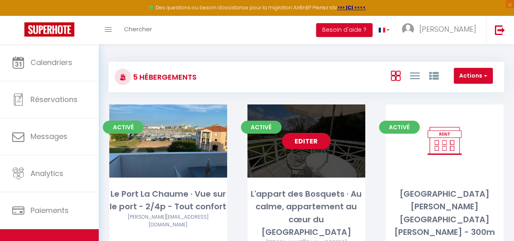
click at [310, 140] on link "Editer" at bounding box center [306, 141] width 49 height 16
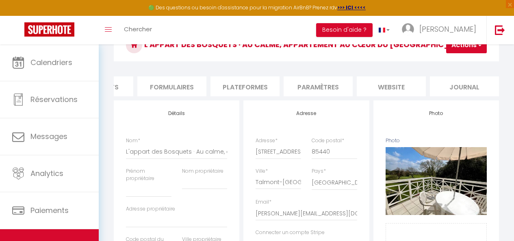
scroll to position [0, 346]
click at [322, 87] on li "Paramètres" at bounding box center [313, 86] width 69 height 20
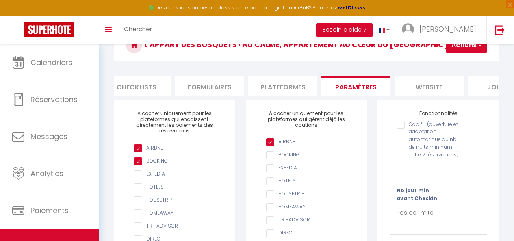
scroll to position [0, 292]
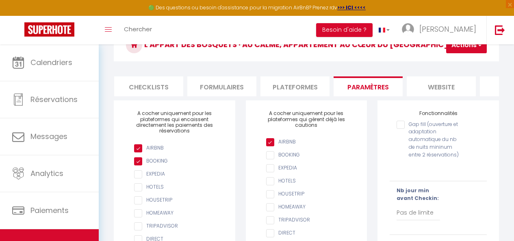
click at [307, 82] on li "Plateformes" at bounding box center [294, 86] width 69 height 20
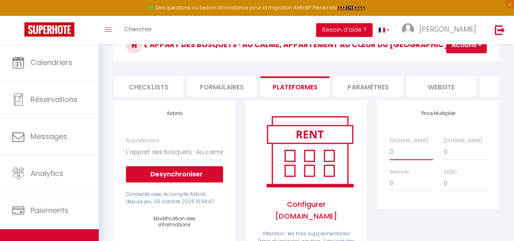
click at [403, 157] on select "0 + 1 % + 2 % + 3 % + 4 % + 5 % + 6 % + 7 % + 8 % + 9 %" at bounding box center [411, 151] width 43 height 15
click at [404, 151] on select "0 + 1 % + 2 % + 3 % + 4 % + 5 % + 6 % + 7 % + 8 % + 9 %" at bounding box center [411, 151] width 43 height 15
click at [394, 160] on select "0 + 1 % + 2 % + 3 % + 4 % + 5 % + 6 % + 7 % + 8 % + 9 %" at bounding box center [411, 151] width 43 height 15
click at [390, 150] on select "0 + 1 % + 2 % + 3 % + 4 % + 5 % + 6 % + 7 % + 8 % + 9 %" at bounding box center [411, 151] width 43 height 15
click at [460, 156] on select "0 + 1 % + 2 % + 3 % + 4 % + 5 % + 6 % + 7 % + 8 % + 9 %" at bounding box center [465, 151] width 43 height 15
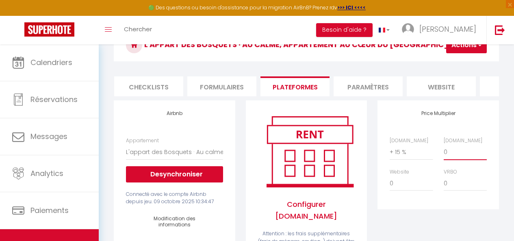
click at [444, 150] on select "0 + 1 % + 2 % + 3 % + 4 % + 5 % + 6 % + 7 % + 8 % + 9 %" at bounding box center [465, 151] width 43 height 15
click at [406, 190] on select "0 + 1 % + 2 % + 3 % + 4 % + 5 % + 6 % + 7 % + 8 % + 9 %" at bounding box center [411, 182] width 43 height 15
click at [390, 182] on select "0 + 1 % + 2 % + 3 % + 4 % + 5 % + 6 % + 7 % + 8 % + 9 %" at bounding box center [411, 182] width 43 height 15
click at [463, 48] on button "Actions" at bounding box center [466, 45] width 41 height 16
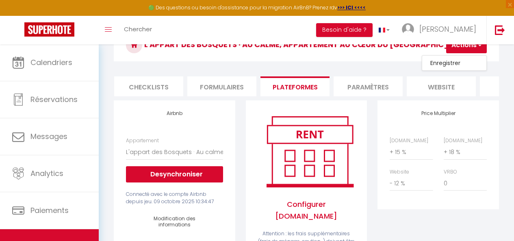
click at [460, 58] on link "Enregistrer" at bounding box center [454, 63] width 64 height 11
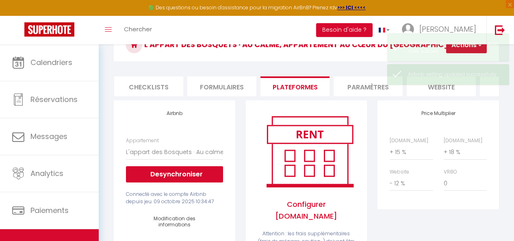
scroll to position [44, 0]
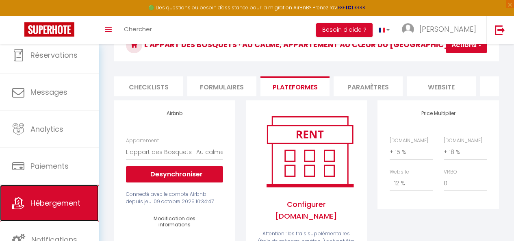
click at [44, 212] on link "Hébergement" at bounding box center [49, 203] width 99 height 37
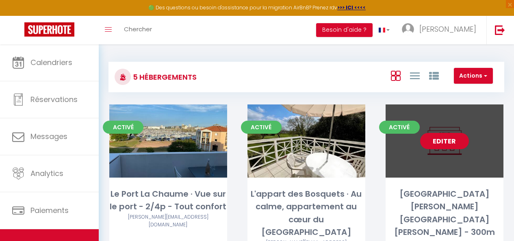
click at [453, 137] on link "Editer" at bounding box center [444, 141] width 49 height 16
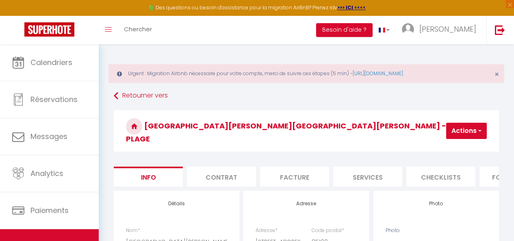
click at [455, 128] on button "Actions" at bounding box center [466, 131] width 41 height 16
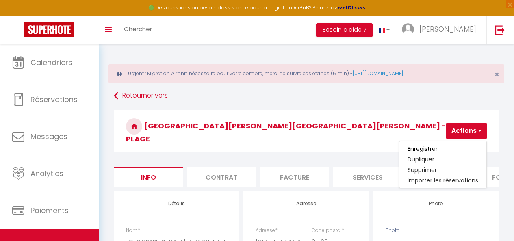
click at [418, 121] on h3 "[GEOGRAPHIC_DATA][PERSON_NAME][GEOGRAPHIC_DATA][PERSON_NAME] - 300m plage" at bounding box center [306, 130] width 385 height 41
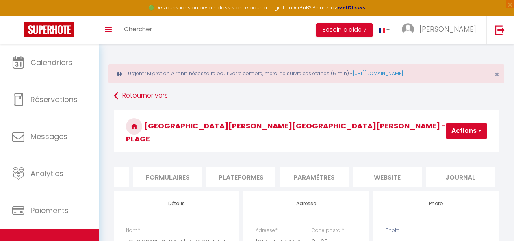
scroll to position [0, 342]
click at [250, 169] on li "Plateformes" at bounding box center [244, 177] width 69 height 20
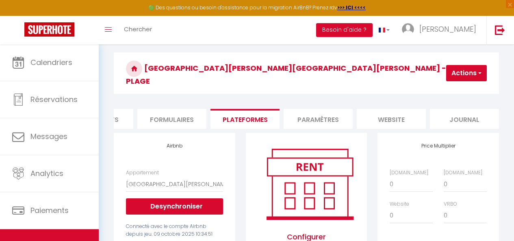
scroll to position [122, 0]
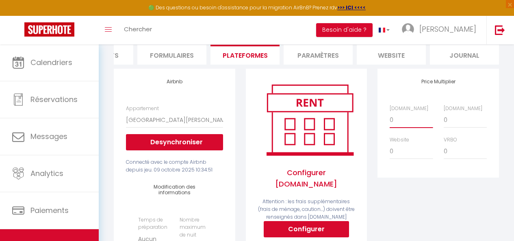
click at [405, 121] on select "0 + 1 % + 2 % + 3 % + 4 % + 5 % + 6 % + 7 % + 8 % + 9 %" at bounding box center [411, 120] width 43 height 15
click at [390, 113] on select "0 + 1 % + 2 % + 3 % + 4 % + 5 % + 6 % + 7 % + 8 % + 9 %" at bounding box center [411, 120] width 43 height 15
click at [461, 116] on select "0 + 1 % + 2 % + 3 % + 4 % + 5 % + 6 % + 7 % + 8 % + 9 %" at bounding box center [465, 120] width 43 height 15
click at [444, 113] on select "0 + 1 % + 2 % + 3 % + 4 % + 5 % + 6 % + 7 % + 8 % + 9 %" at bounding box center [465, 120] width 43 height 15
click at [401, 154] on select "0 + 1 % + 2 % + 3 % + 4 % + 5 % + 6 % + 7 % + 8 % + 9 %" at bounding box center [411, 151] width 43 height 15
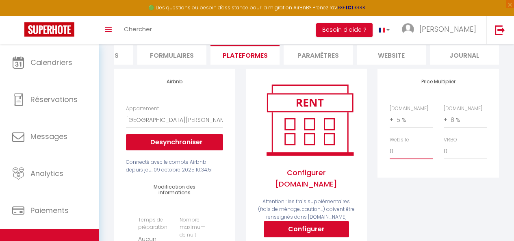
click at [400, 148] on select "0 + 1 % + 2 % + 3 % + 4 % + 5 % + 6 % + 7 % + 8 % + 9 %" at bounding box center [411, 151] width 43 height 15
click at [390, 144] on select "0 + 1 % + 2 % + 3 % + 4 % + 5 % + 6 % + 7 % + 8 % + 9 %" at bounding box center [411, 151] width 43 height 15
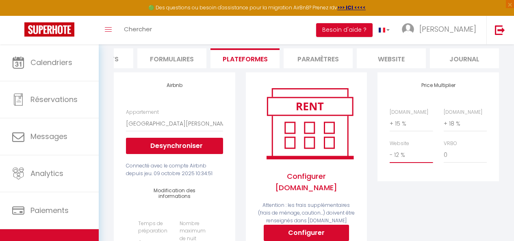
scroll to position [41, 0]
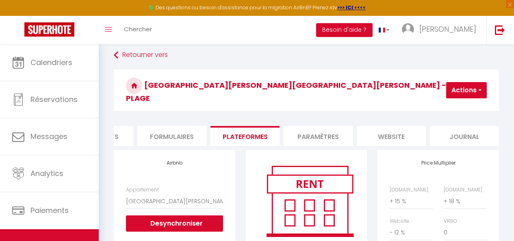
click at [455, 89] on button "Actions" at bounding box center [466, 90] width 41 height 16
click at [454, 106] on link "Enregistrer" at bounding box center [454, 108] width 64 height 11
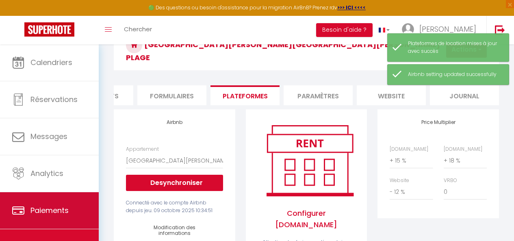
scroll to position [44, 0]
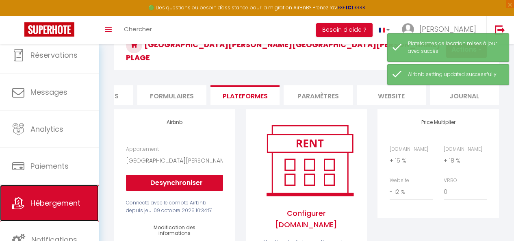
click at [45, 201] on span "Hébergement" at bounding box center [55, 203] width 50 height 10
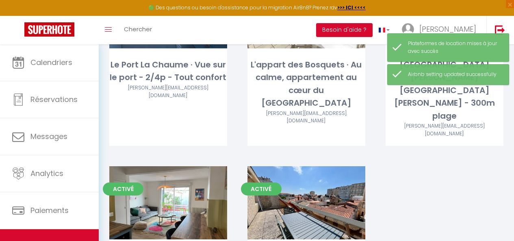
scroll to position [162, 0]
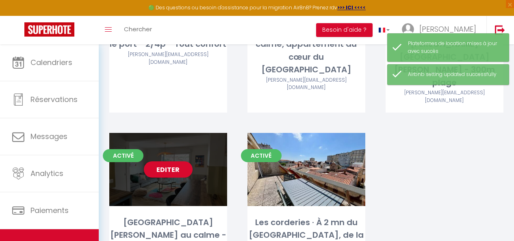
click at [186, 148] on div "Editer" at bounding box center [168, 169] width 118 height 73
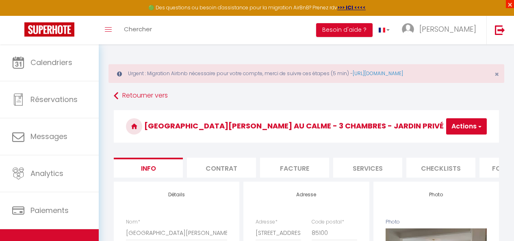
click at [512, 3] on span "×" at bounding box center [510, 4] width 8 height 8
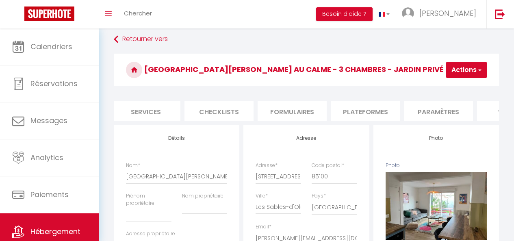
scroll to position [0, 294]
click at [277, 113] on li "Plateformes" at bounding box center [292, 111] width 69 height 20
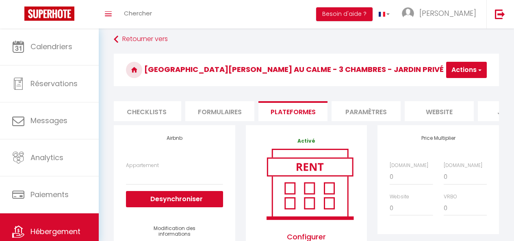
drag, startPoint x: 383, startPoint y: 186, endPoint x: 394, endPoint y: 181, distance: 11.1
click at [384, 185] on div "Price Multiplier Airbnb.com 0 + 1 % + 2 % + 3 % + 4 % + 5 % + 6 % + 7 %" at bounding box center [437, 179] width 121 height 109
click at [395, 181] on select "0 + 1 % + 2 % + 3 % + 4 % + 5 % + 6 % + 7 % + 8 % + 9 %" at bounding box center [411, 176] width 43 height 15
click at [390, 175] on select "0 + 1 % + 2 % + 3 % + 4 % + 5 % + 6 % + 7 % + 8 % + 9 %" at bounding box center [411, 176] width 43 height 15
click at [445, 178] on select "0 + 1 % + 2 % + 3 % + 4 % + 5 % + 6 % + 7 % + 8 % + 9 %" at bounding box center [465, 176] width 43 height 15
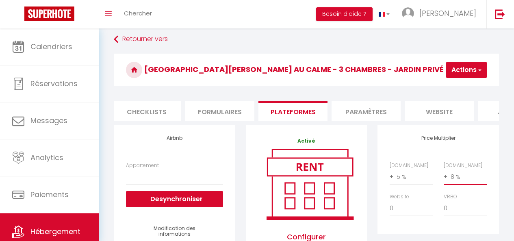
click at [444, 175] on select "0 + 1 % + 2 % + 3 % + 4 % + 5 % + 6 % + 7 % + 8 % + 9 %" at bounding box center [465, 176] width 43 height 15
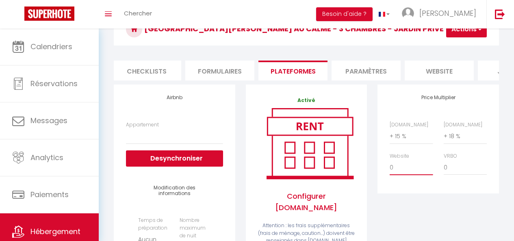
click at [403, 175] on select "0 + 1 % + 2 % + 3 % + 4 % + 5 % + 6 % + 7 % + 8 % + 9 %" at bounding box center [411, 167] width 43 height 15
click at [390, 166] on select "0 + 1 % + 2 % + 3 % + 4 % + 5 % + 6 % + 7 % + 8 % + 9 %" at bounding box center [411, 167] width 43 height 15
click at [455, 33] on button "Actions" at bounding box center [466, 29] width 41 height 16
click at [458, 49] on link "Enregistrer" at bounding box center [454, 47] width 64 height 11
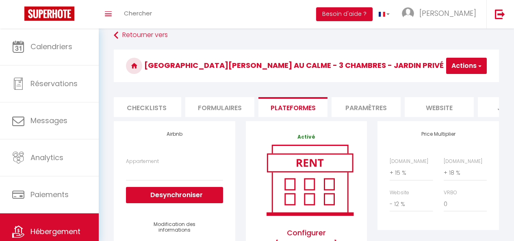
scroll to position [0, 0]
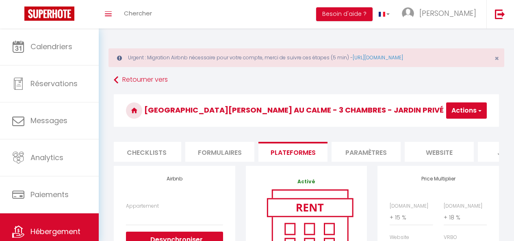
click at [156, 159] on li "Checklists" at bounding box center [146, 152] width 69 height 20
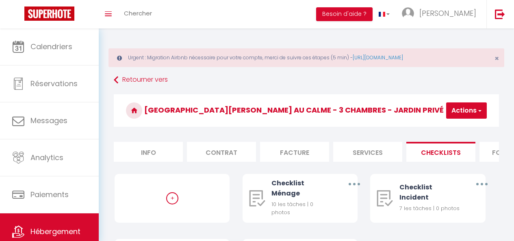
click at [175, 150] on li "Info" at bounding box center [148, 152] width 69 height 20
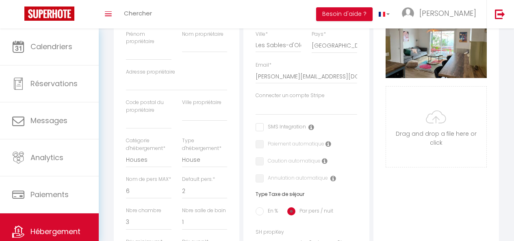
scroll to position [203, 0]
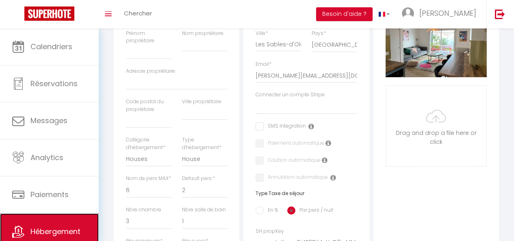
click at [54, 227] on span "Hébergement" at bounding box center [55, 231] width 50 height 10
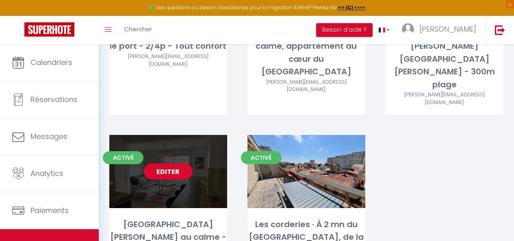
scroll to position [223, 0]
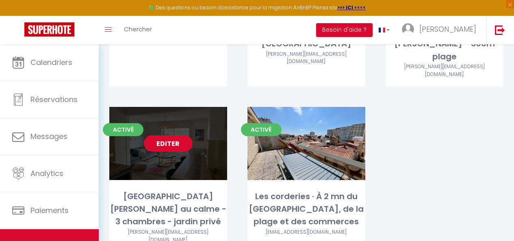
click at [172, 135] on link "Editer" at bounding box center [168, 143] width 49 height 16
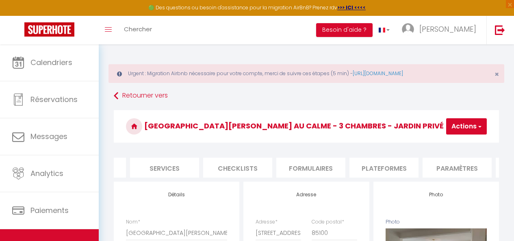
scroll to position [0, 204]
click at [375, 161] on li "Plateformes" at bounding box center [383, 168] width 69 height 20
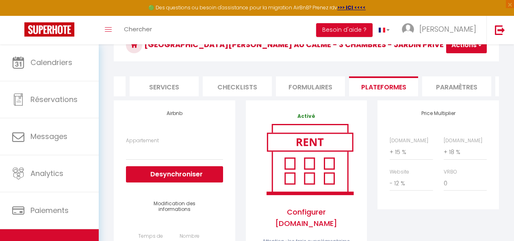
scroll to position [162, 0]
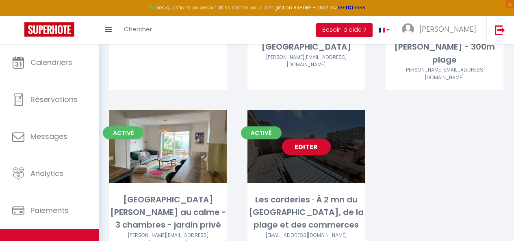
scroll to position [223, 0]
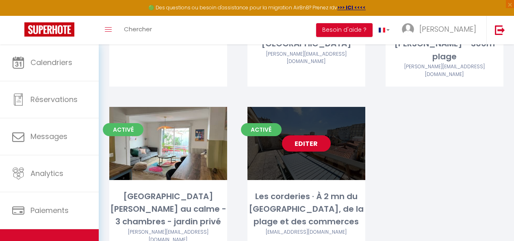
click at [275, 114] on div "Editer" at bounding box center [306, 143] width 118 height 73
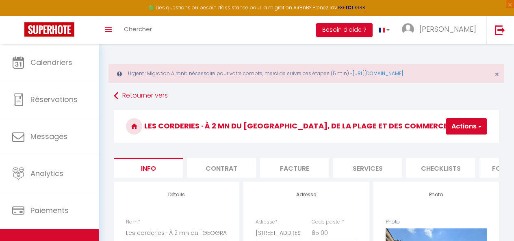
scroll to position [0, 182]
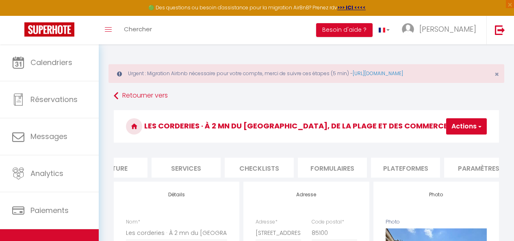
click at [396, 169] on li "Plateformes" at bounding box center [405, 168] width 69 height 20
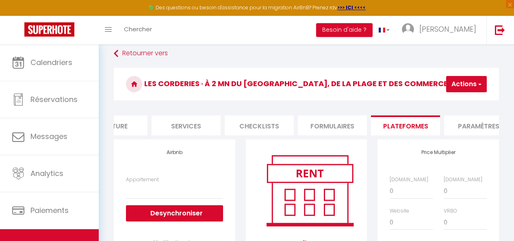
scroll to position [81, 0]
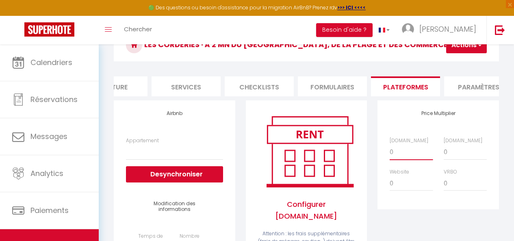
click at [400, 156] on select "0 + 1 % + 2 % + 3 % + 4 % + 5 % + 6 % + 7 % + 8 % + 9 %" at bounding box center [411, 151] width 43 height 15
click at [390, 150] on select "0 + 1 % + 2 % + 3 % + 4 % + 5 % + 6 % + 7 % + 8 % + 9 %" at bounding box center [411, 151] width 43 height 15
click at [460, 160] on select "0 + 1 % + 2 % + 3 % + 4 % + 5 % + 6 % + 7 % + 8 % + 9 %" at bounding box center [465, 151] width 43 height 15
click at [444, 150] on select "0 + 1 % + 2 % + 3 % + 4 % + 5 % + 6 % + 7 % + 8 % + 9 %" at bounding box center [465, 151] width 43 height 15
click at [409, 184] on select "0 + 1 % + 2 % + 3 % + 4 % + 5 % + 6 % + 7 % + 8 % + 9 %" at bounding box center [411, 182] width 43 height 15
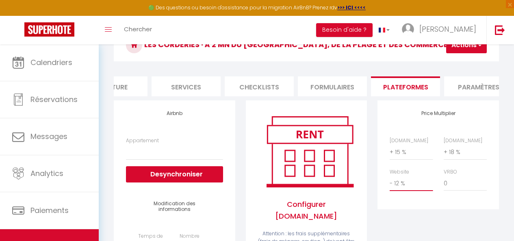
click at [390, 182] on select "0 + 1 % + 2 % + 3 % + 4 % + 5 % + 6 % + 7 % + 8 % + 9 %" at bounding box center [411, 182] width 43 height 15
click at [453, 50] on button "Actions" at bounding box center [466, 45] width 41 height 16
click at [446, 61] on link "Enregistrer" at bounding box center [454, 63] width 64 height 11
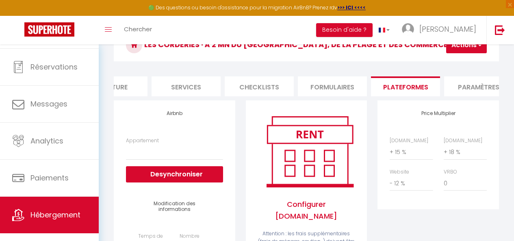
scroll to position [44, 0]
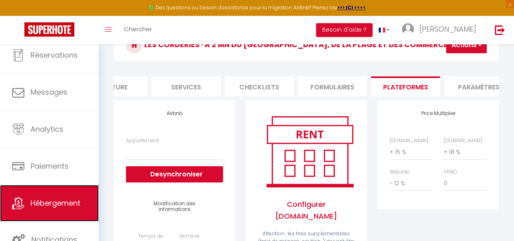
click at [41, 203] on span "Hébergement" at bounding box center [55, 203] width 50 height 10
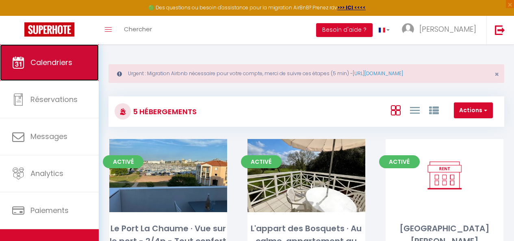
click at [47, 60] on span "Calendriers" at bounding box center [51, 62] width 42 height 10
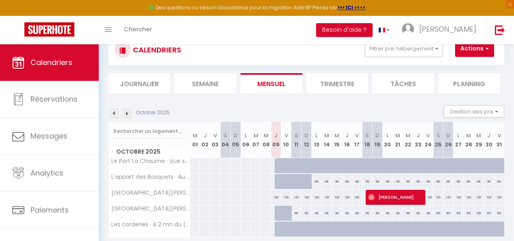
scroll to position [57, 0]
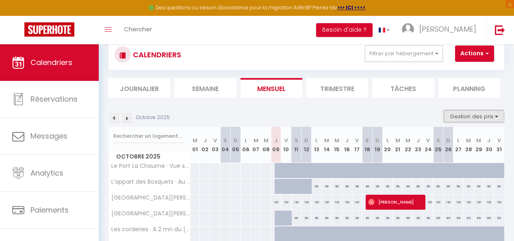
click at [473, 117] on button "Gestion des prix" at bounding box center [474, 116] width 61 height 12
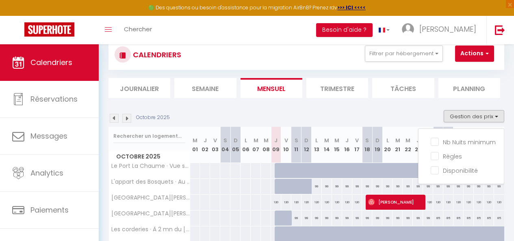
click at [390, 113] on div "Octobre 2025 Gestion des prix Nb Nuits minimum Règles Disponibilité" at bounding box center [306, 118] width 396 height 17
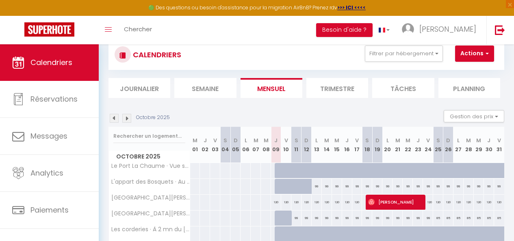
click at [418, 91] on li "Tâches" at bounding box center [403, 88] width 62 height 20
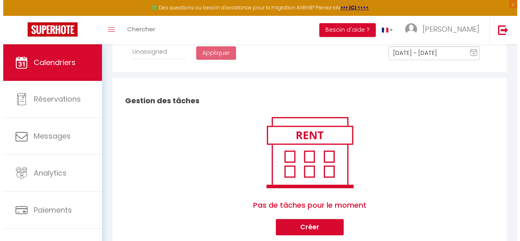
scroll to position [218, 0]
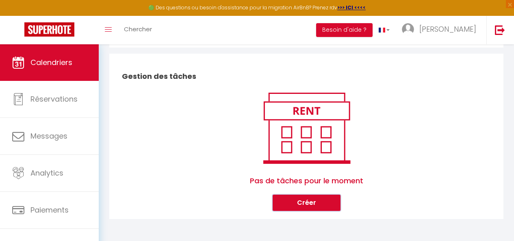
click at [308, 206] on button "Créer" at bounding box center [307, 203] width 68 height 16
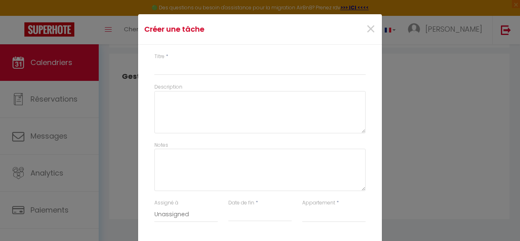
scroll to position [42, 0]
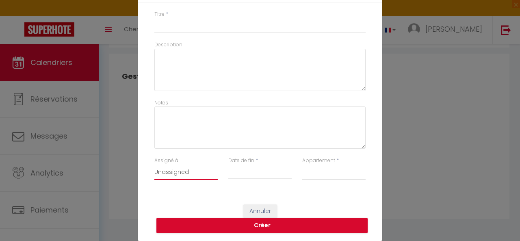
click at [166, 169] on select "Unassigned" at bounding box center [185, 172] width 63 height 15
click at [167, 172] on select "Unassigned" at bounding box center [185, 172] width 63 height 15
click at [402, 152] on div "Créer une tâche × Titre * Description Notes Assigné à Unassigned Date de fin * …" at bounding box center [260, 120] width 520 height 241
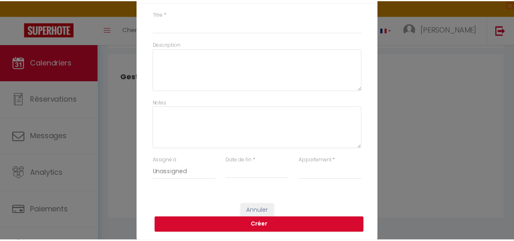
scroll to position [0, 0]
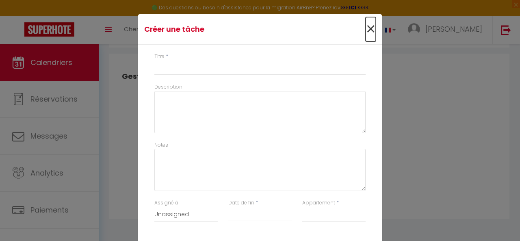
click at [370, 25] on span "×" at bounding box center [371, 29] width 10 height 24
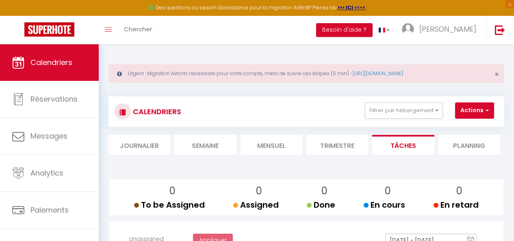
click at [465, 142] on li "Planning" at bounding box center [469, 145] width 62 height 20
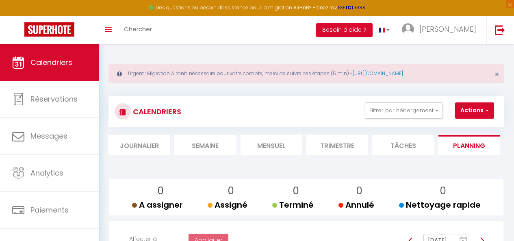
click at [210, 147] on li "Semaine" at bounding box center [205, 145] width 62 height 20
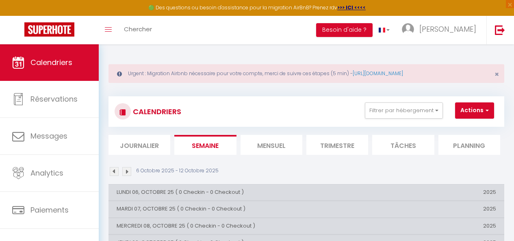
click at [286, 145] on li "Mensuel" at bounding box center [271, 145] width 62 height 20
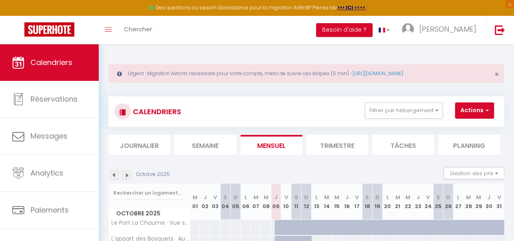
scroll to position [81, 0]
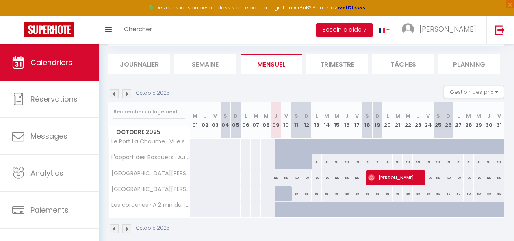
click at [324, 59] on li "Trimestre" at bounding box center [337, 64] width 62 height 20
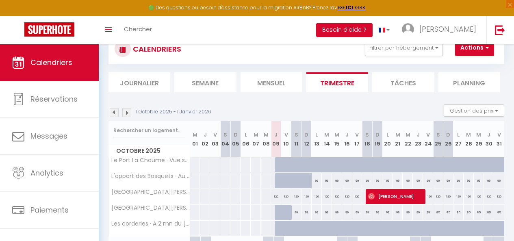
scroll to position [62, 0]
click at [284, 77] on li "Mensuel" at bounding box center [271, 83] width 62 height 20
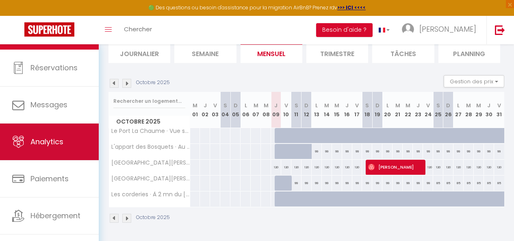
scroll to position [44, 0]
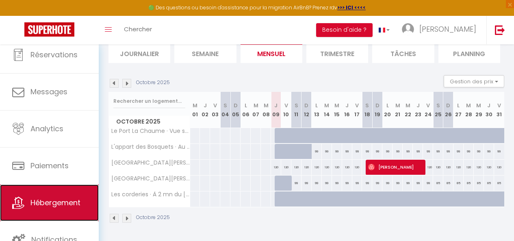
click at [45, 207] on span "Hébergement" at bounding box center [55, 202] width 50 height 10
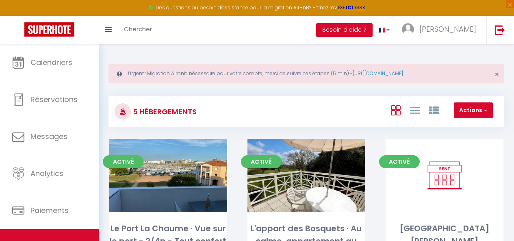
click at [499, 74] on div "Urgent : Migration Airbnb nécessaire pour votre compte, merci de suivre ces éta…" at bounding box center [306, 73] width 396 height 19
click at [496, 74] on span "×" at bounding box center [496, 74] width 4 height 10
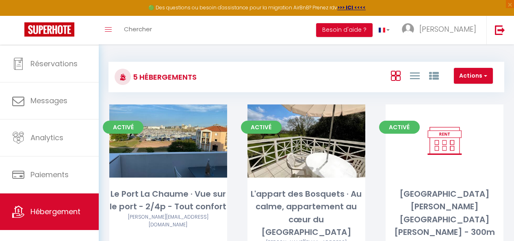
scroll to position [41, 0]
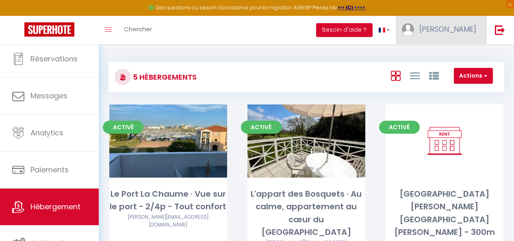
click at [443, 35] on link "[PERSON_NAME]" at bounding box center [441, 30] width 91 height 28
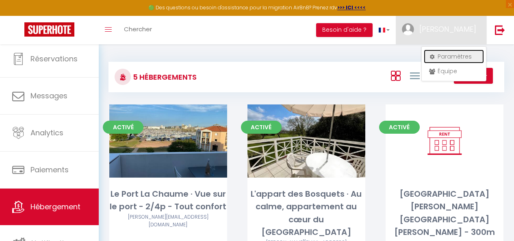
click at [446, 54] on link "Paramètres" at bounding box center [454, 57] width 60 height 14
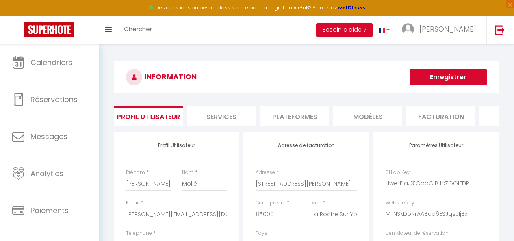
click at [287, 119] on li "Plateformes" at bounding box center [294, 116] width 69 height 20
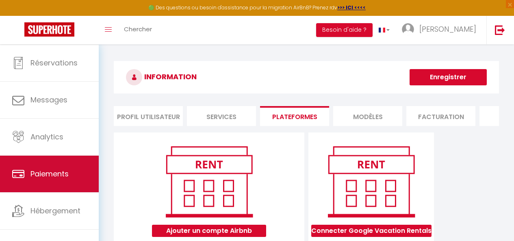
scroll to position [45, 0]
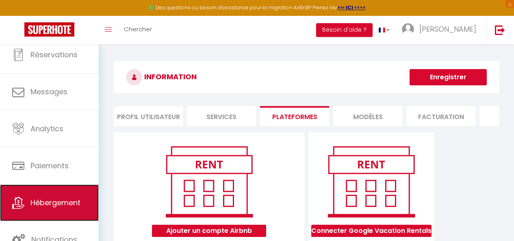
click at [43, 212] on link "Hébergement" at bounding box center [49, 202] width 99 height 37
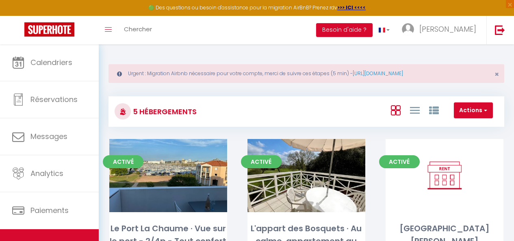
scroll to position [41, 0]
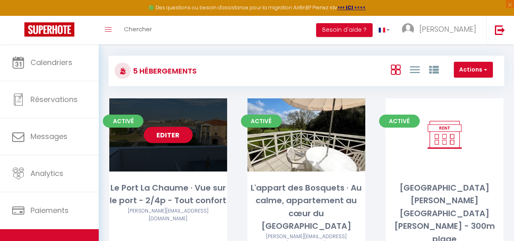
click at [165, 142] on link "Editer" at bounding box center [168, 135] width 49 height 16
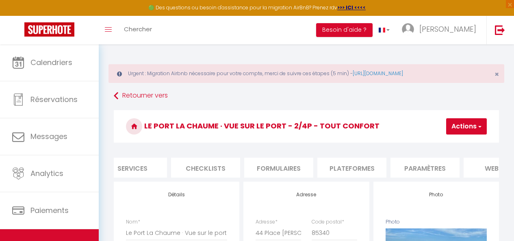
scroll to position [0, 236]
click at [353, 167] on li "Plateformes" at bounding box center [350, 168] width 69 height 20
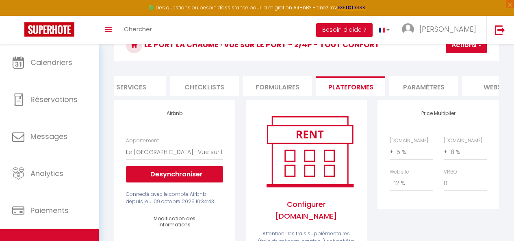
scroll to position [122, 0]
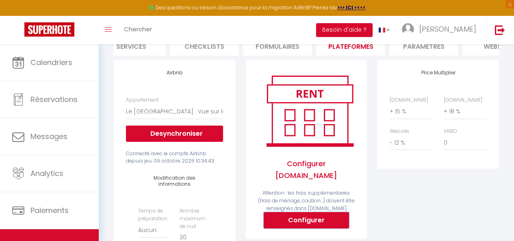
click at [297, 214] on button "Configurer" at bounding box center [306, 220] width 85 height 16
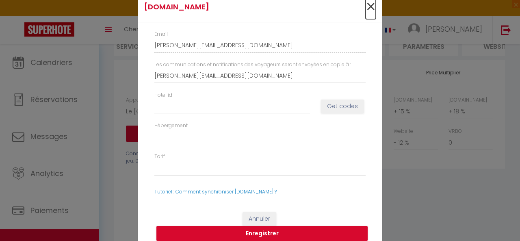
click at [367, 6] on span "×" at bounding box center [371, 7] width 10 height 24
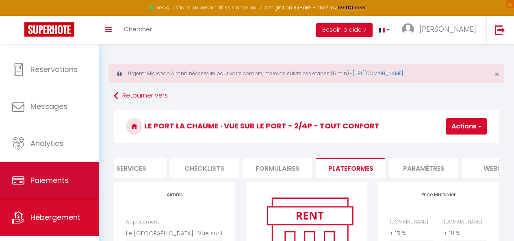
scroll to position [44, 0]
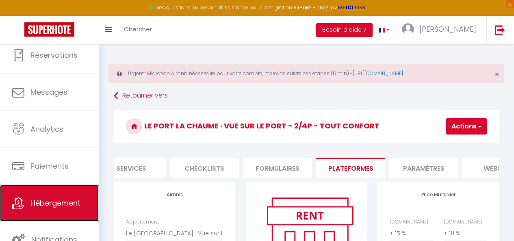
click at [26, 205] on link "Hébergement" at bounding box center [49, 203] width 99 height 37
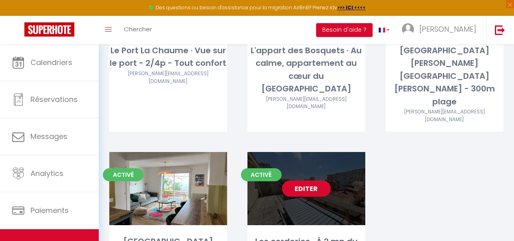
scroll to position [197, 0]
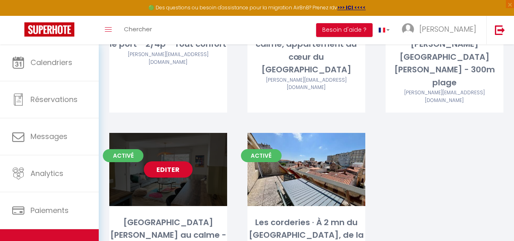
click at [182, 163] on div "Editer" at bounding box center [168, 169] width 118 height 73
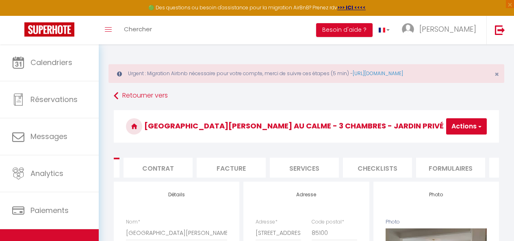
scroll to position [0, 171]
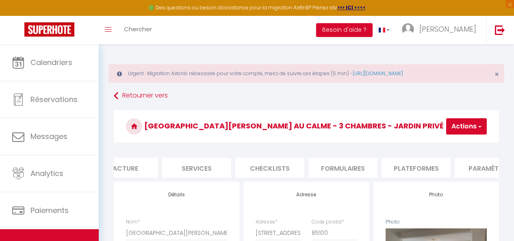
click at [408, 163] on li "Plateformes" at bounding box center [415, 168] width 69 height 20
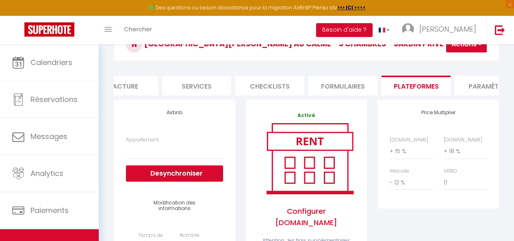
scroll to position [81, 0]
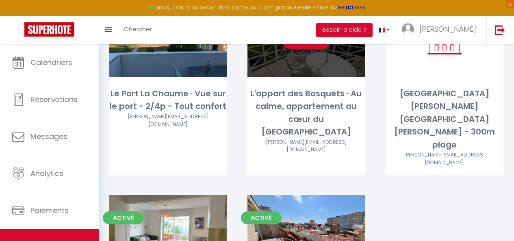
scroll to position [182, 0]
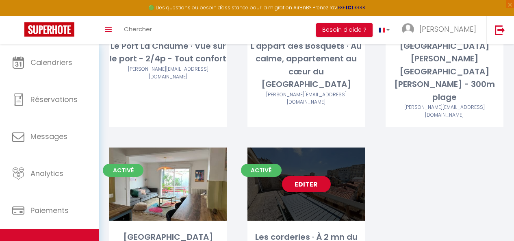
click at [297, 160] on div "Editer" at bounding box center [306, 183] width 118 height 73
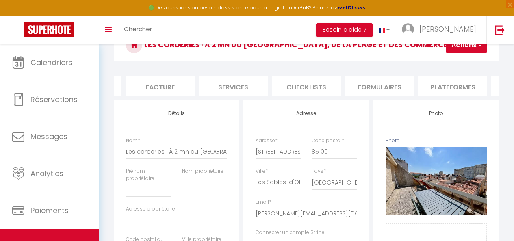
scroll to position [0, 141]
click at [450, 85] on li "Plateformes" at bounding box center [445, 86] width 69 height 20
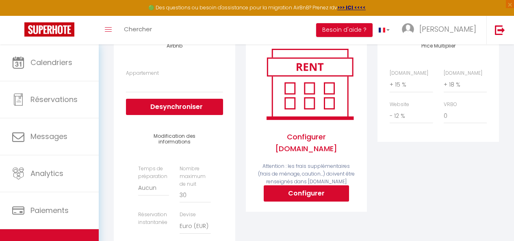
scroll to position [122, 0]
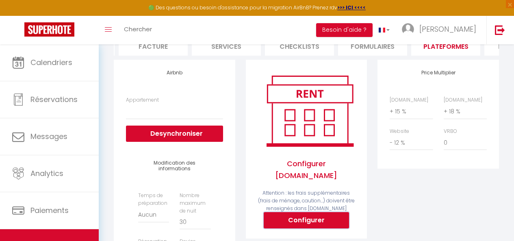
click at [307, 216] on button "Configurer" at bounding box center [306, 220] width 85 height 16
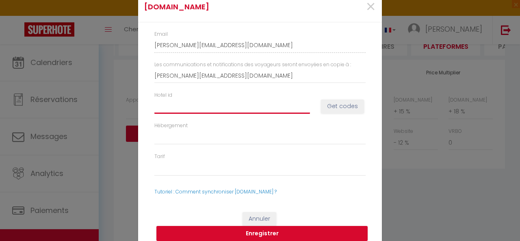
click at [253, 103] on input "Hotel id" at bounding box center [232, 106] width 156 height 15
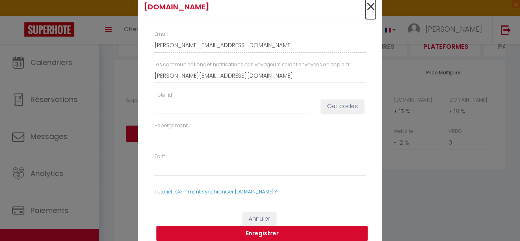
click at [366, 4] on span "×" at bounding box center [371, 7] width 10 height 24
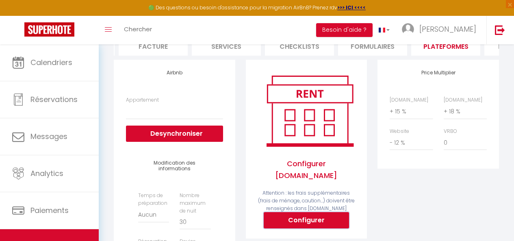
click at [290, 212] on button "Configurer" at bounding box center [306, 220] width 85 height 16
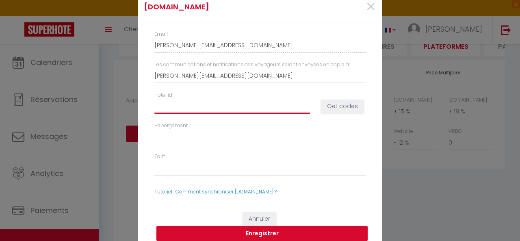
click at [204, 102] on input "Hotel id" at bounding box center [232, 106] width 156 height 15
paste input "14189573"
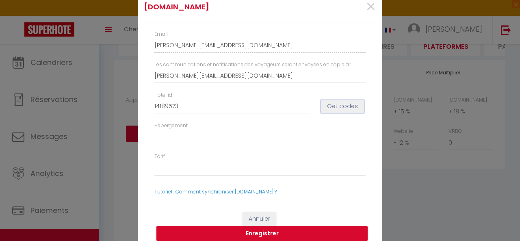
click at [336, 108] on button "Get codes" at bounding box center [342, 107] width 43 height 14
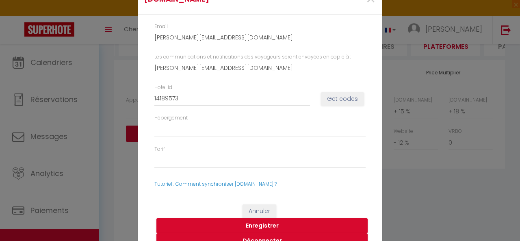
scroll to position [16, 0]
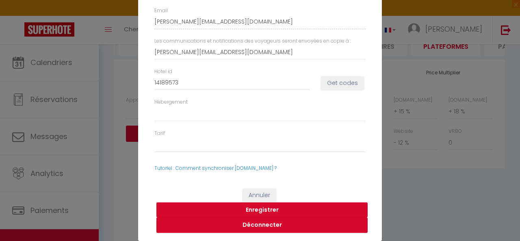
click at [282, 208] on button "Enregistrer" at bounding box center [261, 209] width 211 height 15
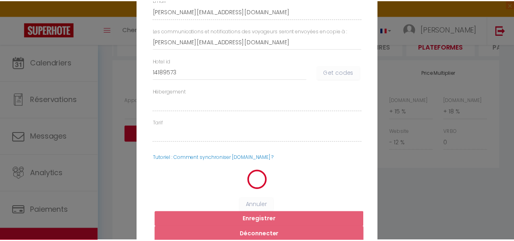
scroll to position [6, 0]
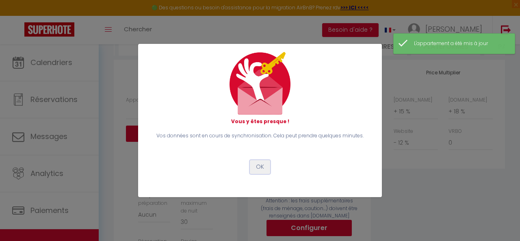
click at [263, 164] on button "OK" at bounding box center [260, 167] width 20 height 14
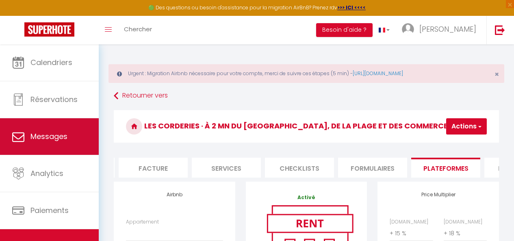
scroll to position [44, 0]
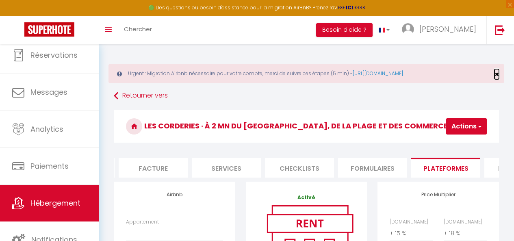
click at [495, 74] on span "×" at bounding box center [496, 74] width 4 height 10
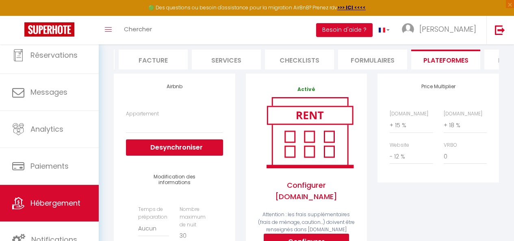
scroll to position [81, 0]
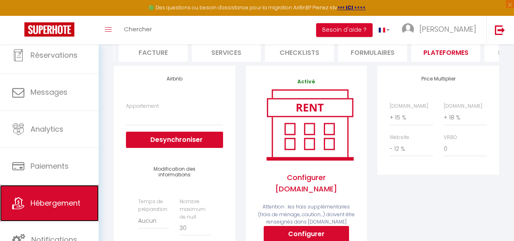
click at [45, 204] on span "Hébergement" at bounding box center [55, 203] width 50 height 10
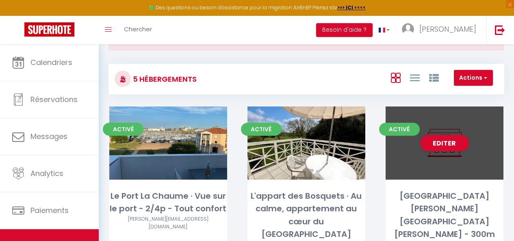
scroll to position [41, 0]
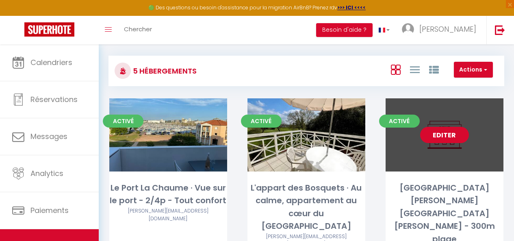
click at [440, 140] on link "Editer" at bounding box center [444, 135] width 49 height 16
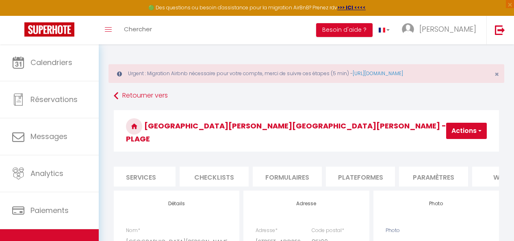
scroll to position [0, 226]
click at [363, 167] on li "Plateformes" at bounding box center [361, 177] width 69 height 20
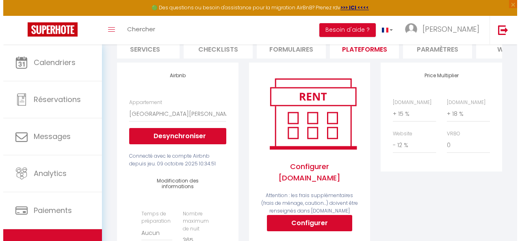
scroll to position [162, 0]
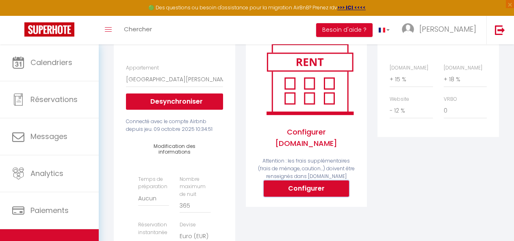
click at [301, 180] on button "Configurer" at bounding box center [306, 188] width 85 height 16
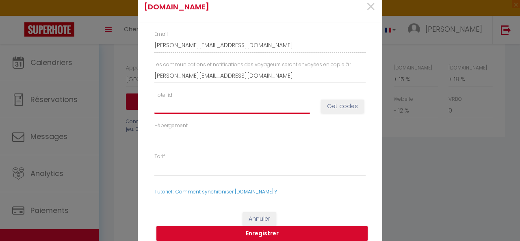
click at [181, 106] on input "Hotel id" at bounding box center [232, 106] width 156 height 15
paste input "13862032"
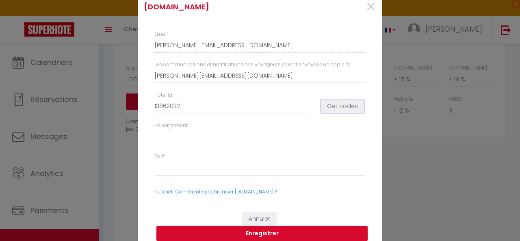
click at [349, 100] on button "Get codes" at bounding box center [342, 107] width 43 height 14
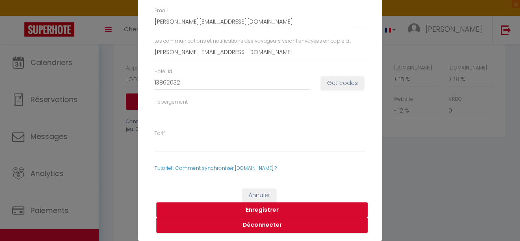
click at [284, 204] on button "Enregistrer" at bounding box center [261, 209] width 211 height 15
click at [284, 204] on div "Annuler Enregistrer Déconnecter" at bounding box center [260, 210] width 244 height 61
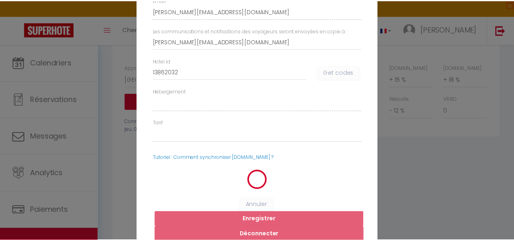
scroll to position [6, 0]
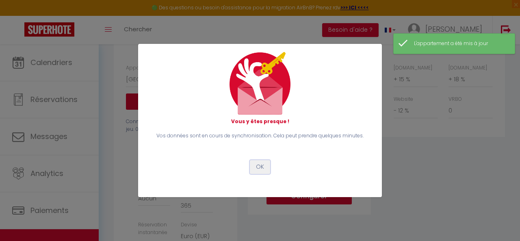
click at [257, 166] on button "OK" at bounding box center [260, 167] width 20 height 14
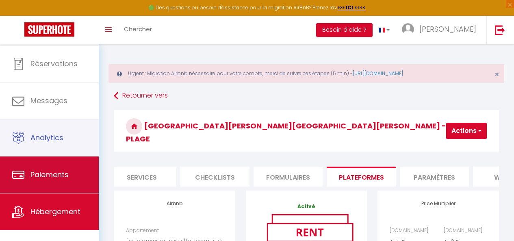
scroll to position [44, 0]
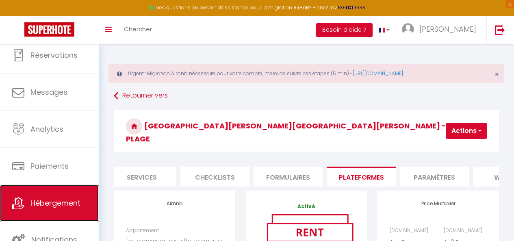
click at [52, 201] on span "Hébergement" at bounding box center [55, 203] width 50 height 10
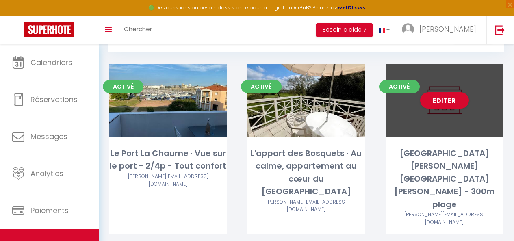
scroll to position [61, 0]
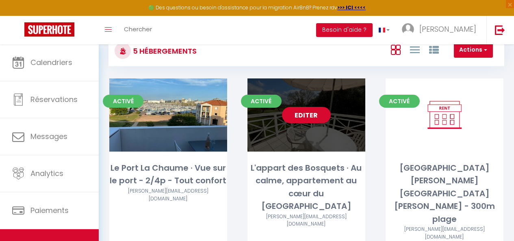
click at [299, 113] on link "Editer" at bounding box center [306, 115] width 49 height 16
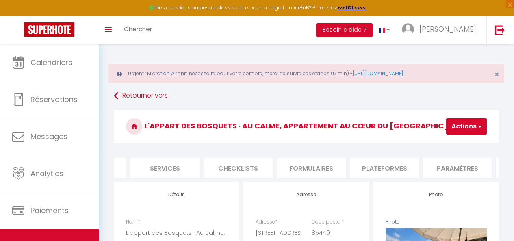
scroll to position [0, 209]
click at [374, 165] on li "Plateformes" at bounding box center [378, 168] width 69 height 20
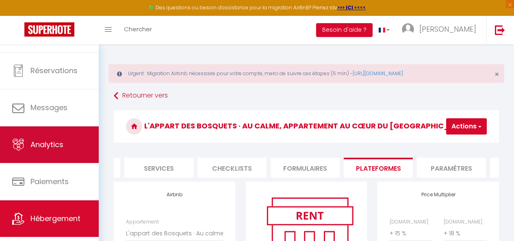
scroll to position [44, 0]
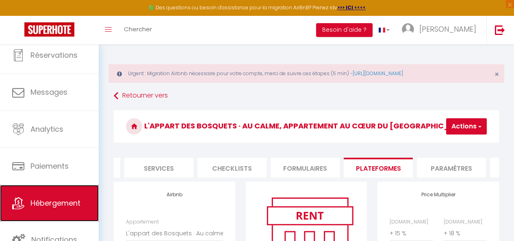
click at [53, 197] on link "Hébergement" at bounding box center [49, 203] width 99 height 37
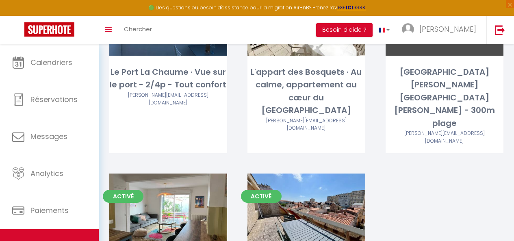
scroll to position [41, 0]
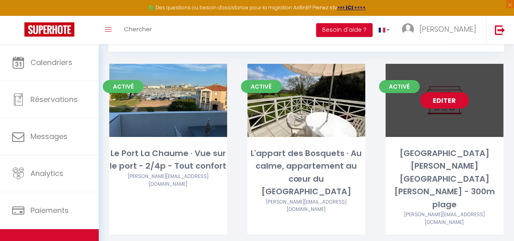
click at [444, 104] on link "Editer" at bounding box center [444, 100] width 49 height 16
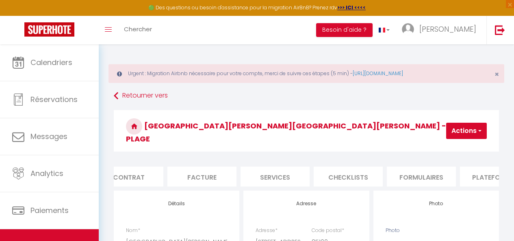
scroll to position [0, 132]
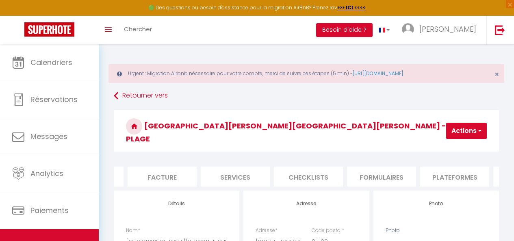
click at [442, 171] on li "Plateformes" at bounding box center [454, 177] width 69 height 20
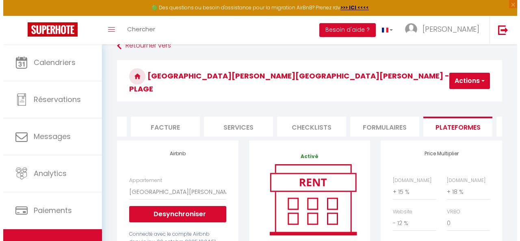
scroll to position [122, 0]
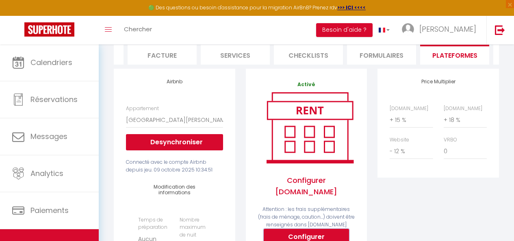
click at [282, 229] on button "Configurer" at bounding box center [306, 237] width 85 height 16
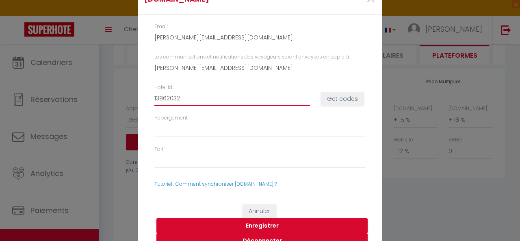
drag, startPoint x: 226, startPoint y: 97, endPoint x: 97, endPoint y: 95, distance: 128.8
click at [97, 95] on div "Booking.com × Email mathieu-molle-tmcl3esx_property@reply.superhote.com Les com…" at bounding box center [260, 120] width 520 height 241
paste input "4314193"
click at [344, 99] on button "Get codes" at bounding box center [342, 99] width 43 height 14
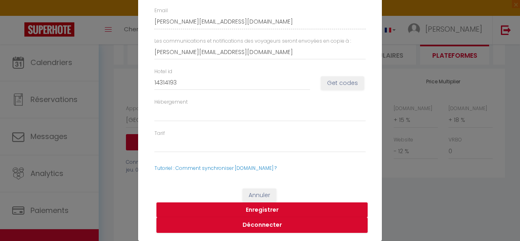
click at [272, 208] on button "Enregistrer" at bounding box center [261, 209] width 211 height 15
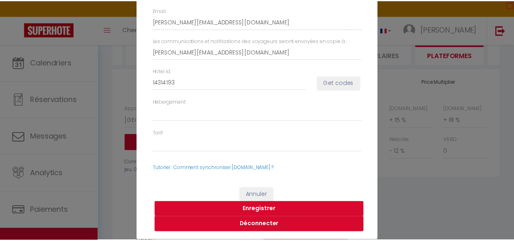
scroll to position [6, 0]
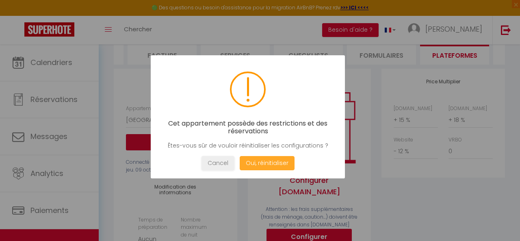
click at [272, 160] on button "Oui, réinitialiser" at bounding box center [267, 163] width 55 height 14
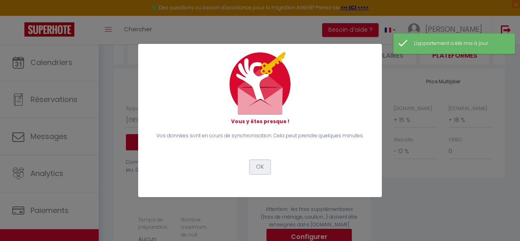
click at [253, 166] on button "OK" at bounding box center [260, 167] width 20 height 14
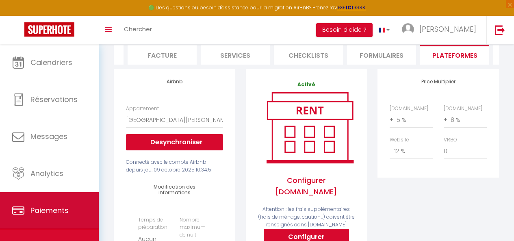
scroll to position [41, 0]
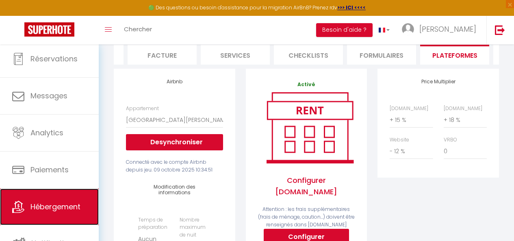
click at [56, 207] on span "Hébergement" at bounding box center [55, 206] width 50 height 10
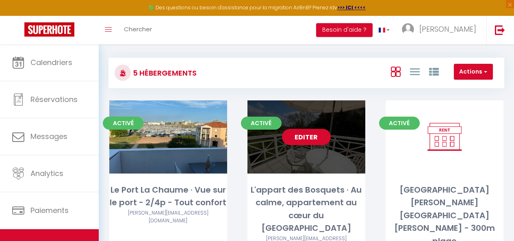
scroll to position [41, 0]
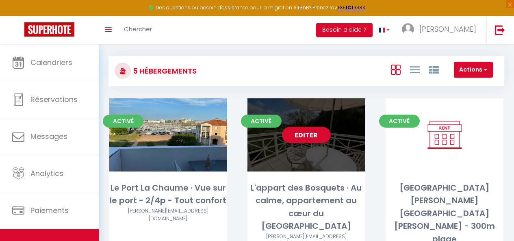
click at [324, 135] on link "Editer" at bounding box center [306, 135] width 49 height 16
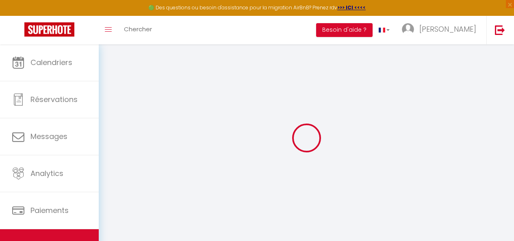
select select "+ 15 %"
select select "+ 18 %"
select select "- 12 %"
select select
checkbox input "false"
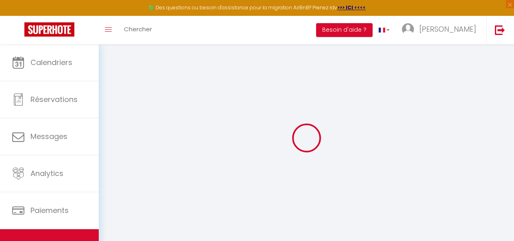
checkbox input "false"
select select "17:00"
select select "23:45"
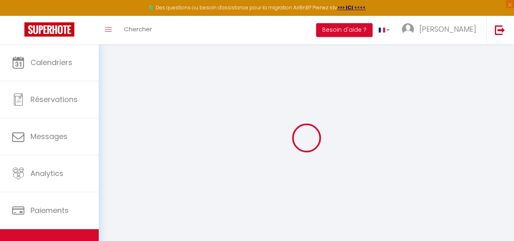
select select "10:00"
select select "30"
select select "120"
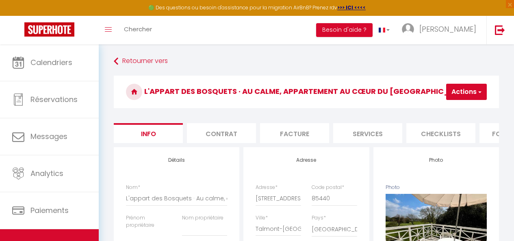
select select
checkbox input "false"
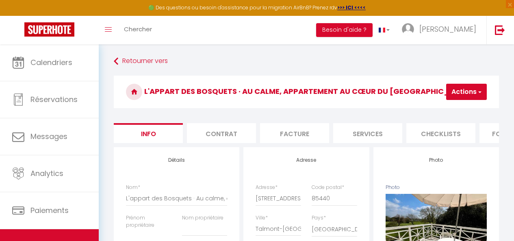
select select "EUR"
select select
select select "22788-1385567864023313887"
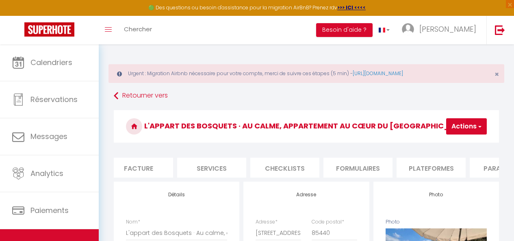
scroll to position [0, 154]
click at [415, 165] on li "Plateformes" at bounding box center [433, 168] width 69 height 20
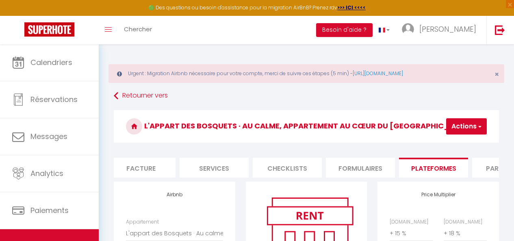
select select
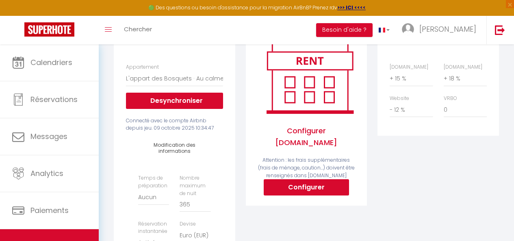
scroll to position [162, 0]
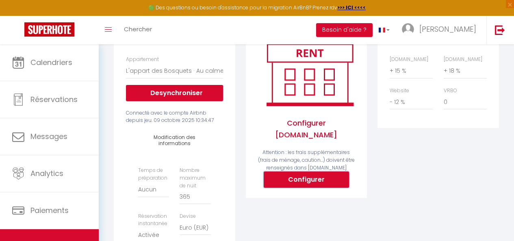
click at [297, 176] on button "Configurer" at bounding box center [306, 179] width 85 height 16
select select
type input "[PERSON_NAME][EMAIL_ADDRESS][DOMAIN_NAME]"
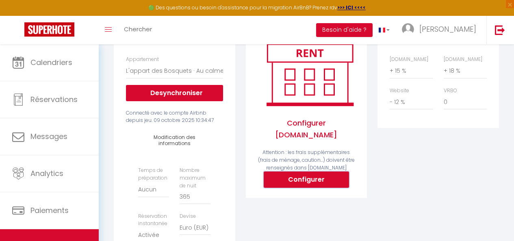
type input "[PERSON_NAME][EMAIL_ADDRESS][DOMAIN_NAME]"
select select
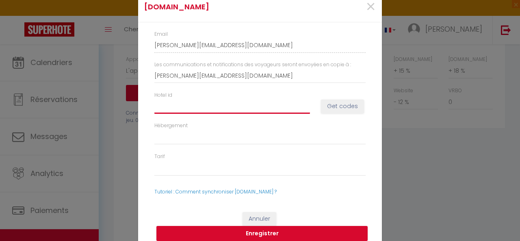
click at [180, 106] on input "Hotel id" at bounding box center [232, 106] width 156 height 15
paste input "13854870"
type input "13854870"
select select
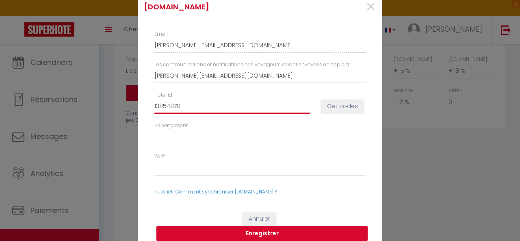
select select
type input "13854870"
click at [335, 104] on button "Get codes" at bounding box center [342, 107] width 43 height 14
select select
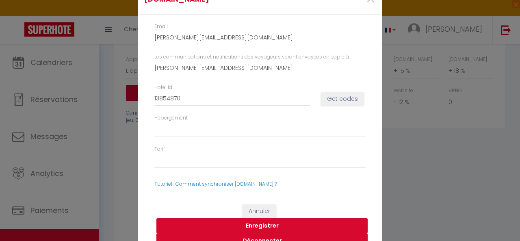
click at [281, 223] on button "Enregistrer" at bounding box center [261, 225] width 211 height 15
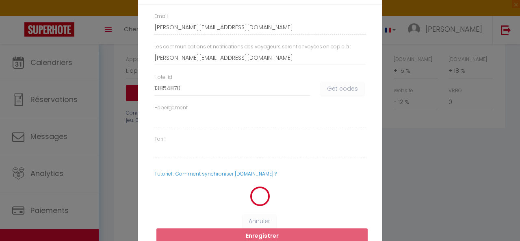
select select
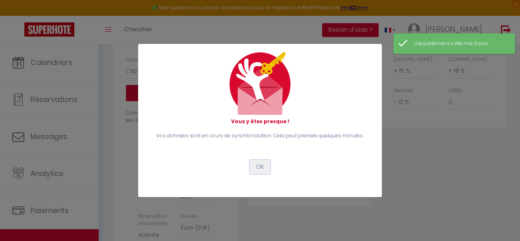
click at [256, 163] on button "OK" at bounding box center [260, 167] width 20 height 14
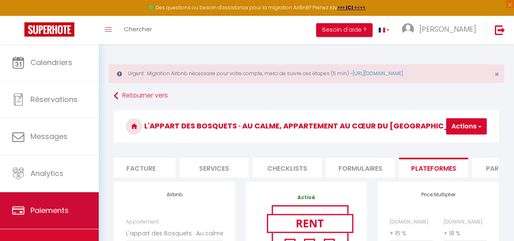
scroll to position [41, 0]
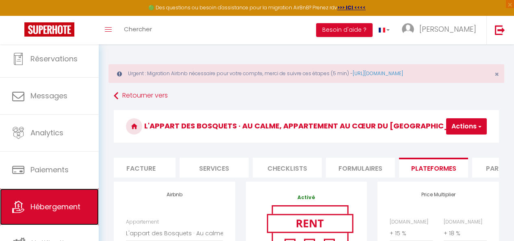
click at [52, 216] on link "Hébergement" at bounding box center [49, 206] width 99 height 37
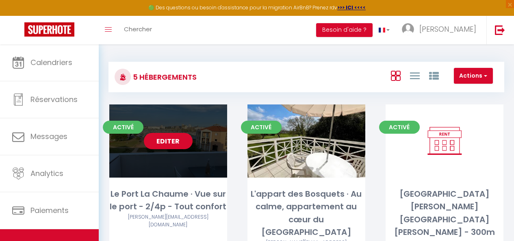
click at [162, 140] on link "Editer" at bounding box center [168, 141] width 49 height 16
select select "3"
select select "2"
select select "1"
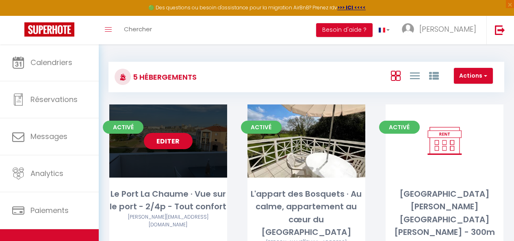
select select "28"
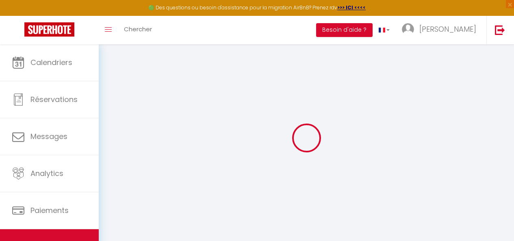
select select
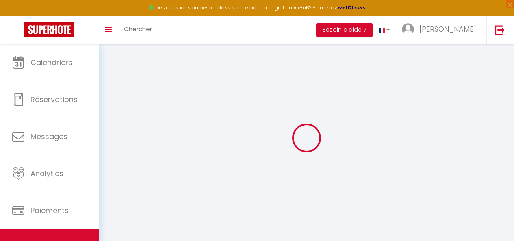
select select
checkbox input "false"
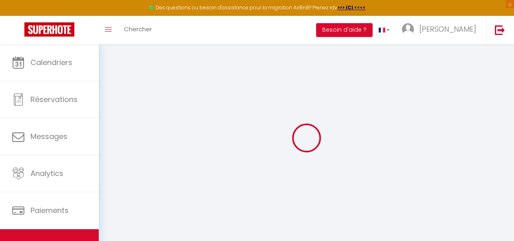
select select
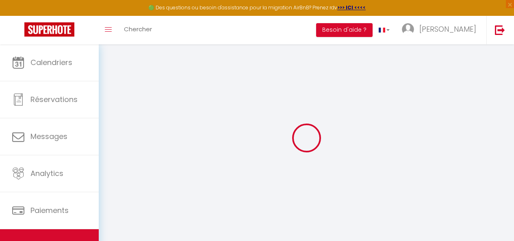
select select
checkbox input "false"
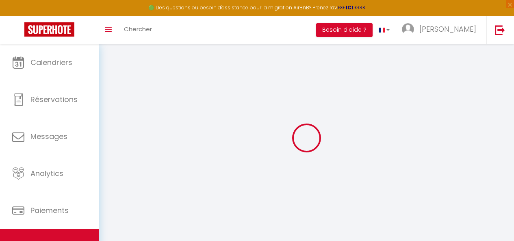
checkbox input "false"
select select
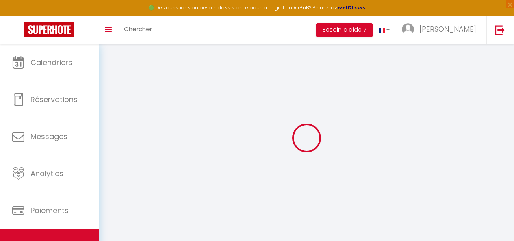
select select
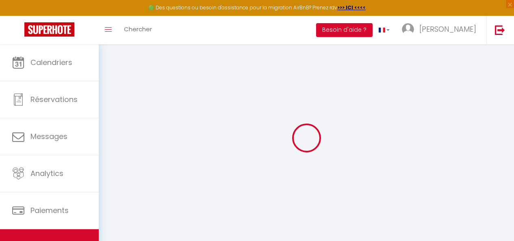
checkbox input "false"
select select
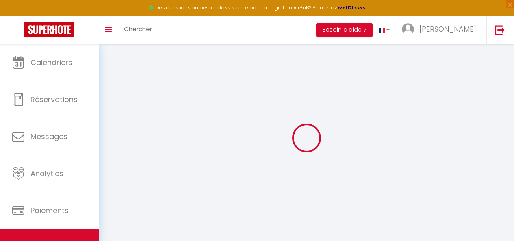
select select
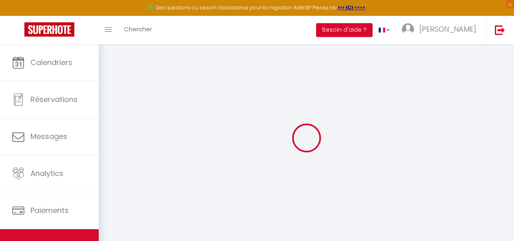
select select
checkbox input "false"
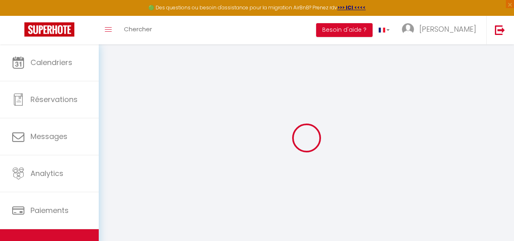
checkbox input "false"
select select
type input "Le Port La Chaume · Vue sur le port - 2/4p - Tout confort"
select select "2"
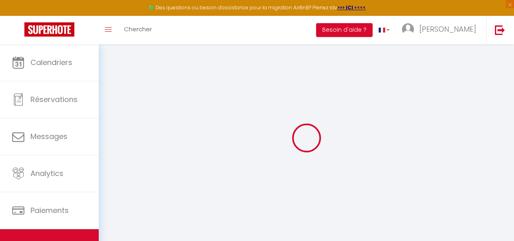
type input "100"
type input "38"
select select
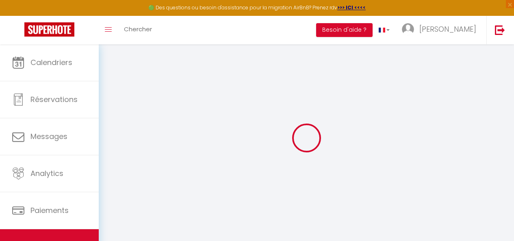
select select
type input "44 Place [PERSON_NAME] l Olonnais"
type input "85340"
type input "Les Sables-d'Olonne"
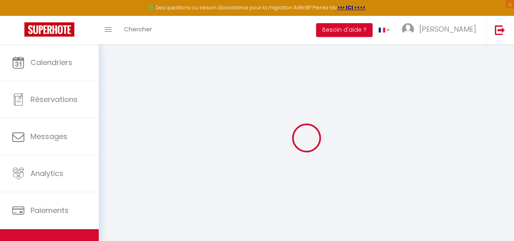
type input "[PERSON_NAME][EMAIL_ADDRESS][DOMAIN_NAME]"
select select
checkbox input "false"
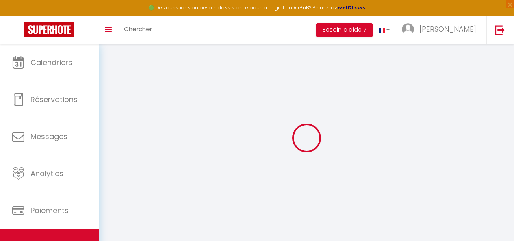
checkbox input "false"
select select
type input "0"
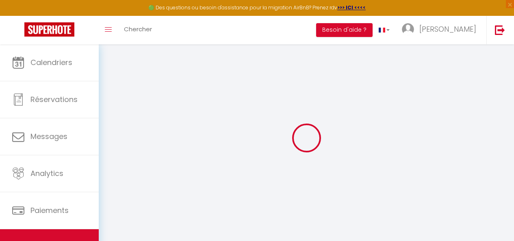
type input "0"
select select
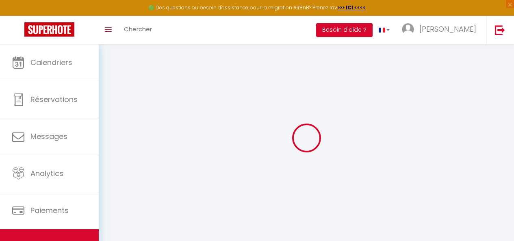
select select
checkbox input "false"
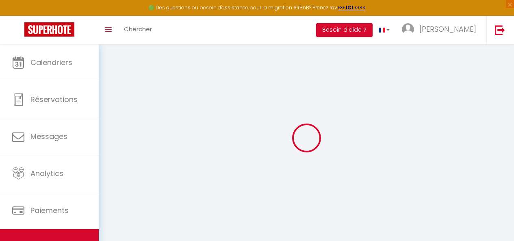
checkbox input "false"
select select "+ 15 %"
select select "+ 18 %"
select select "- 12 %"
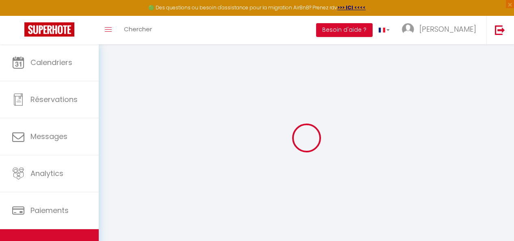
select select "22788-1307751253161753215"
select select
checkbox input "false"
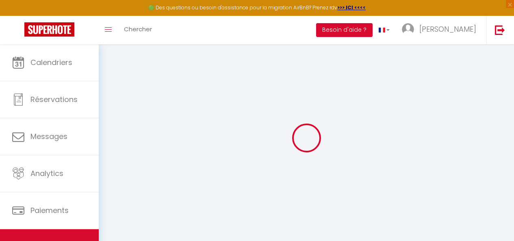
checkbox input "false"
select select "16:00"
select select "23:45"
select select "10:00"
select select "30"
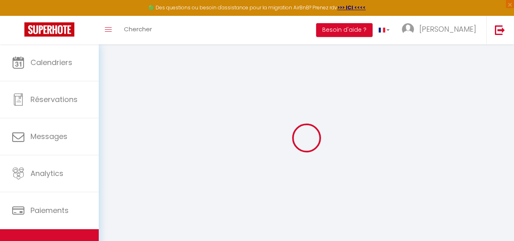
select select "120"
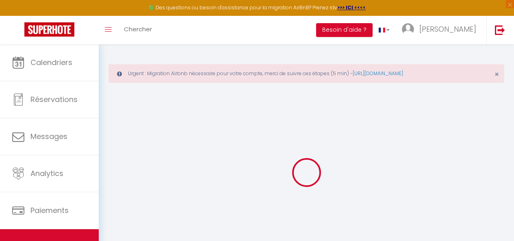
select select
checkbox input "false"
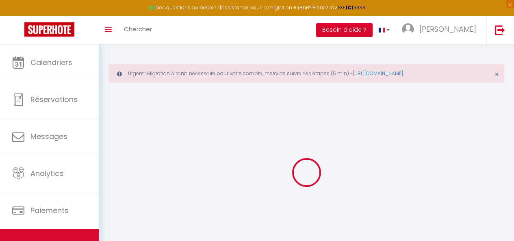
select select
checkbox input "false"
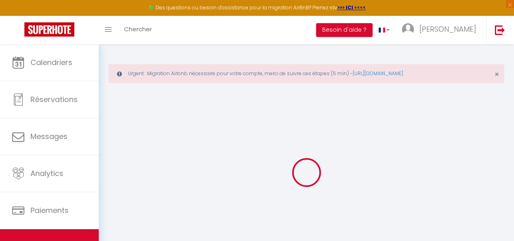
select select "EUR"
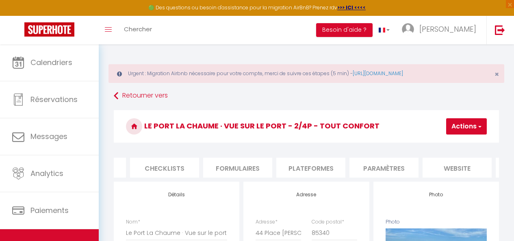
scroll to position [0, 267]
click at [318, 159] on li "Plateformes" at bounding box center [320, 168] width 69 height 20
select select
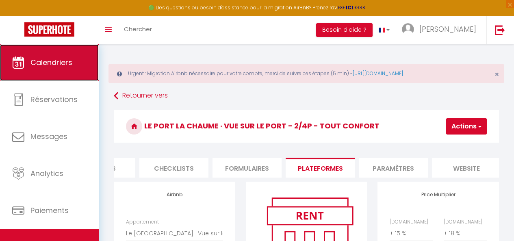
click at [25, 69] on link "Calendriers" at bounding box center [49, 62] width 99 height 37
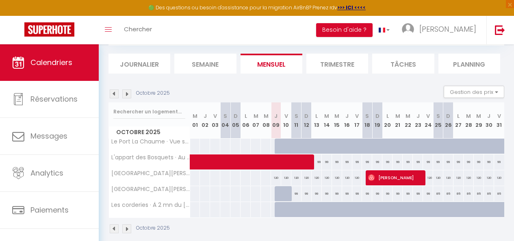
scroll to position [97, 0]
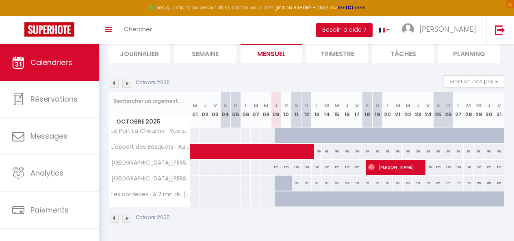
click at [110, 215] on img at bounding box center [114, 218] width 9 height 9
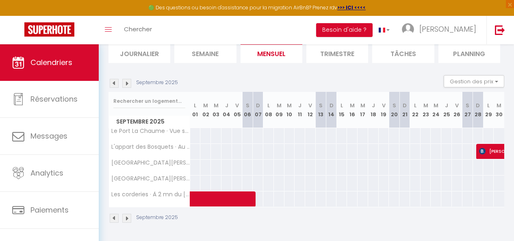
click at [125, 214] on img at bounding box center [126, 218] width 9 height 9
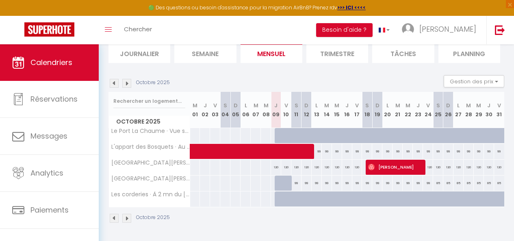
click at [115, 214] on img at bounding box center [114, 218] width 9 height 9
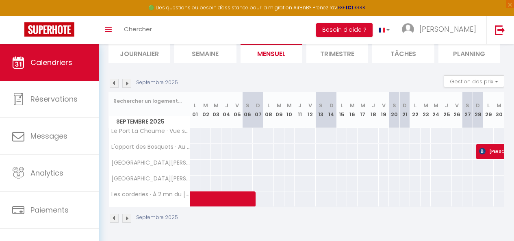
click at [115, 214] on img at bounding box center [114, 218] width 9 height 9
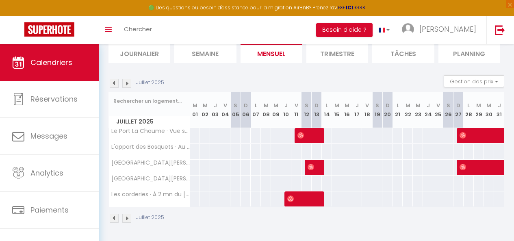
click at [115, 214] on img at bounding box center [114, 218] width 9 height 9
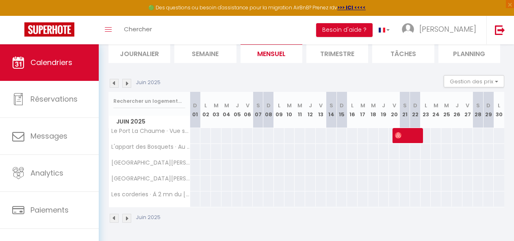
click at [115, 214] on img at bounding box center [114, 218] width 9 height 9
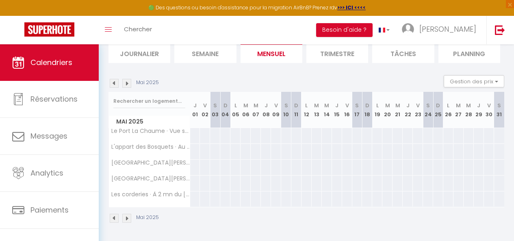
click at [115, 214] on img at bounding box center [114, 218] width 9 height 9
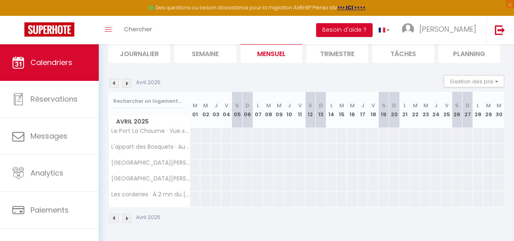
click at [132, 214] on div "Avril 2025" at bounding box center [135, 218] width 54 height 9
click at [126, 214] on img at bounding box center [126, 218] width 9 height 9
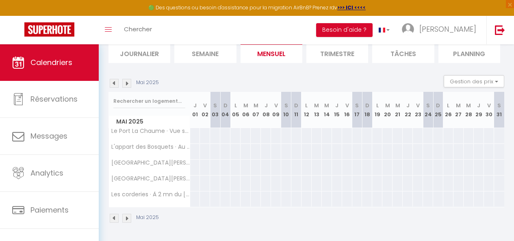
click at [126, 214] on img at bounding box center [126, 218] width 9 height 9
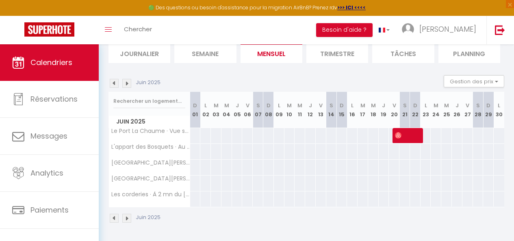
click at [126, 214] on img at bounding box center [126, 218] width 9 height 9
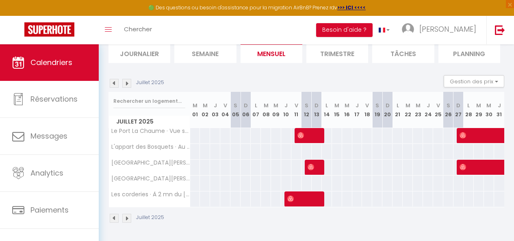
click at [126, 214] on img at bounding box center [126, 218] width 9 height 9
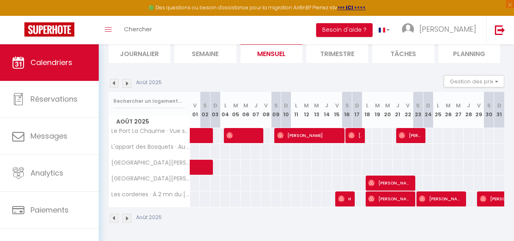
click at [126, 214] on img at bounding box center [126, 218] width 9 height 9
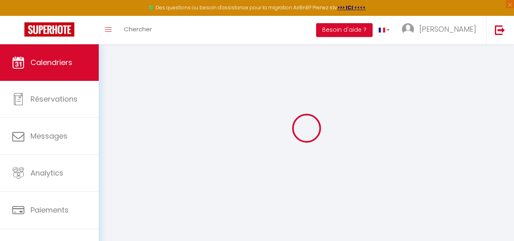
click at [126, 212] on div "Urgent : Migration Airbnb nécessaire pour votre compte, merci de suivre ces éta…" at bounding box center [306, 111] width 415 height 222
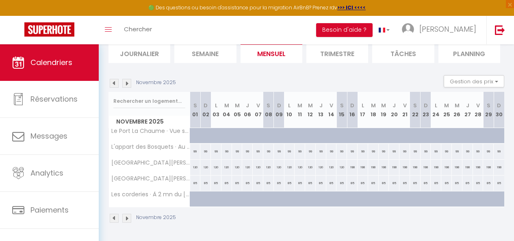
click at [126, 214] on img at bounding box center [126, 218] width 9 height 9
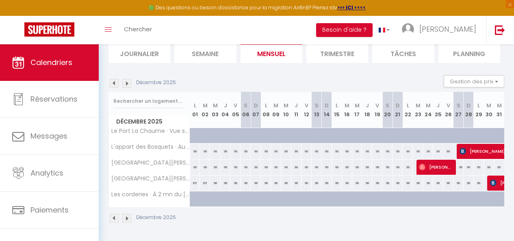
click at [117, 214] on img at bounding box center [114, 218] width 9 height 9
